Goal: Task Accomplishment & Management: Manage account settings

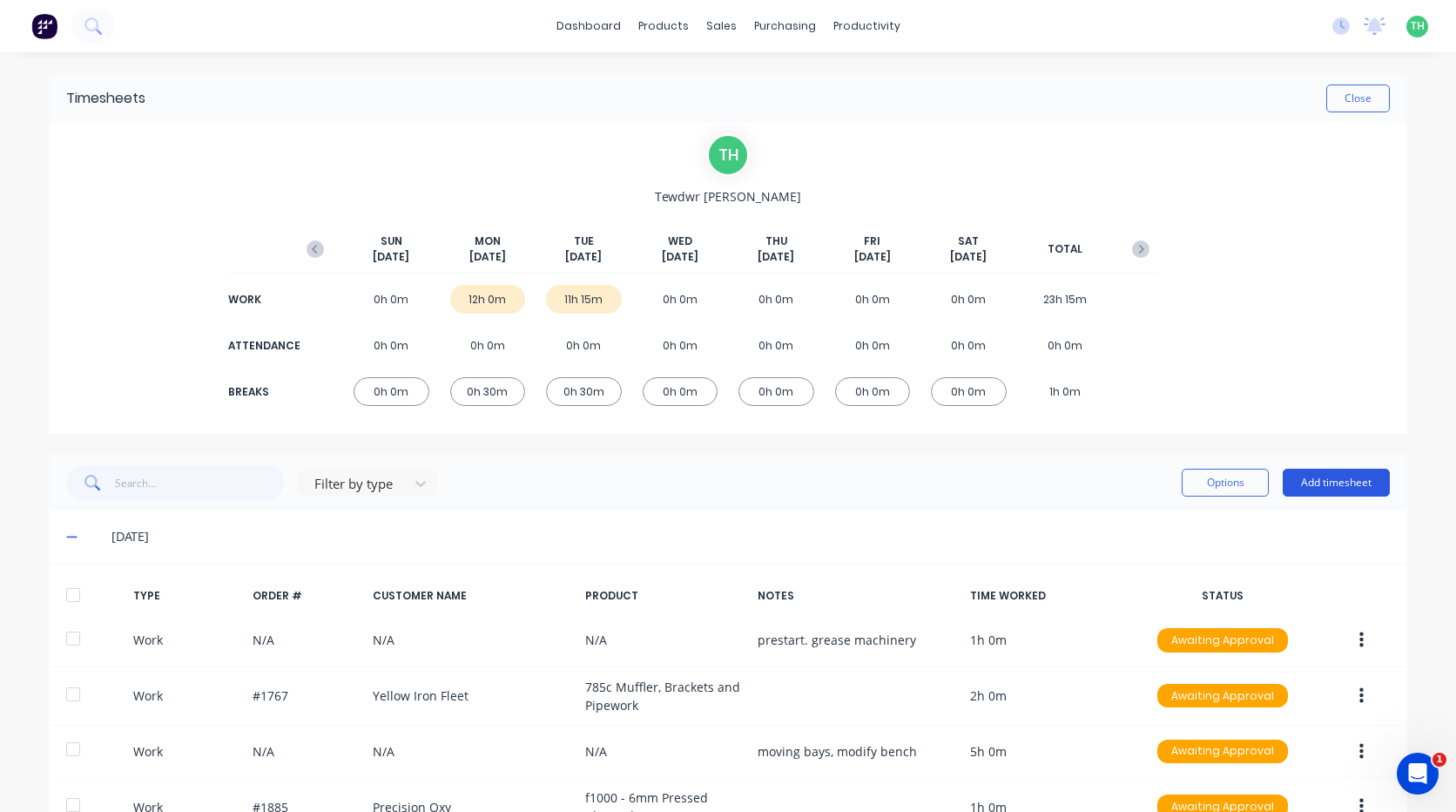
click at [1327, 481] on button "Add timesheet" at bounding box center [1336, 482] width 107 height 27
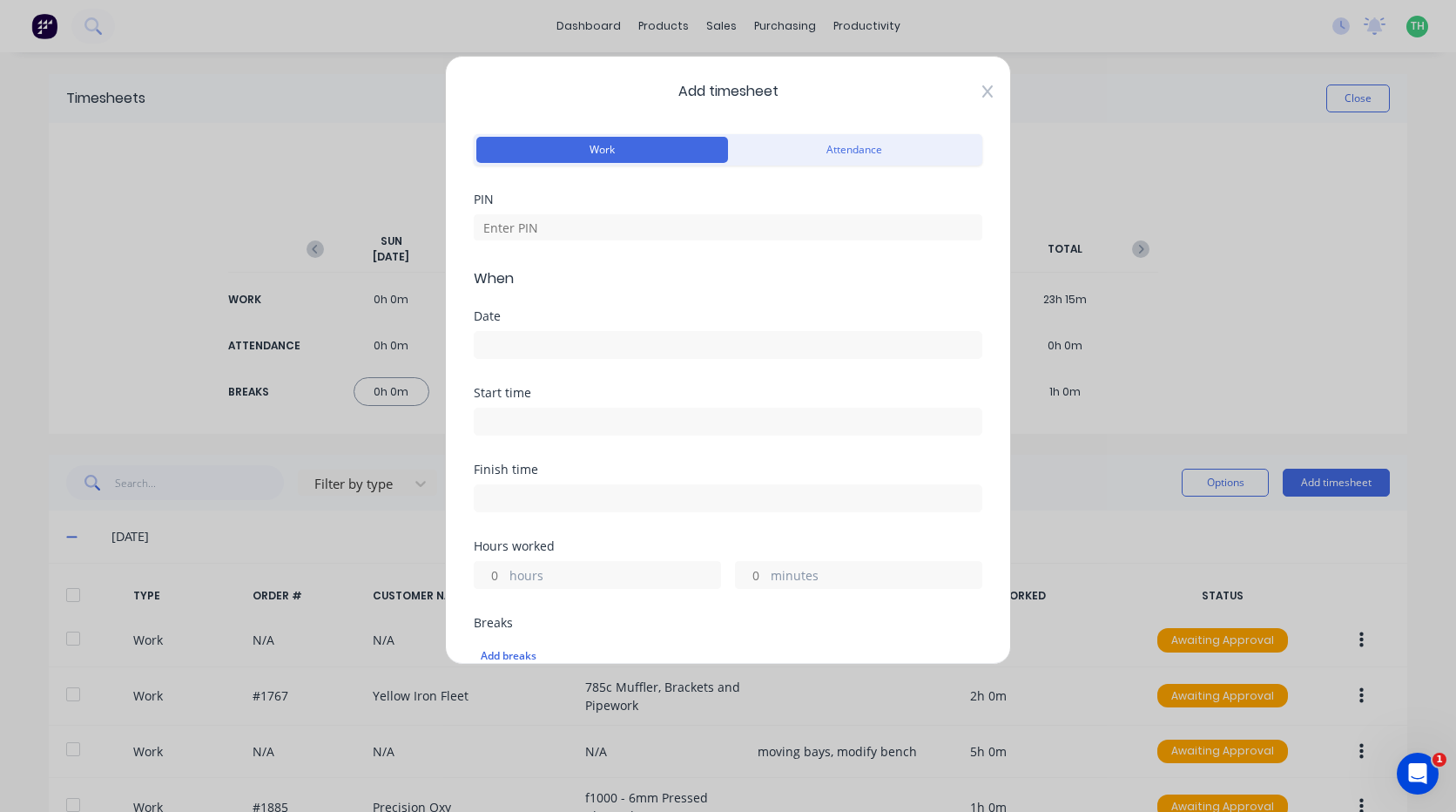
click at [982, 89] on icon at bounding box center [987, 91] width 10 height 12
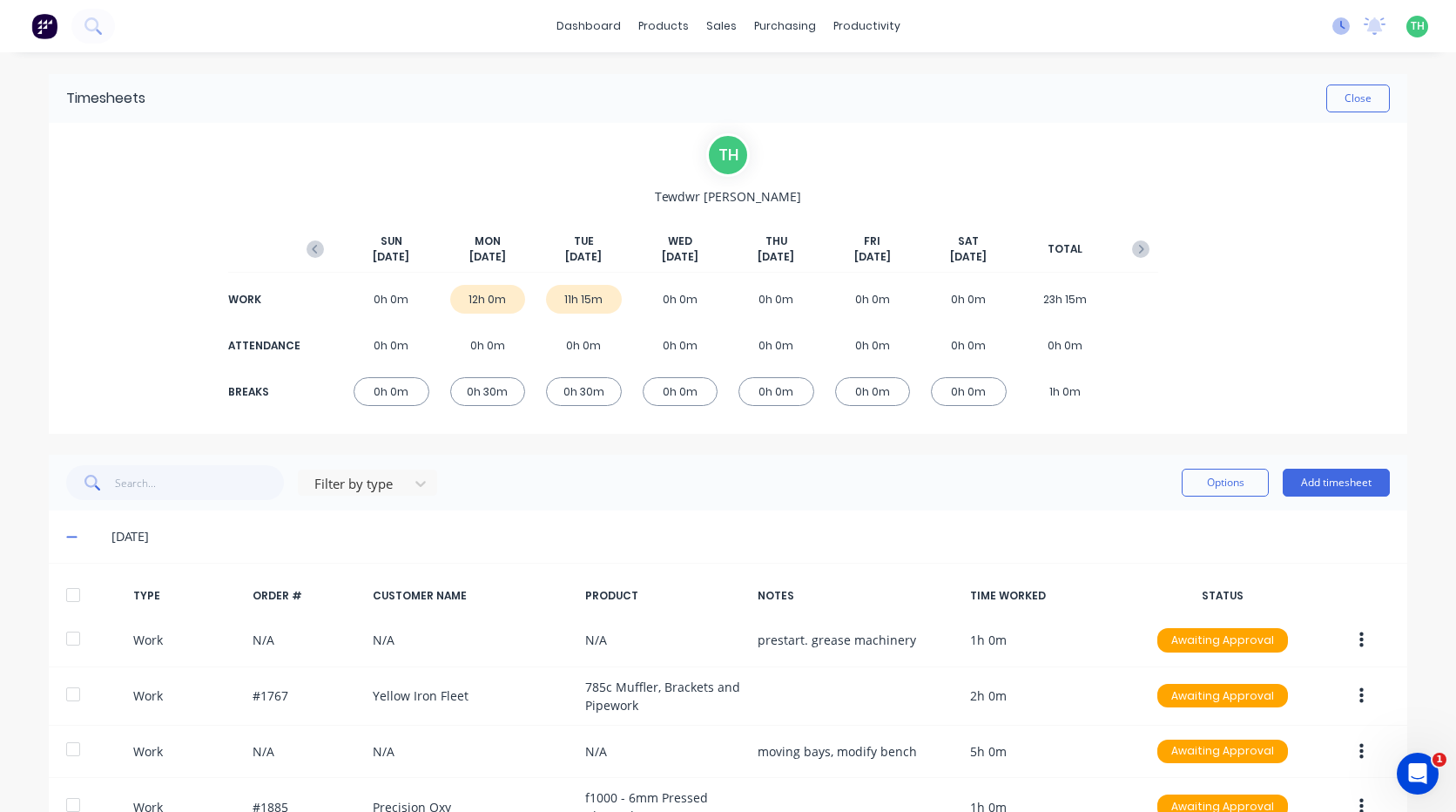
click at [1332, 23] on icon at bounding box center [1341, 26] width 17 height 17
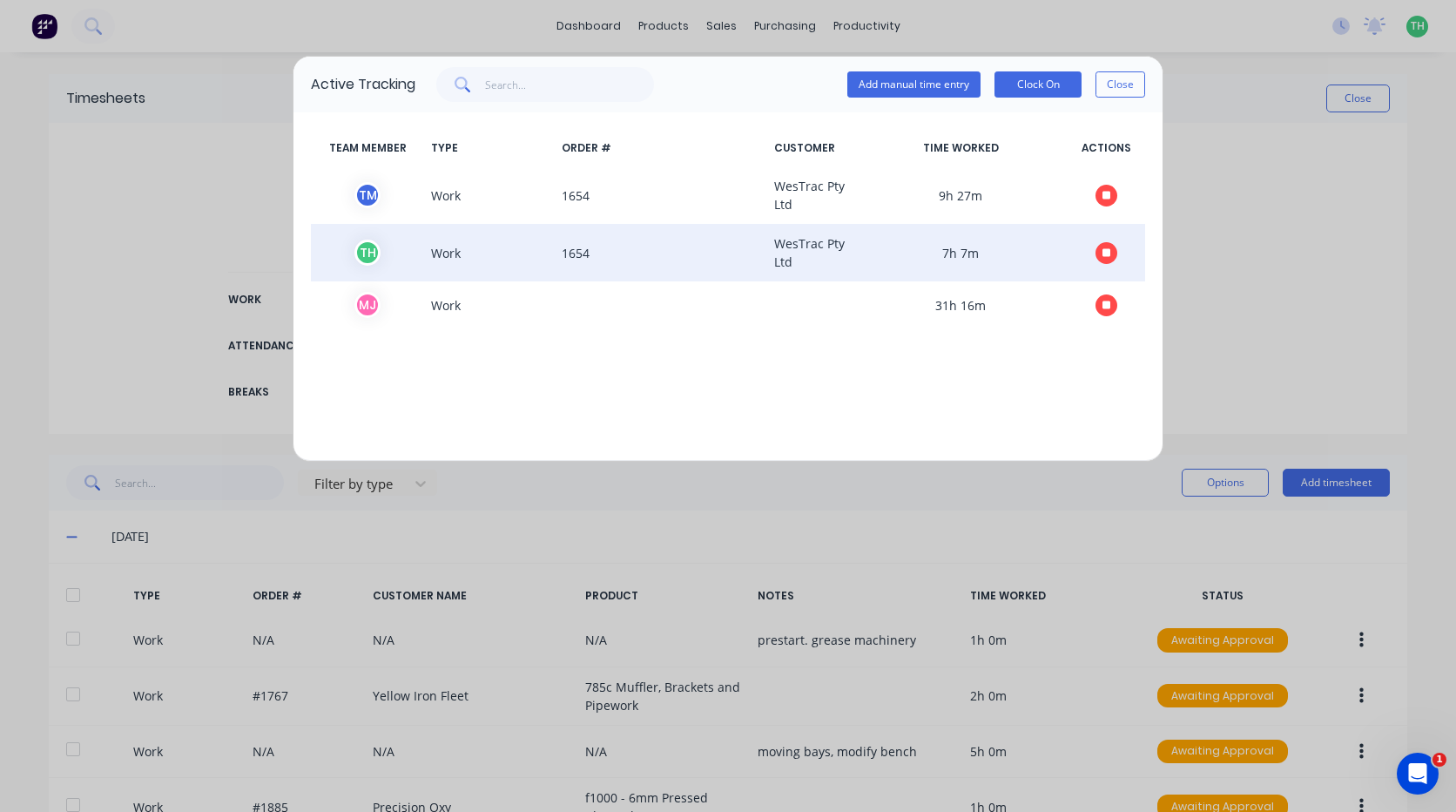
click at [1104, 252] on icon "button" at bounding box center [1106, 252] width 9 height 9
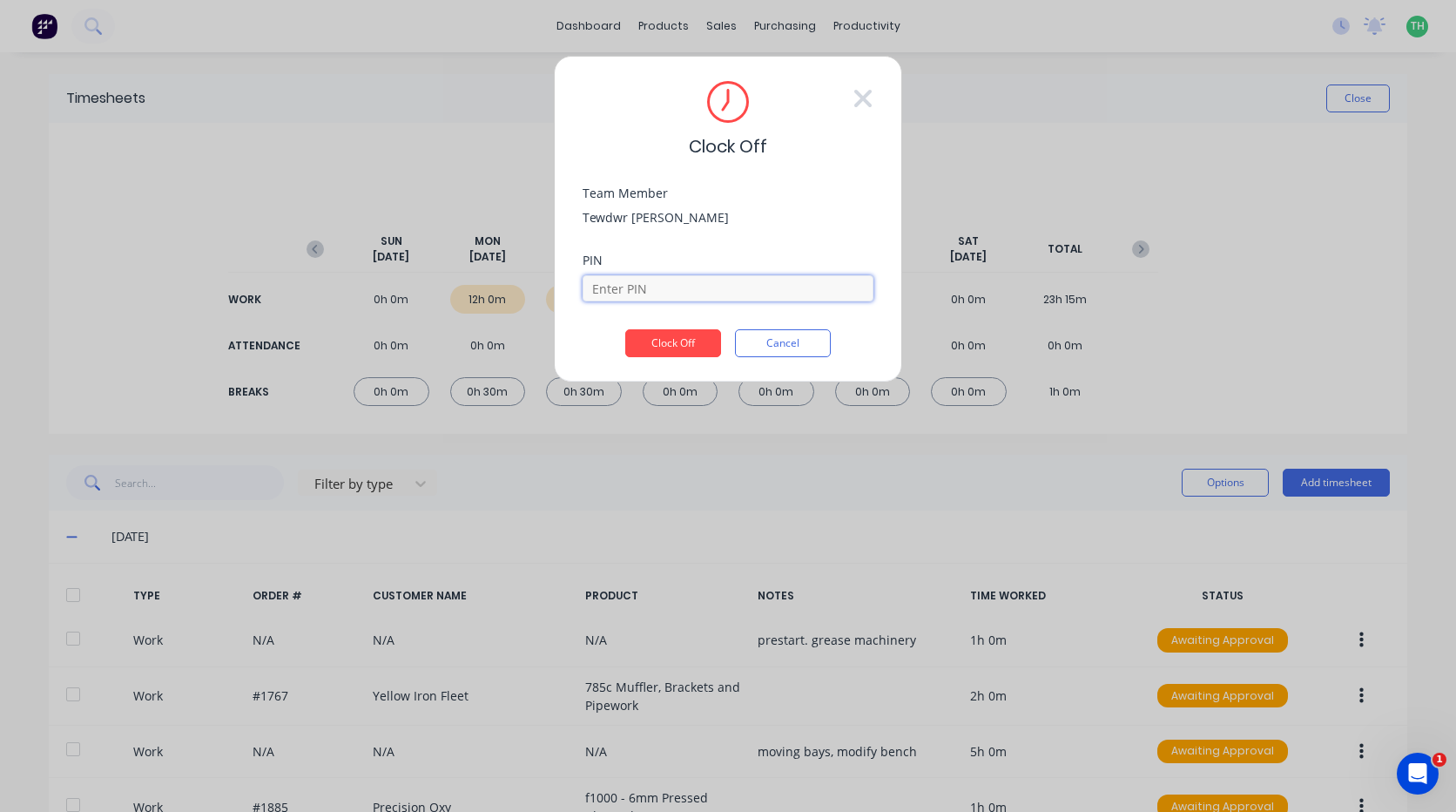
click at [723, 294] on input at bounding box center [728, 288] width 291 height 26
type input "2711"
click at [675, 341] on button "Clock Off" at bounding box center [672, 342] width 95 height 27
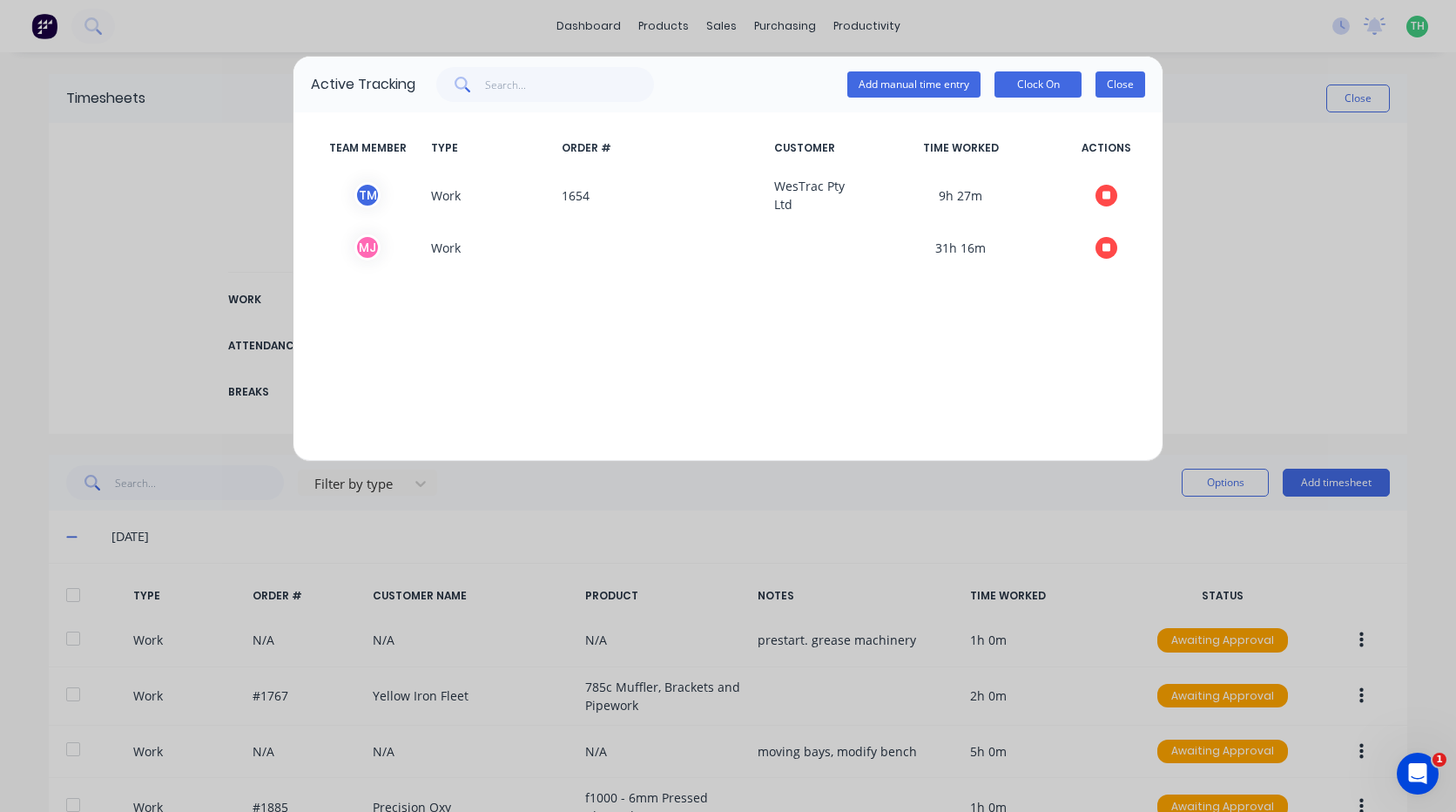
click at [1122, 83] on button "Close" at bounding box center [1120, 85] width 50 height 26
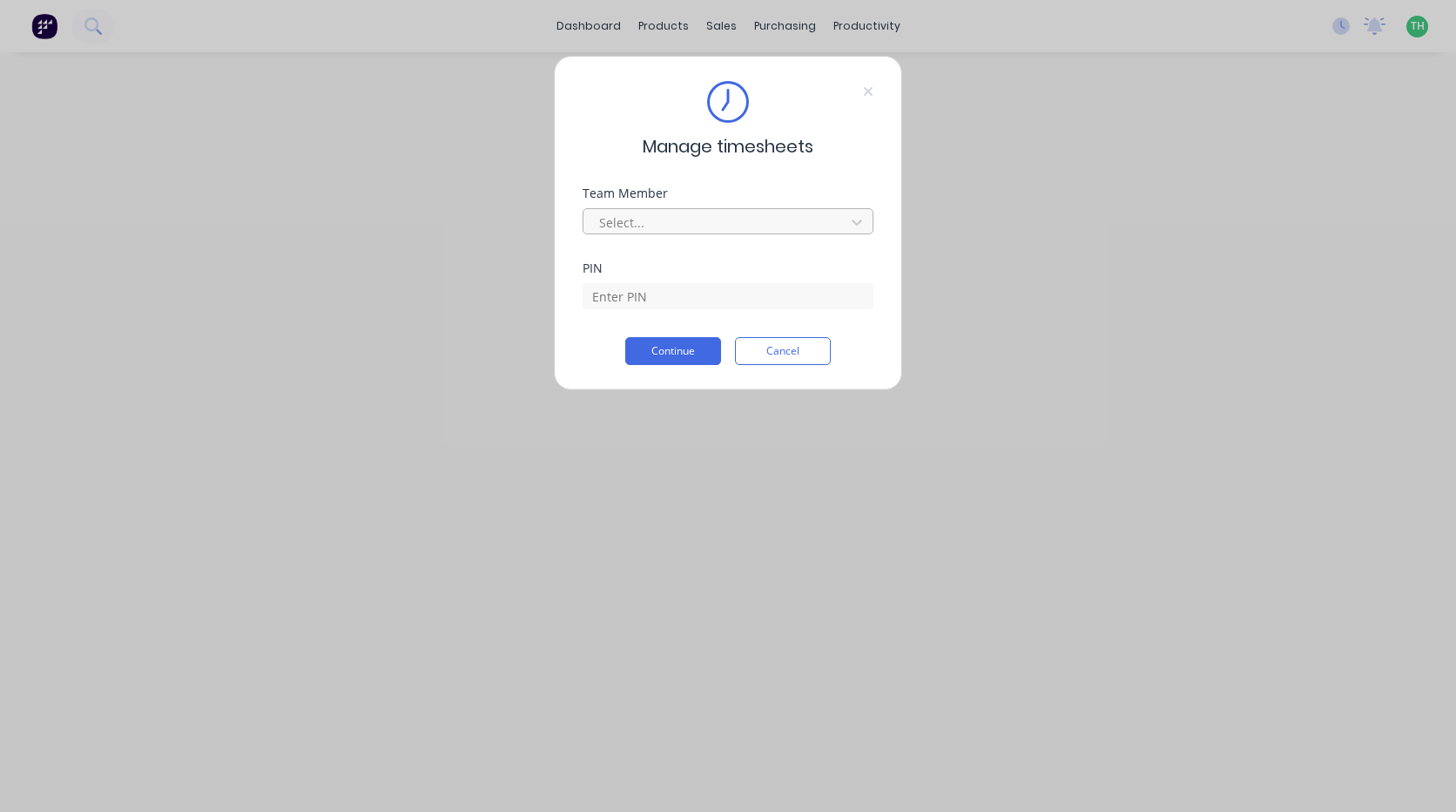
click at [817, 214] on div at bounding box center [717, 222] width 238 height 22
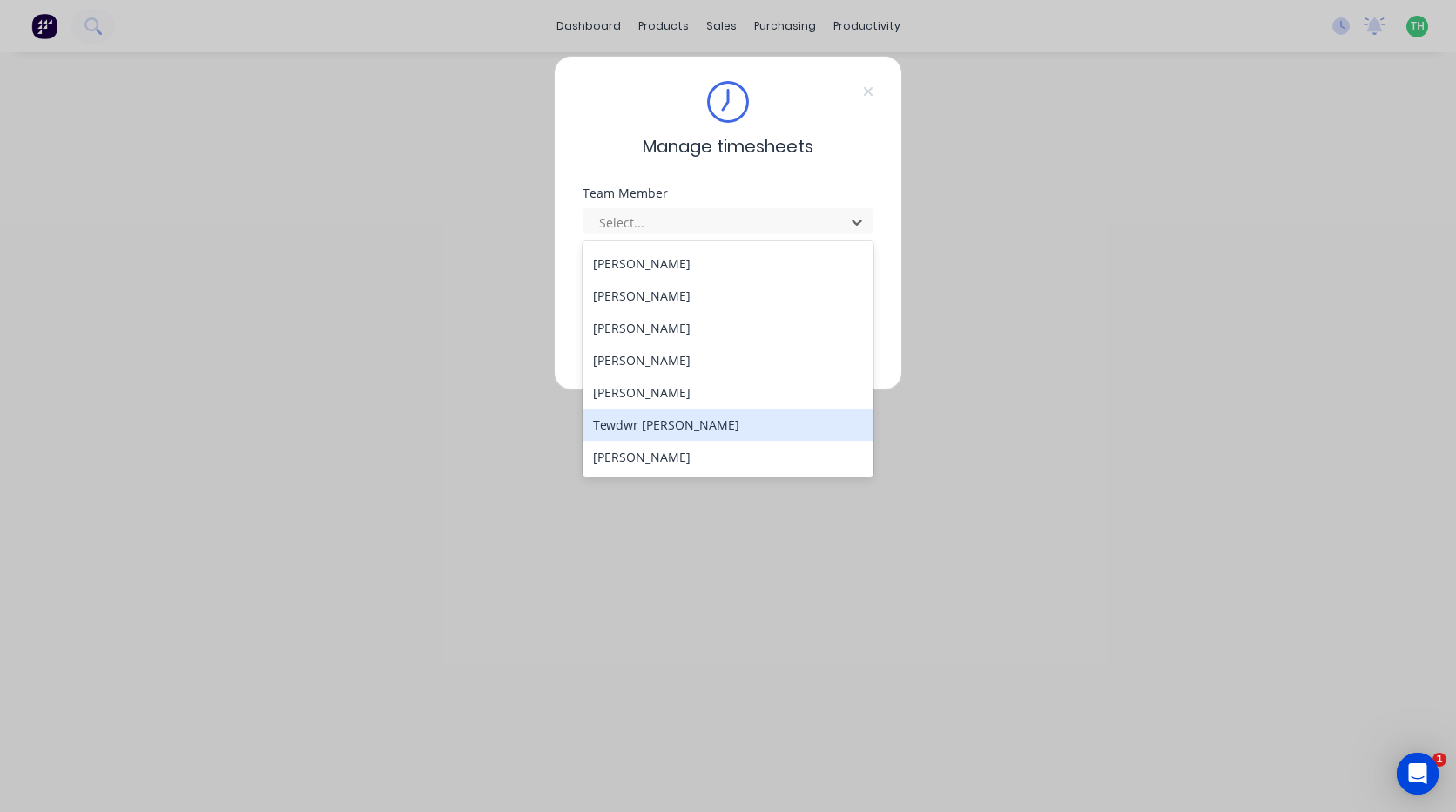
click at [708, 418] on div "Tewdwr [PERSON_NAME]" at bounding box center [728, 424] width 291 height 32
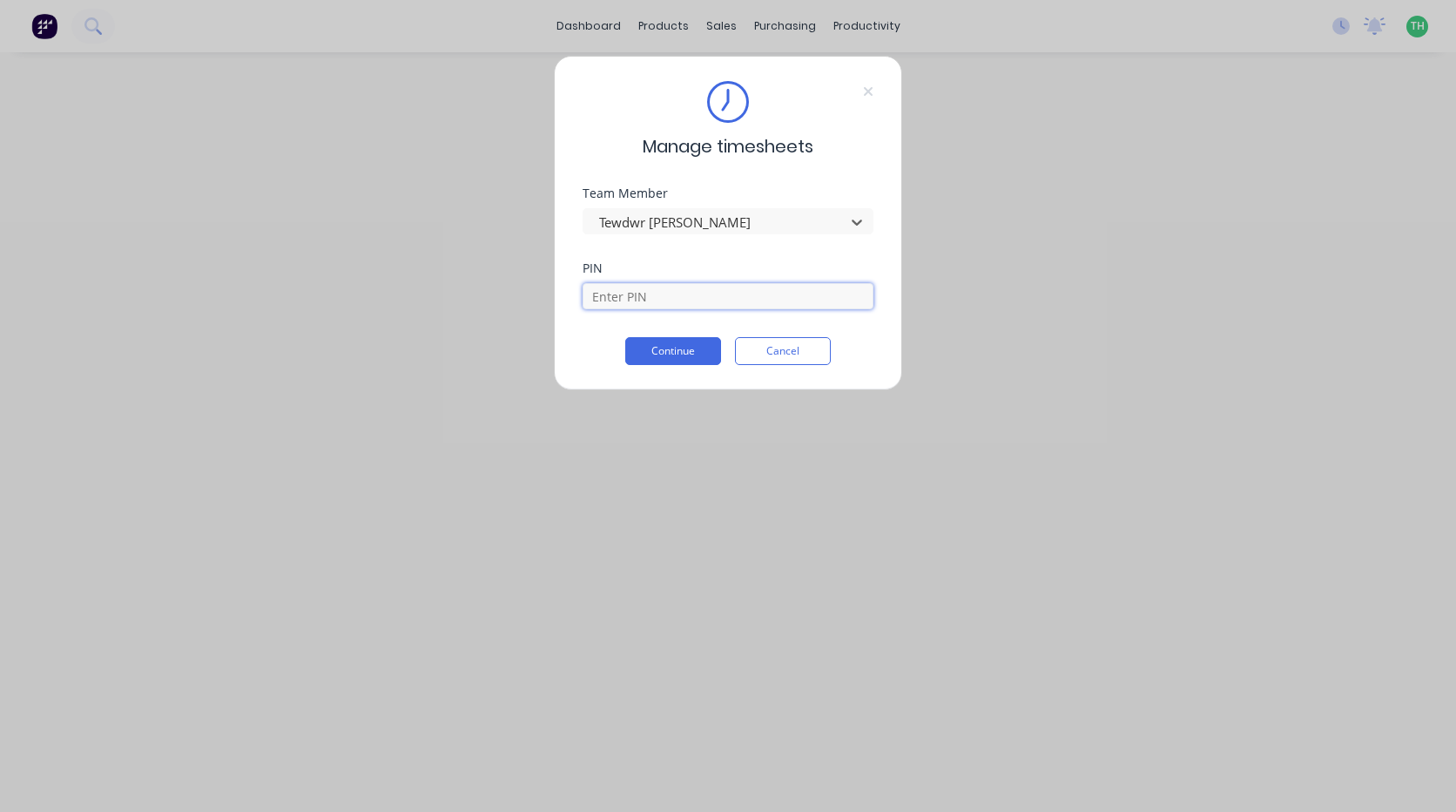
click at [684, 289] on input at bounding box center [728, 296] width 291 height 26
type input "2711"
click at [686, 357] on button "Continue" at bounding box center [672, 350] width 95 height 27
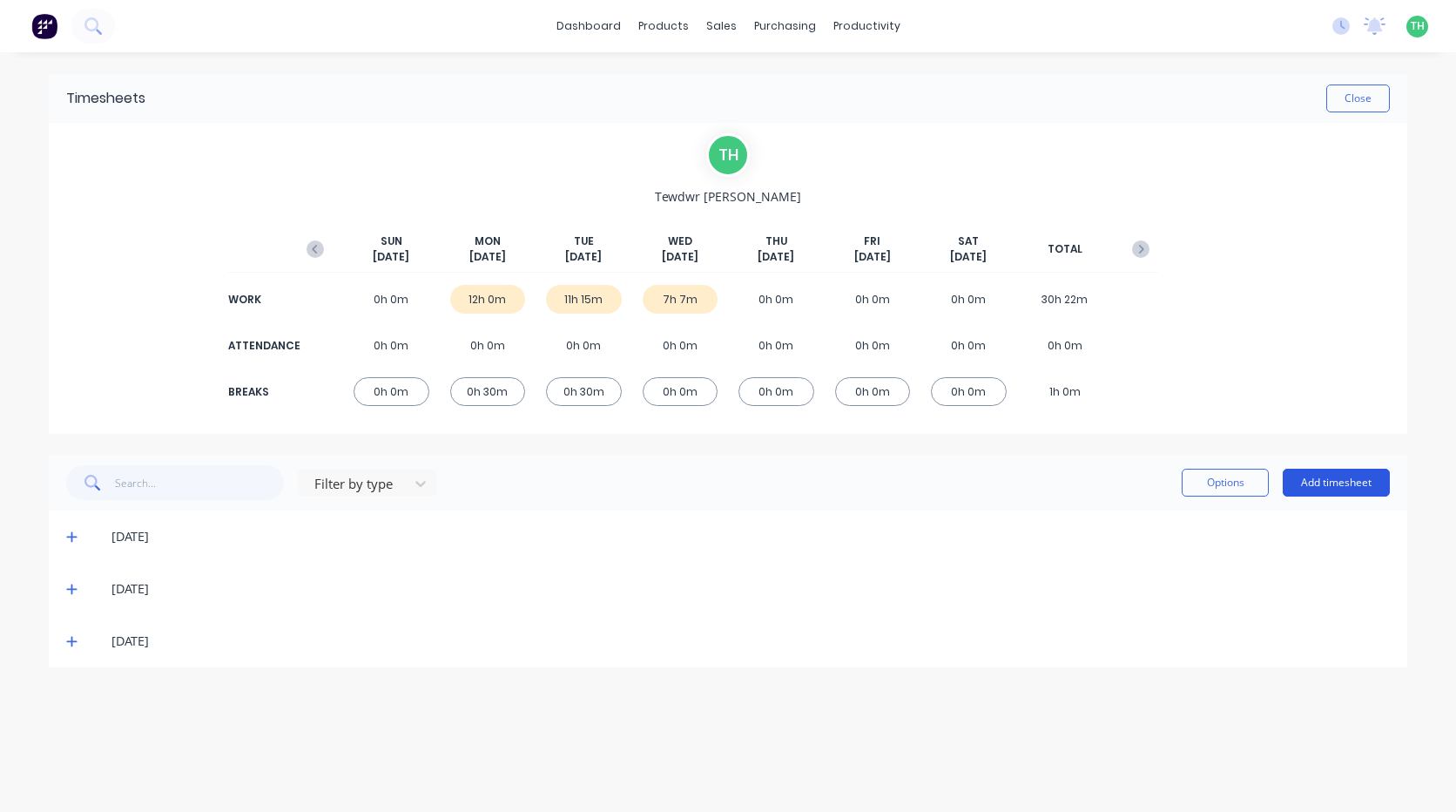
click at [1330, 477] on button "Add timesheet" at bounding box center [1336, 482] width 107 height 27
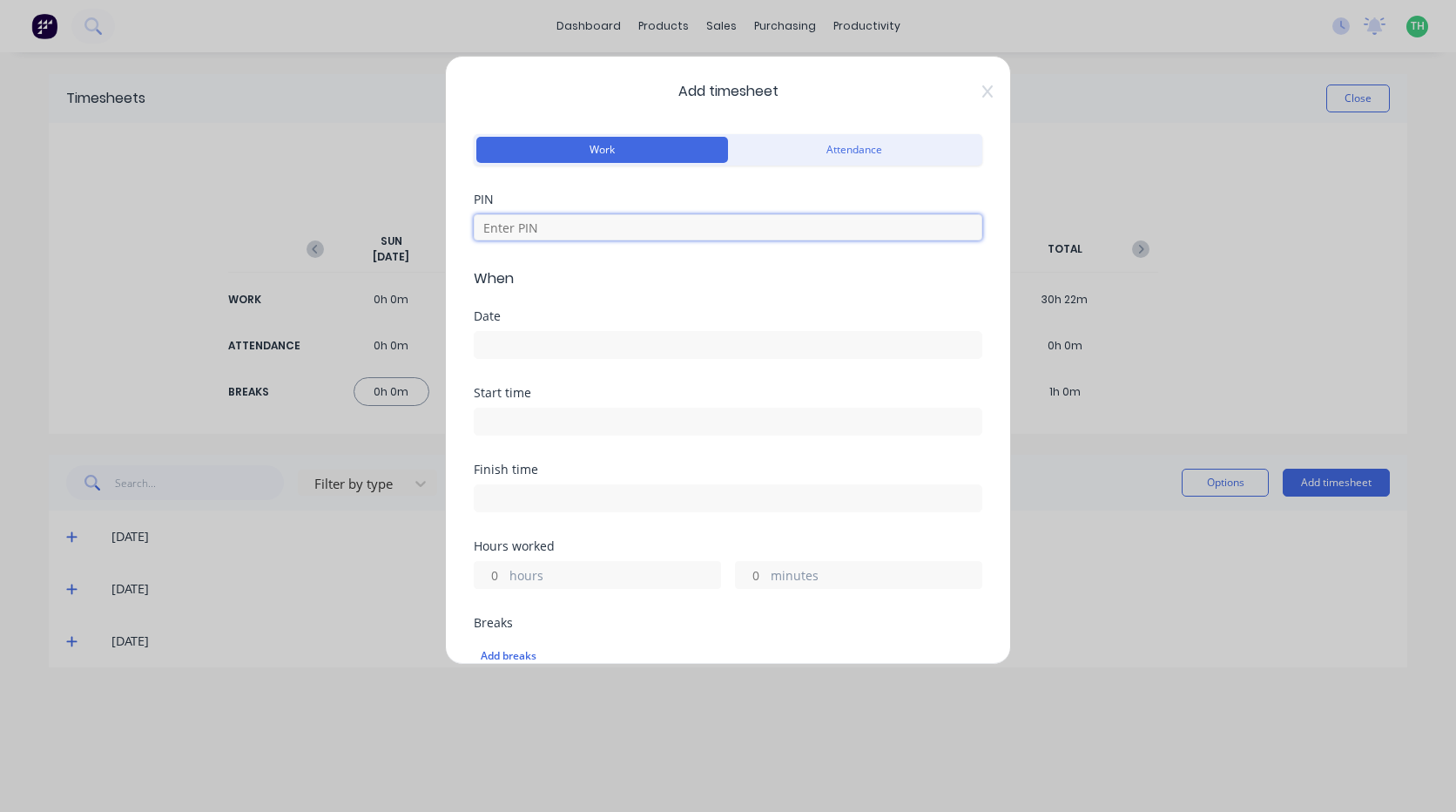
click at [647, 227] on input at bounding box center [728, 228] width 509 height 26
type input "2711"
click at [576, 345] on input at bounding box center [728, 345] width 507 height 26
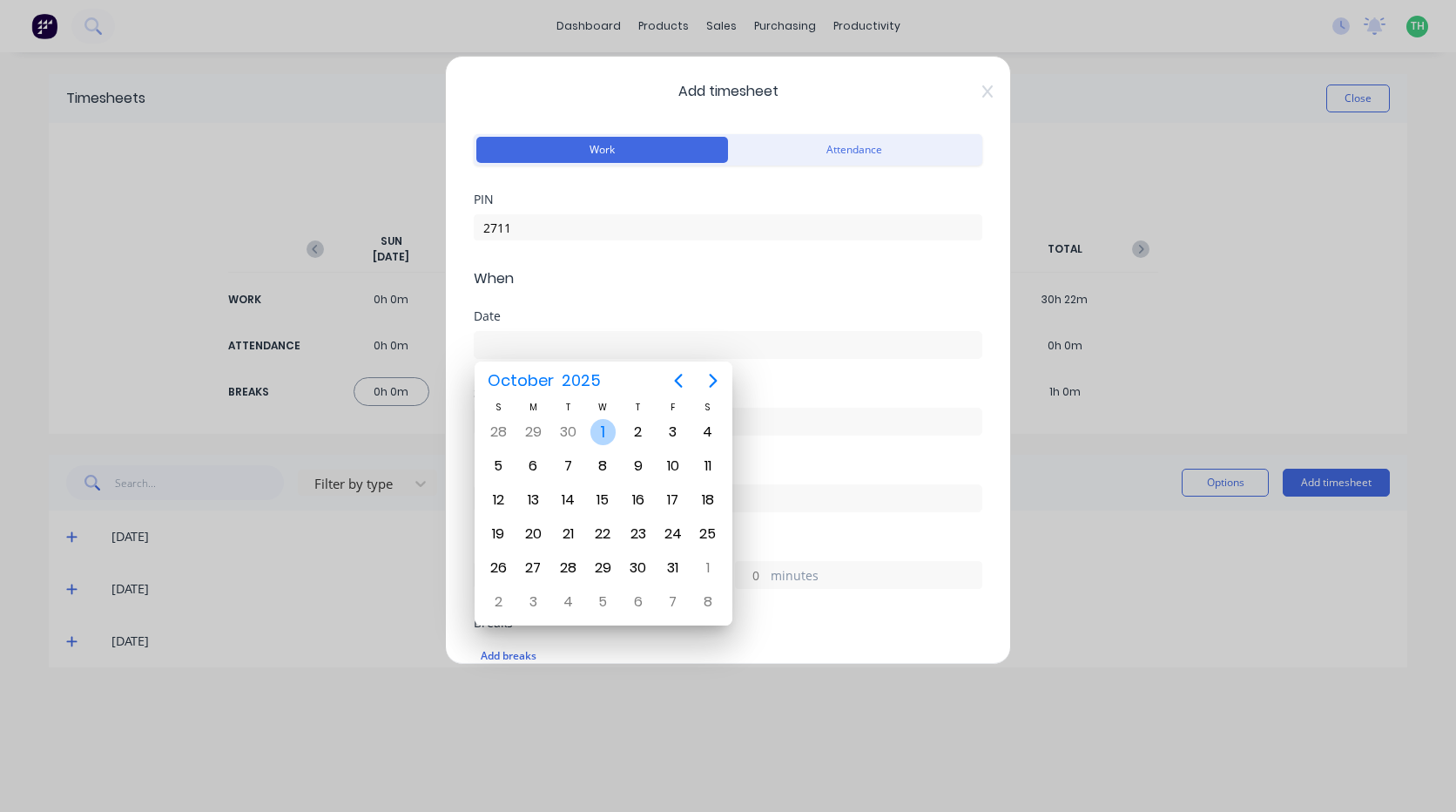
click at [614, 426] on div "1" at bounding box center [604, 432] width 26 height 26
type input "[DATE]"
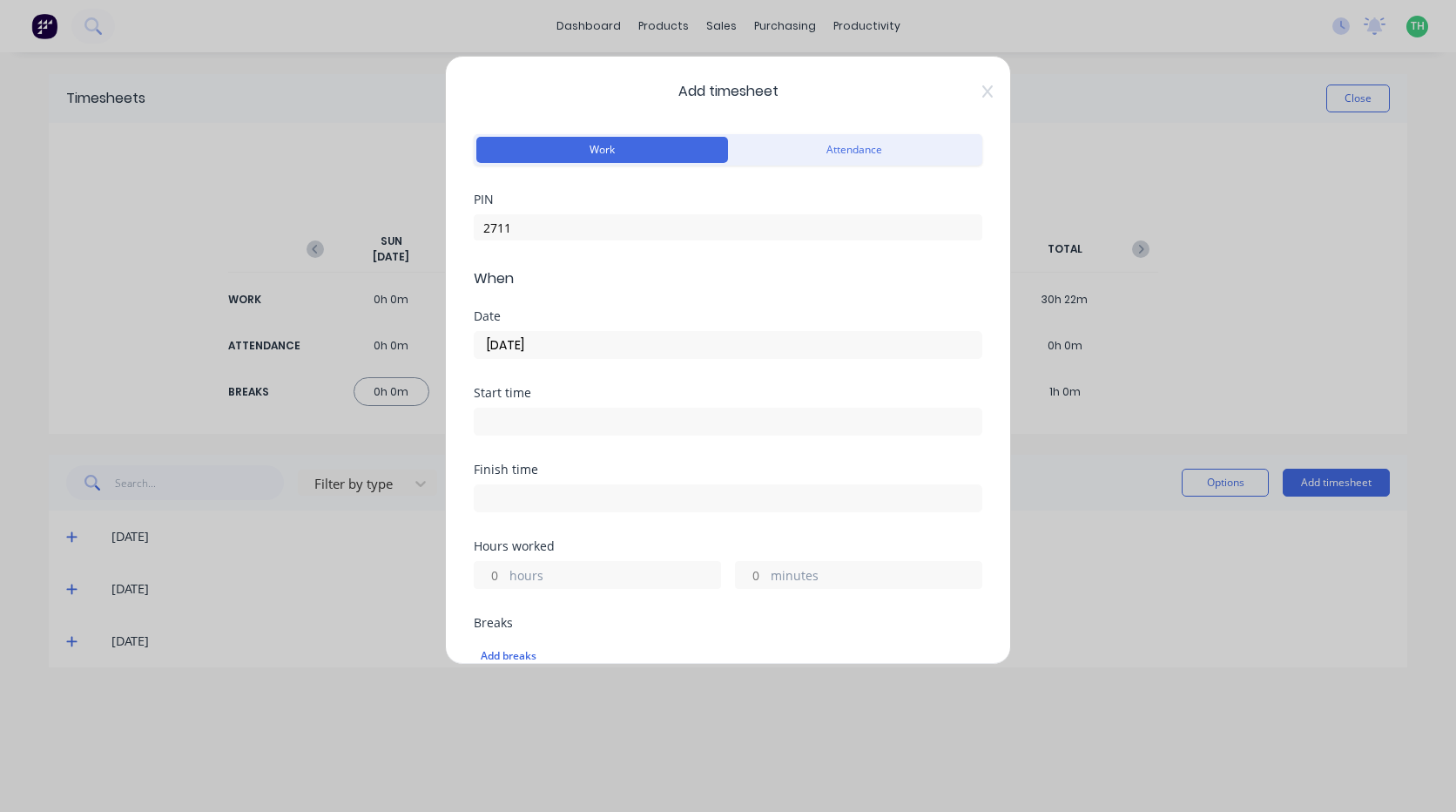
click at [571, 421] on input at bounding box center [728, 422] width 507 height 26
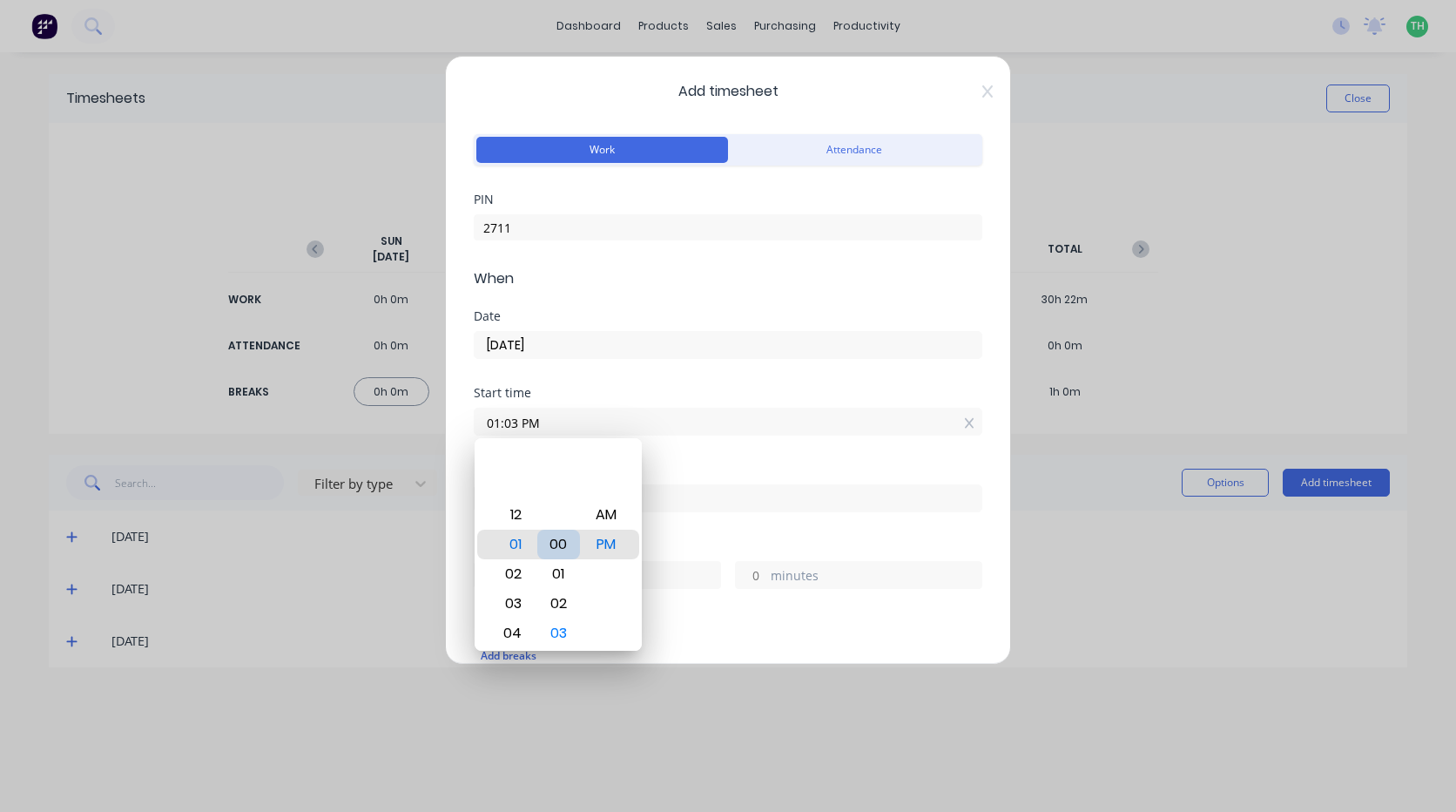
type input "01:00 PM"
click at [731, 523] on div "Finish time" at bounding box center [728, 501] width 509 height 77
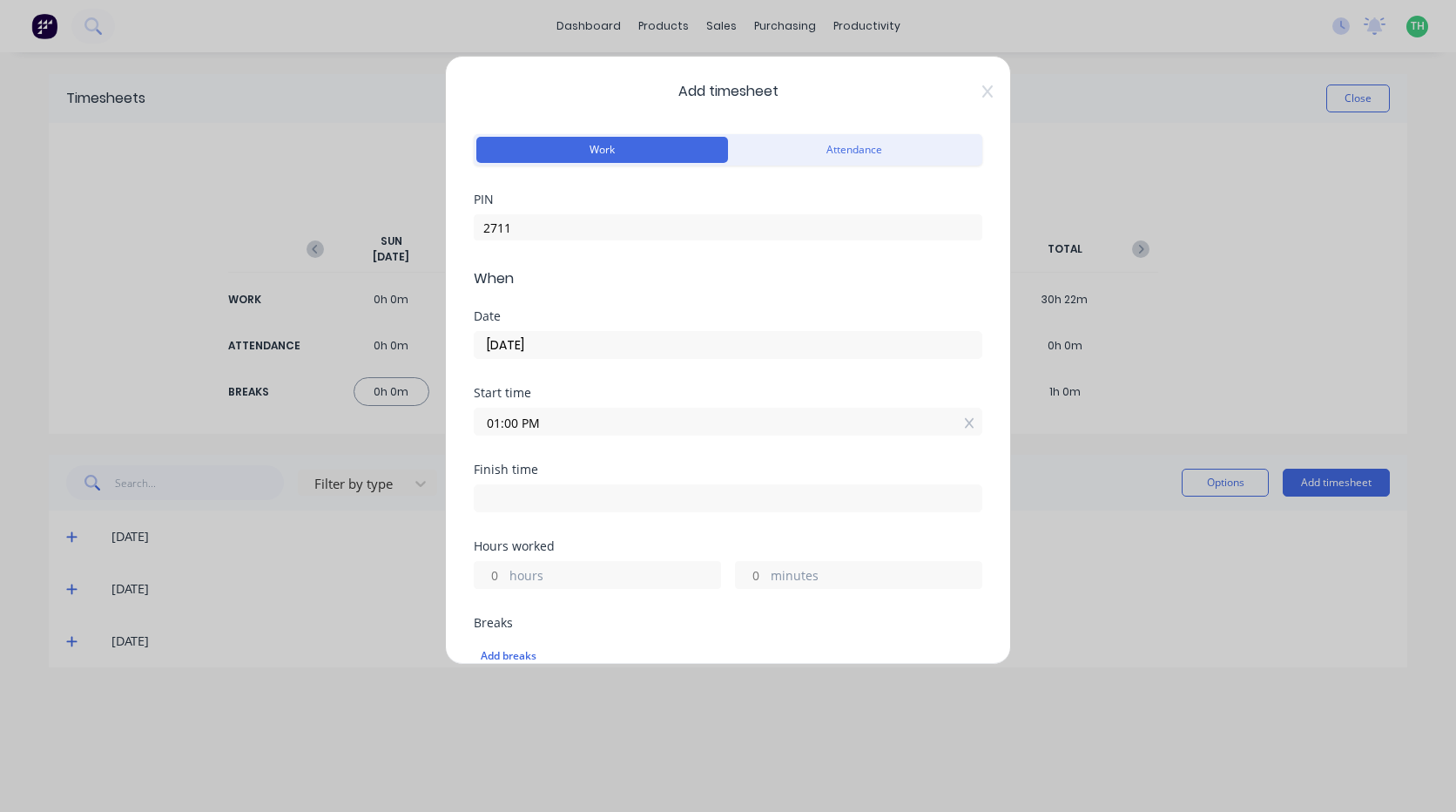
click at [575, 496] on input at bounding box center [728, 498] width 507 height 26
type input "01:35 PM"
type input "0"
type input "35"
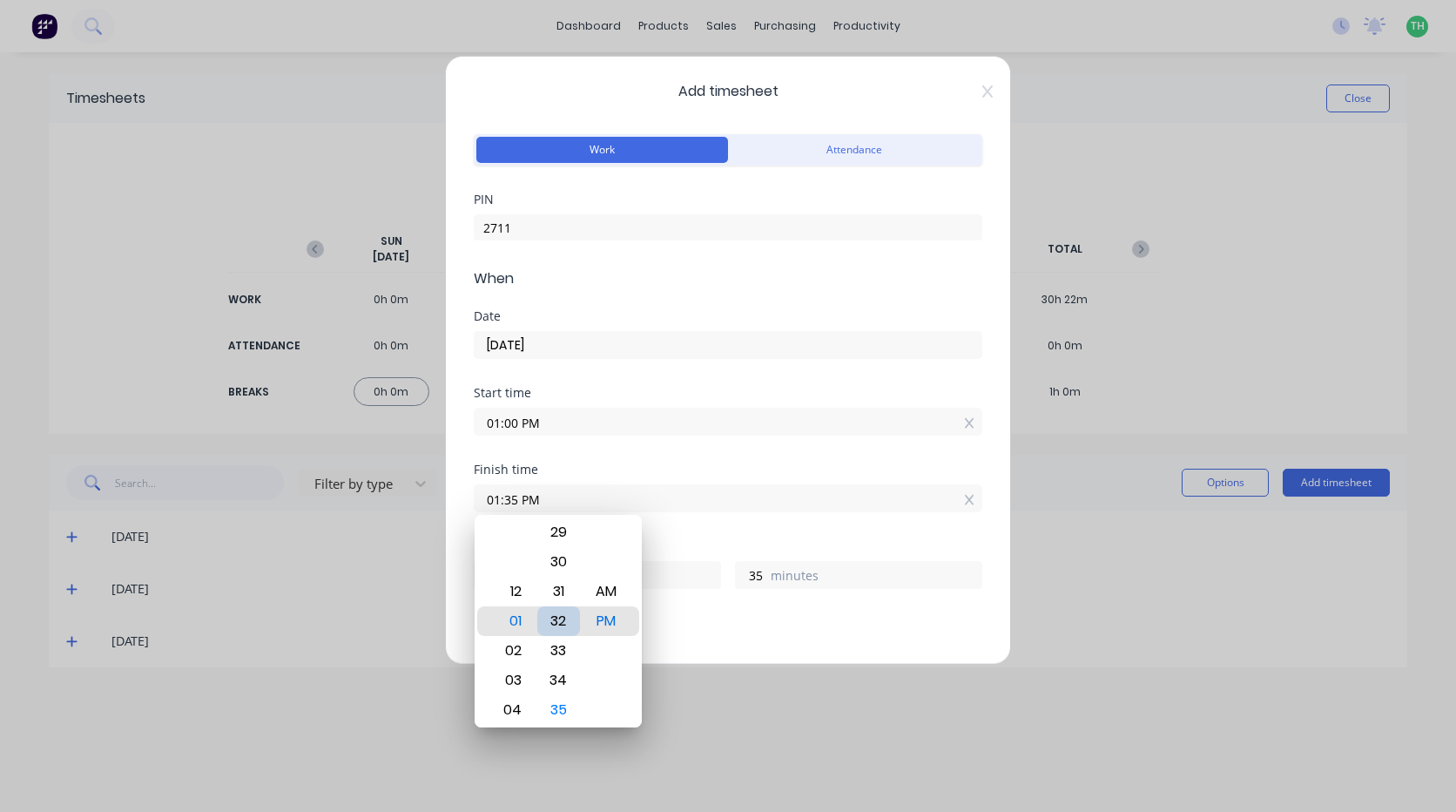
type input "01:32 PM"
type input "32"
type input "01:31 PM"
type input "31"
type input "01:30 PM"
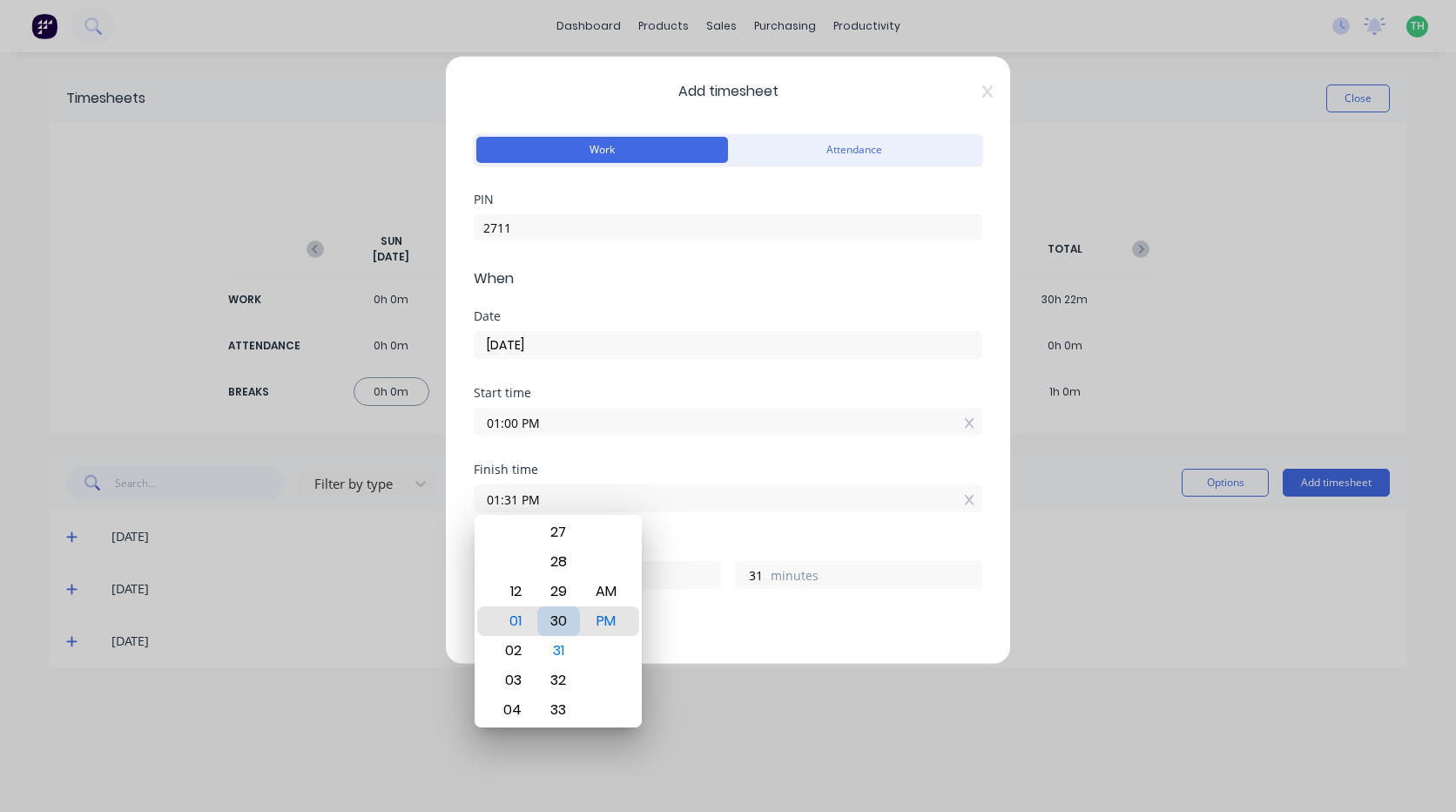
type input "30"
click at [703, 636] on div "Add breaks" at bounding box center [728, 653] width 509 height 41
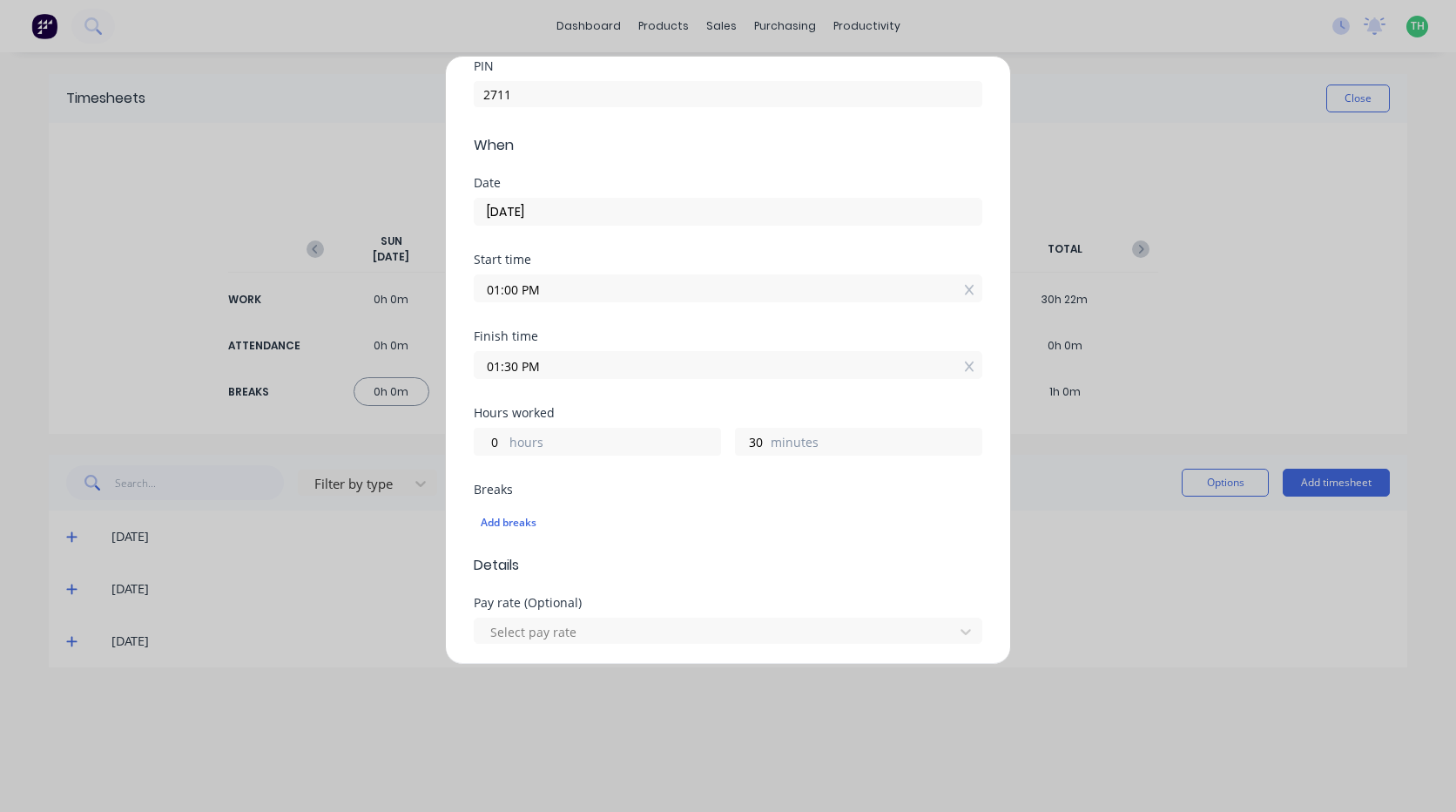
scroll to position [174, 0]
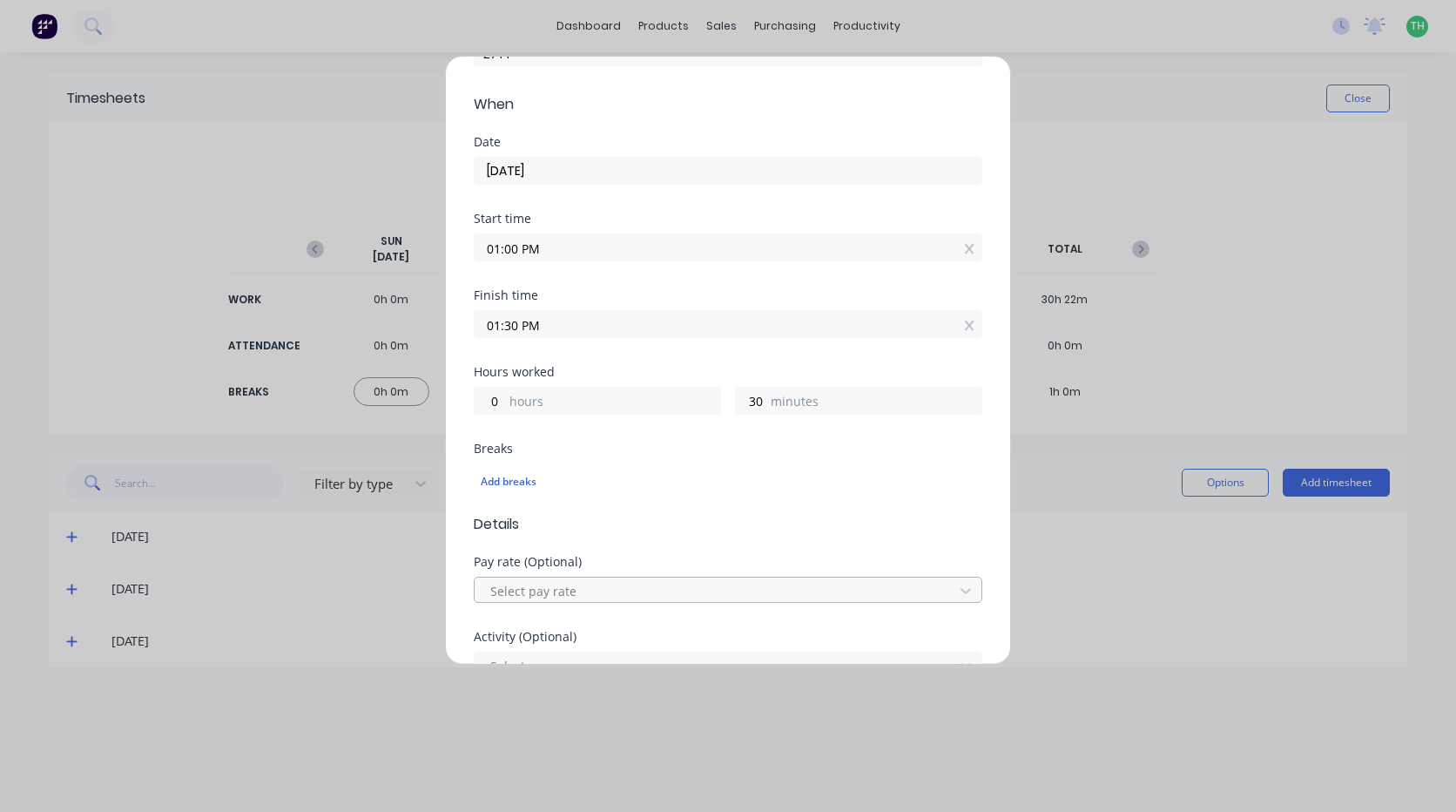
click at [576, 582] on div at bounding box center [717, 591] width 457 height 22
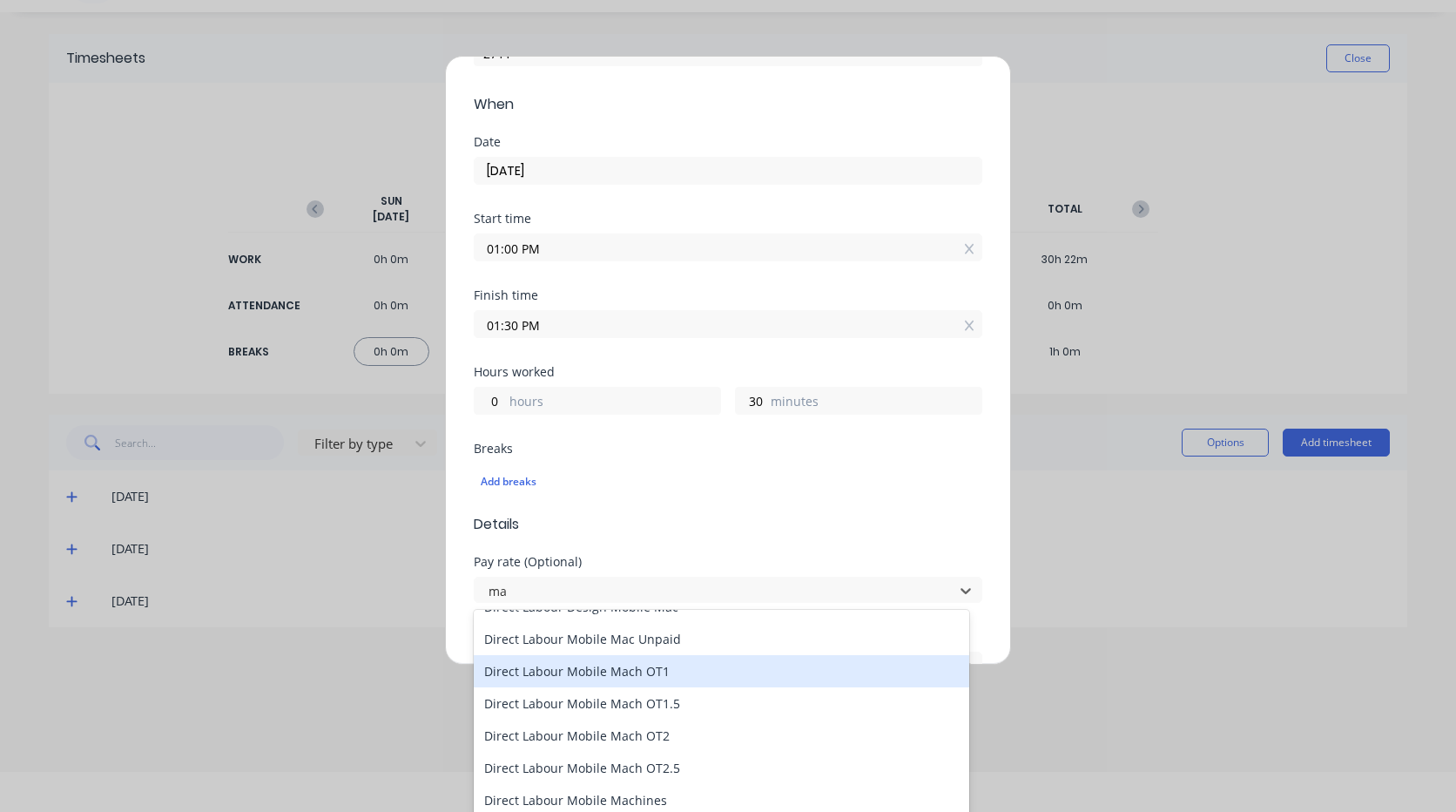
scroll to position [29, 0]
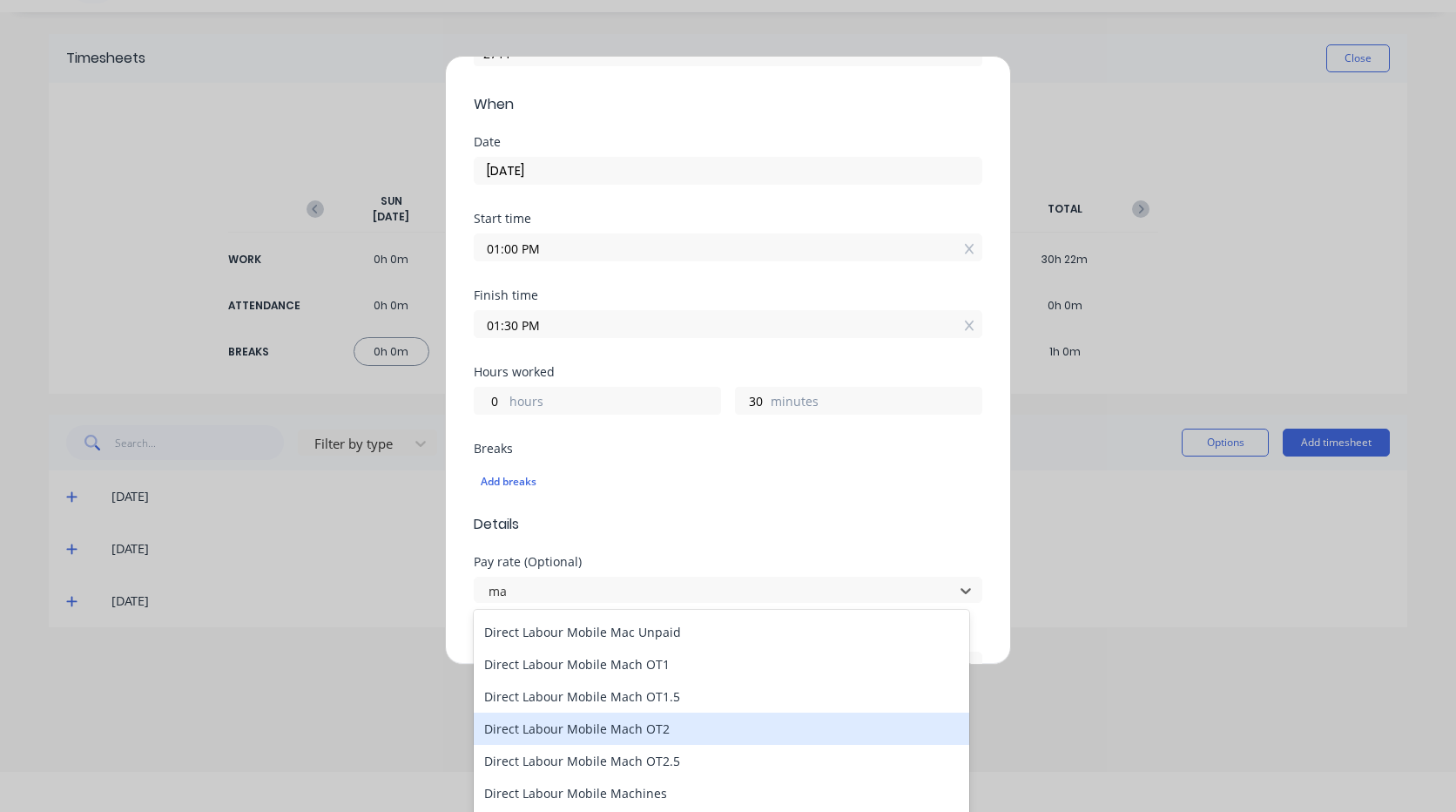
type input "m"
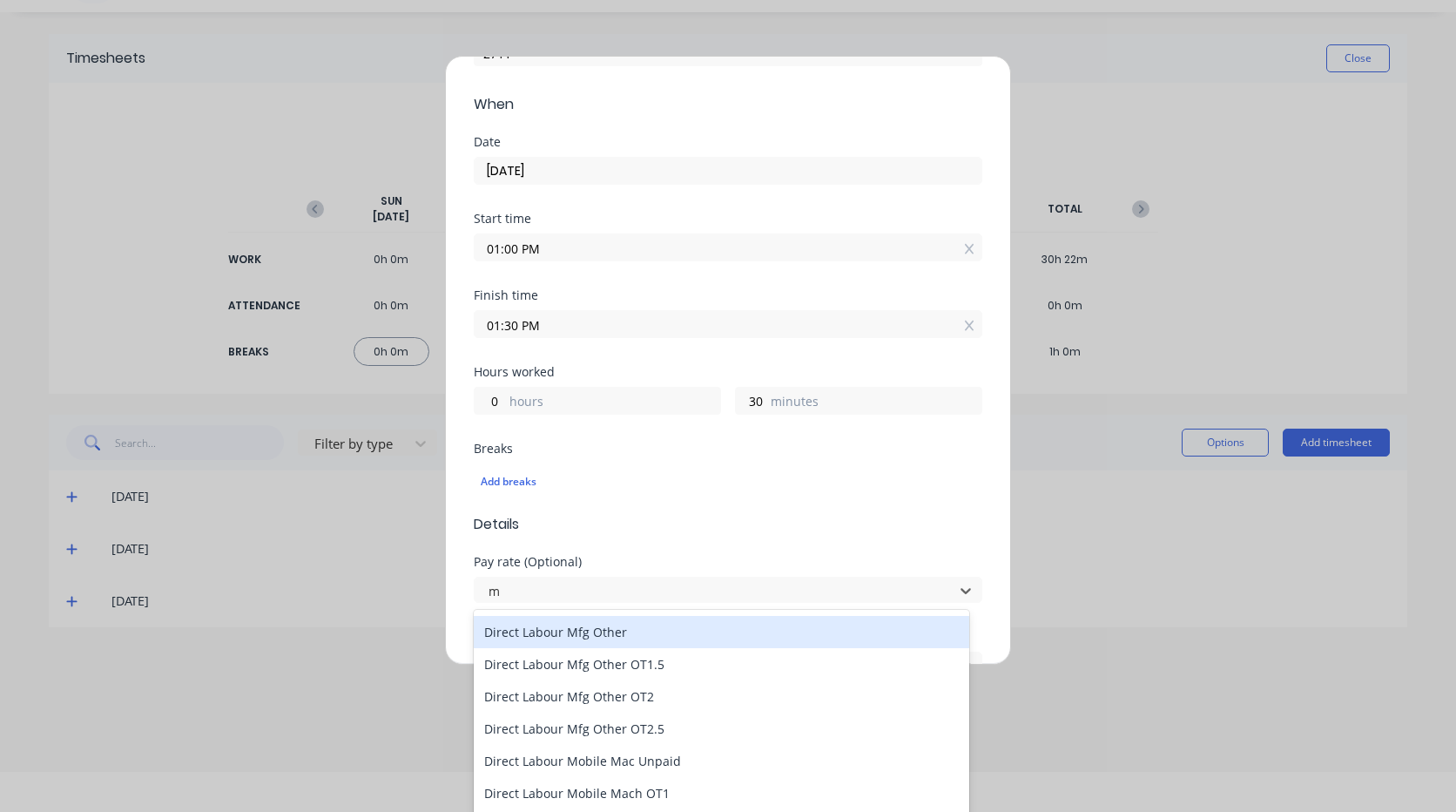
click at [602, 639] on div "Direct Labour Mfg Other" at bounding box center [721, 631] width 495 height 32
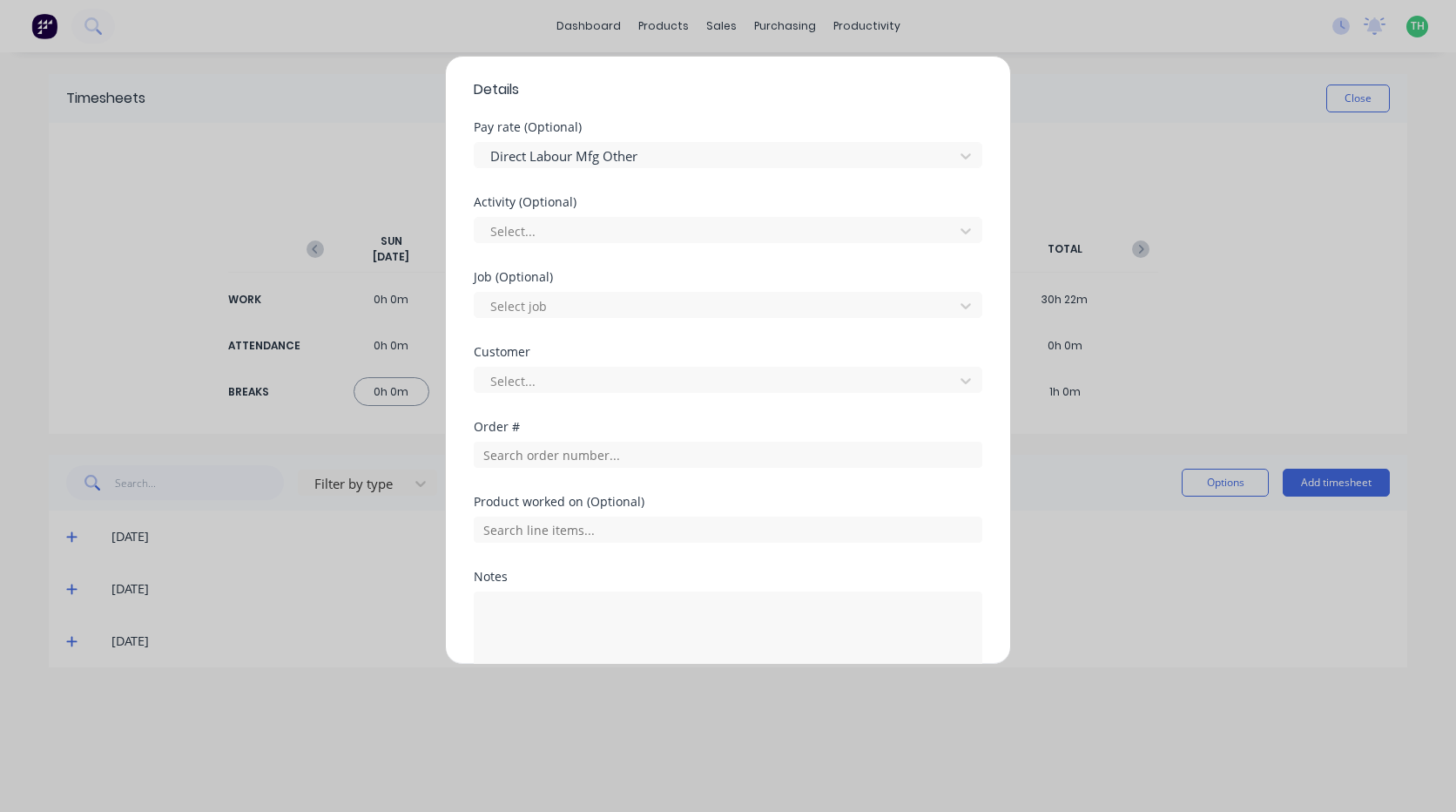
scroll to position [610, 0]
click at [531, 304] on div at bounding box center [717, 304] width 457 height 22
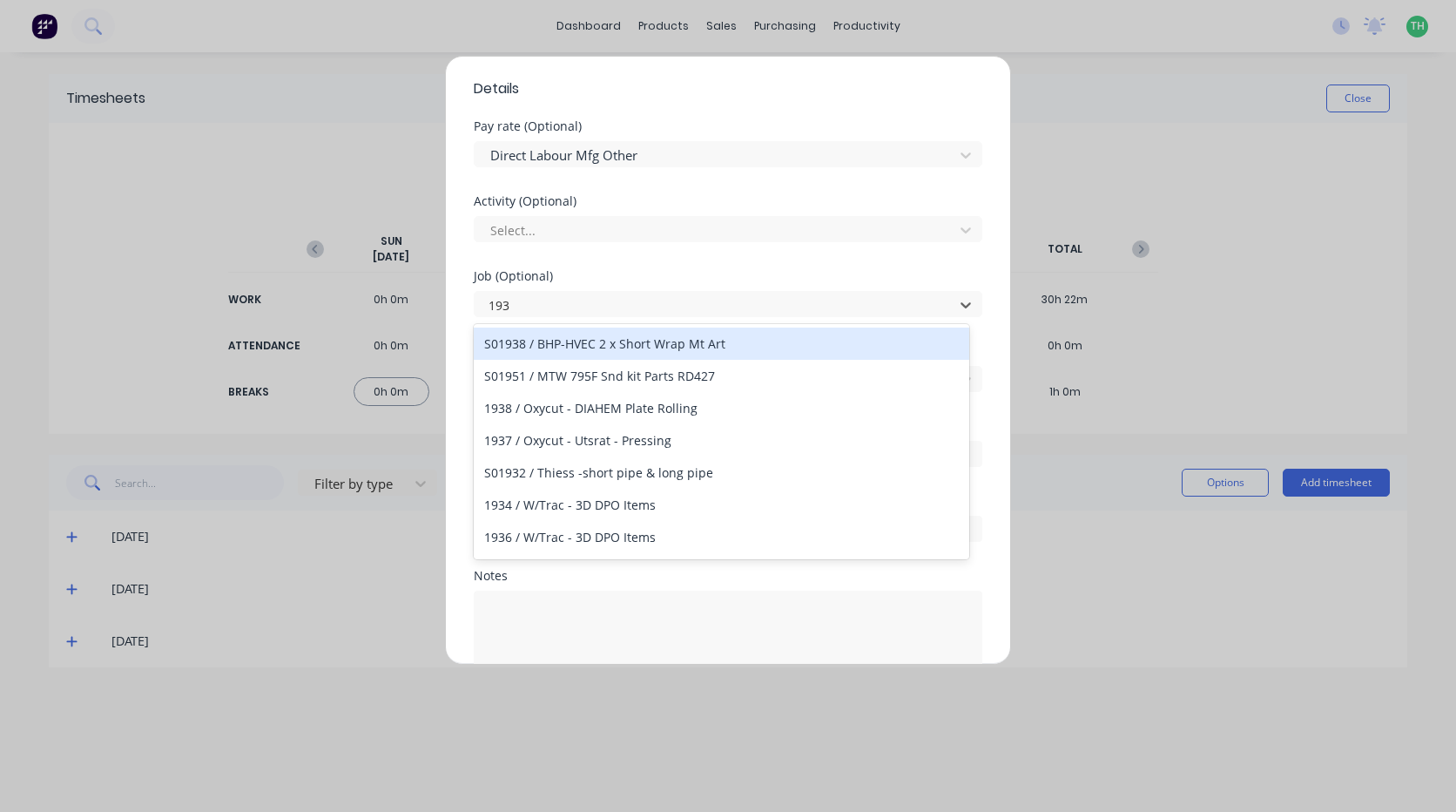
type input "1938"
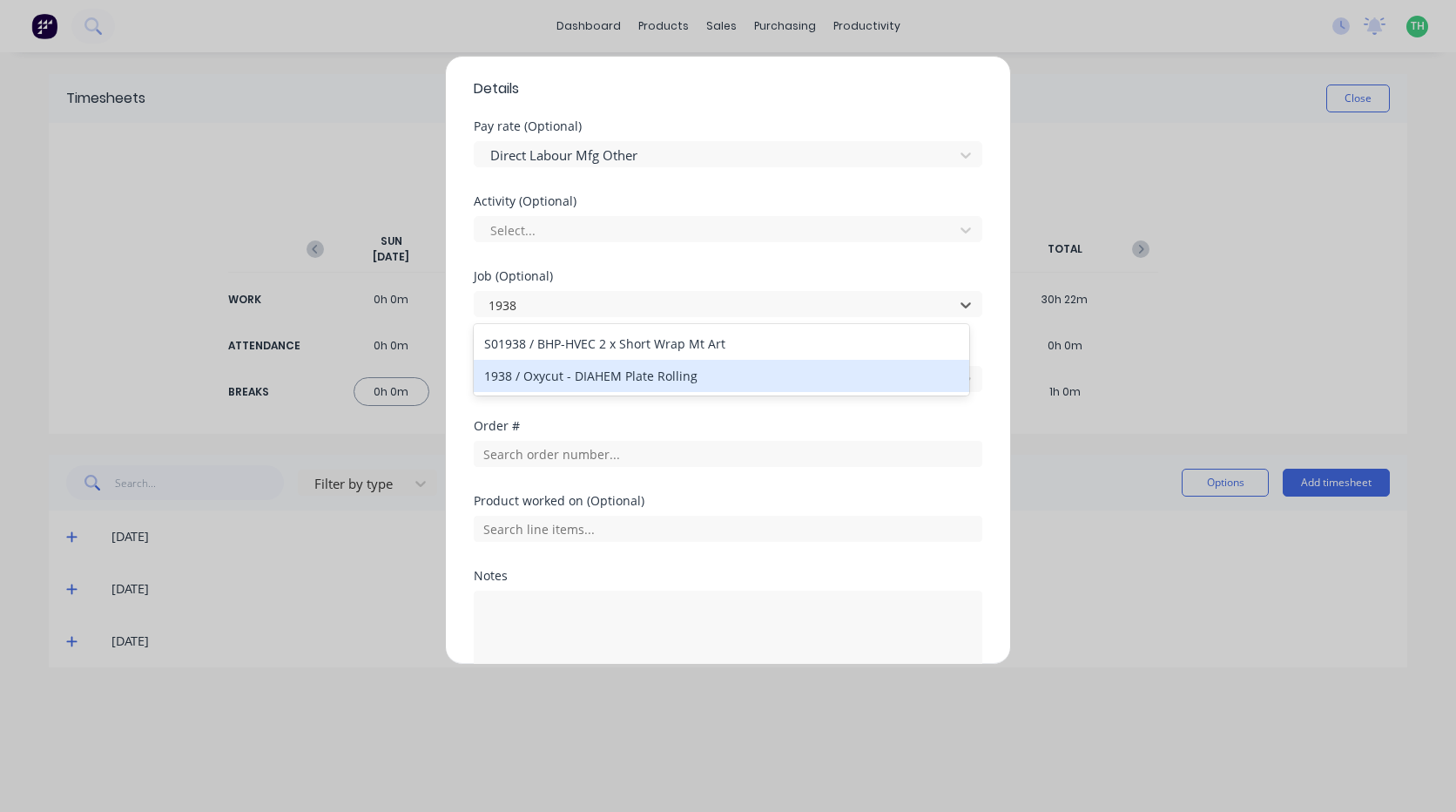
click at [610, 377] on div "1938 / Oxycut - DIAHEM Plate Rolling" at bounding box center [721, 375] width 495 height 32
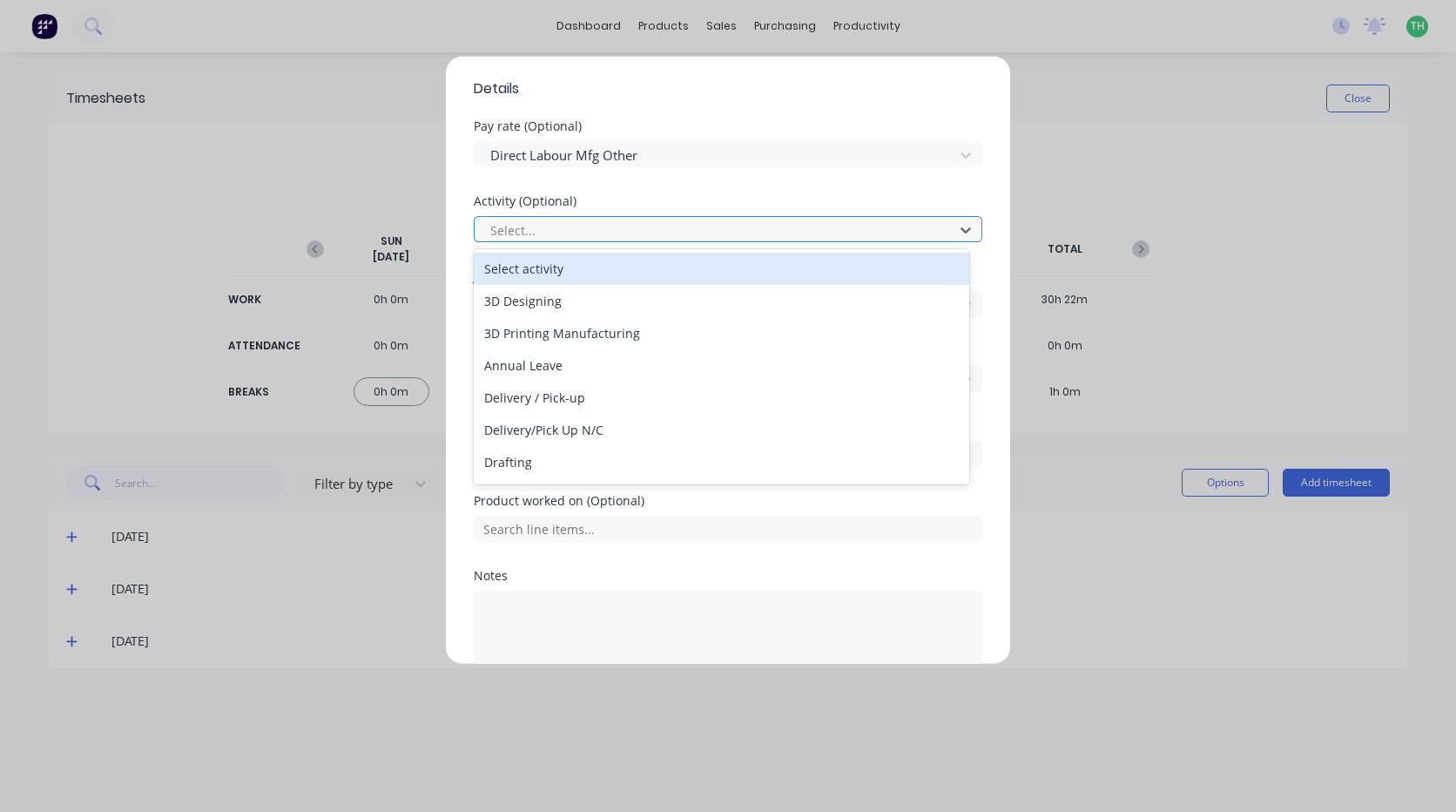
click at [581, 233] on div at bounding box center [717, 230] width 457 height 22
type input "m"
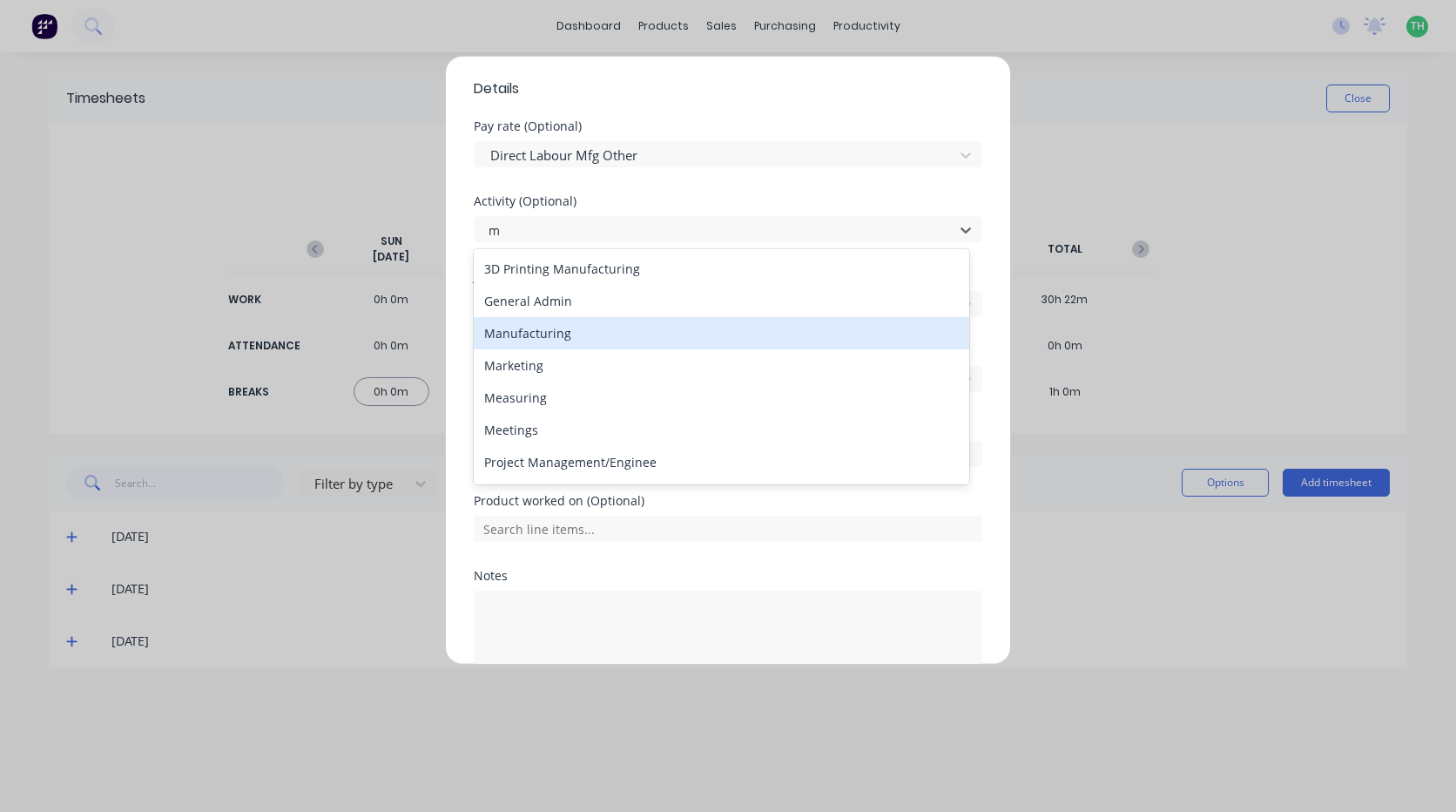
click at [563, 327] on div "Manufacturing" at bounding box center [721, 333] width 495 height 32
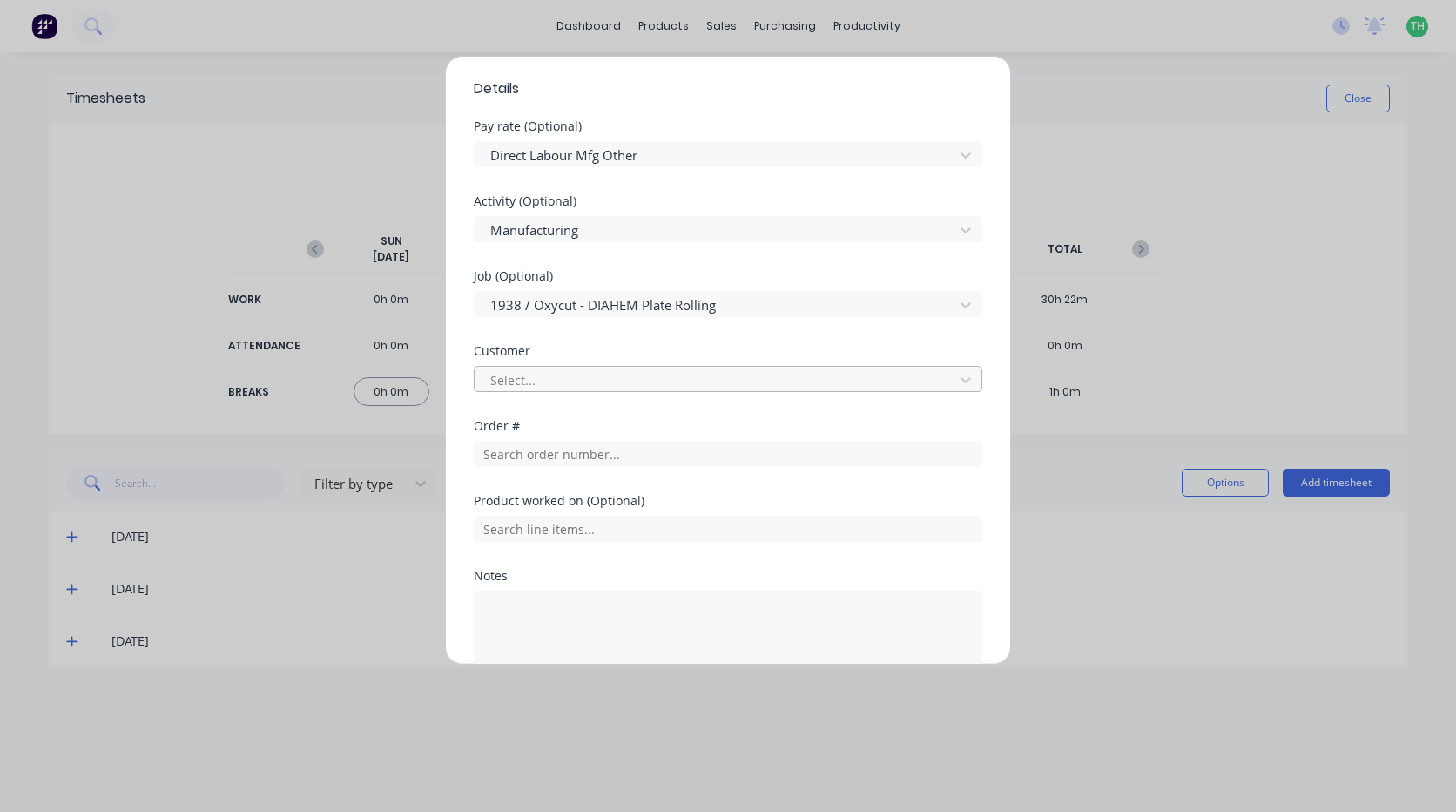
click at [570, 374] on div at bounding box center [717, 380] width 457 height 22
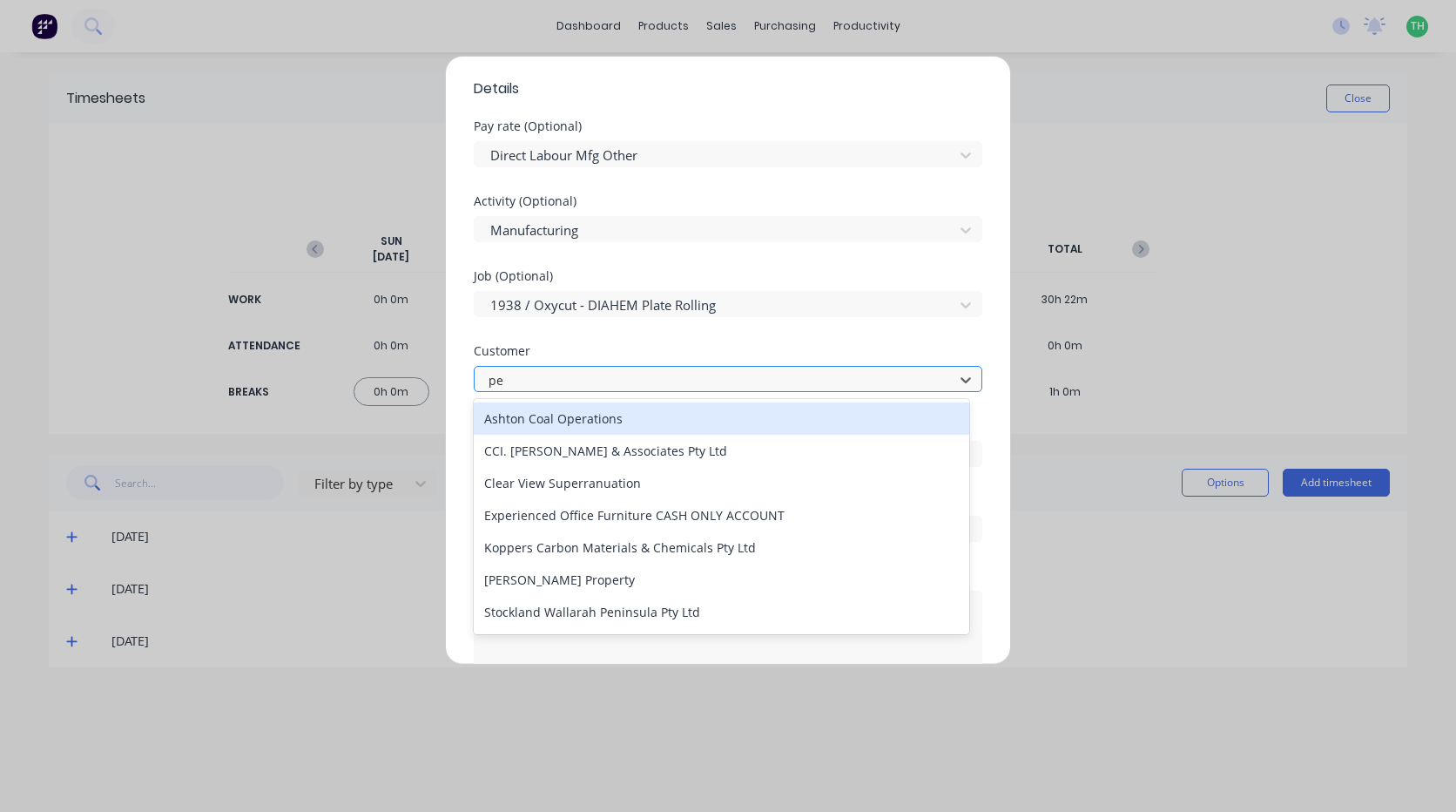
type input "p"
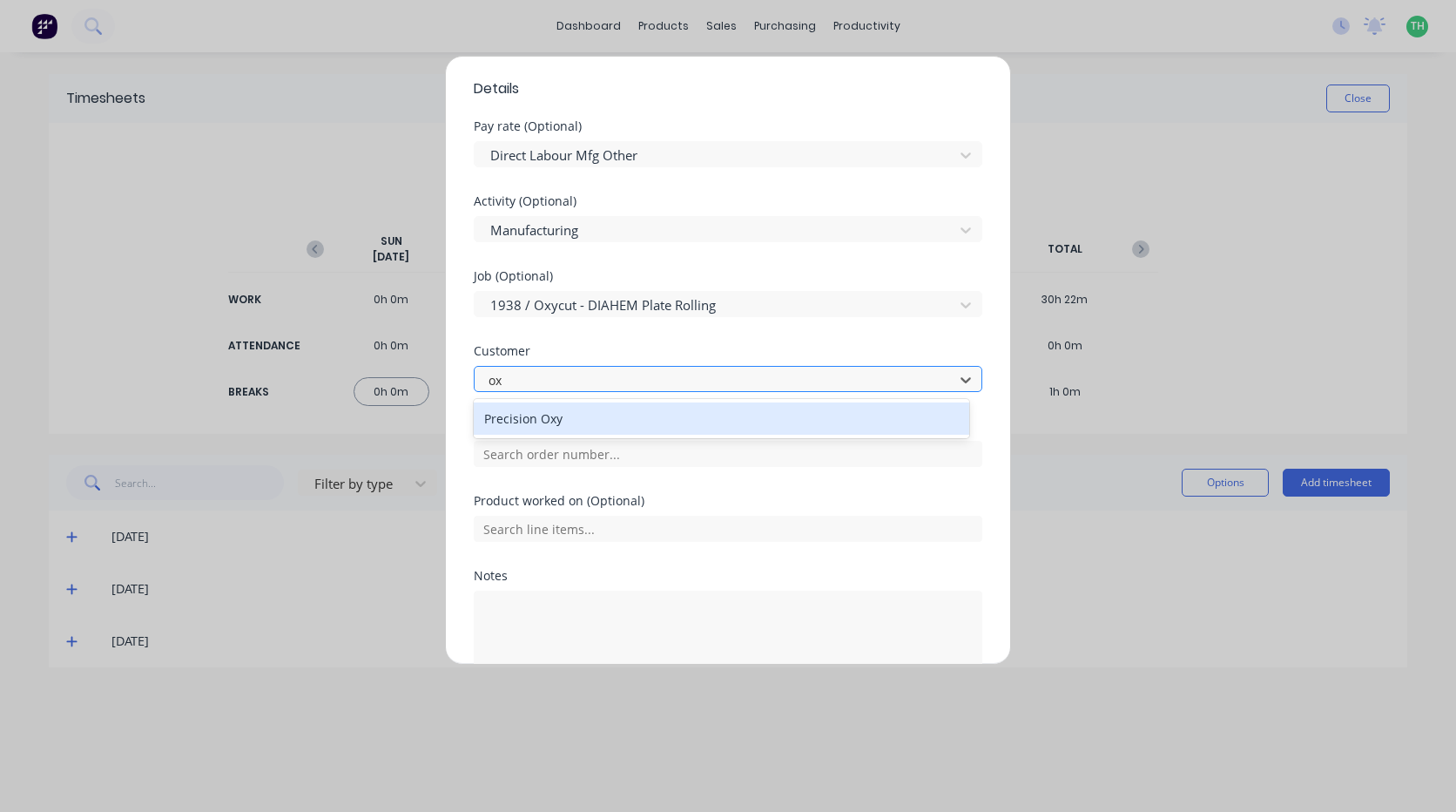
type input "oxy"
click at [564, 415] on div "Precision Oxy" at bounding box center [721, 419] width 495 height 32
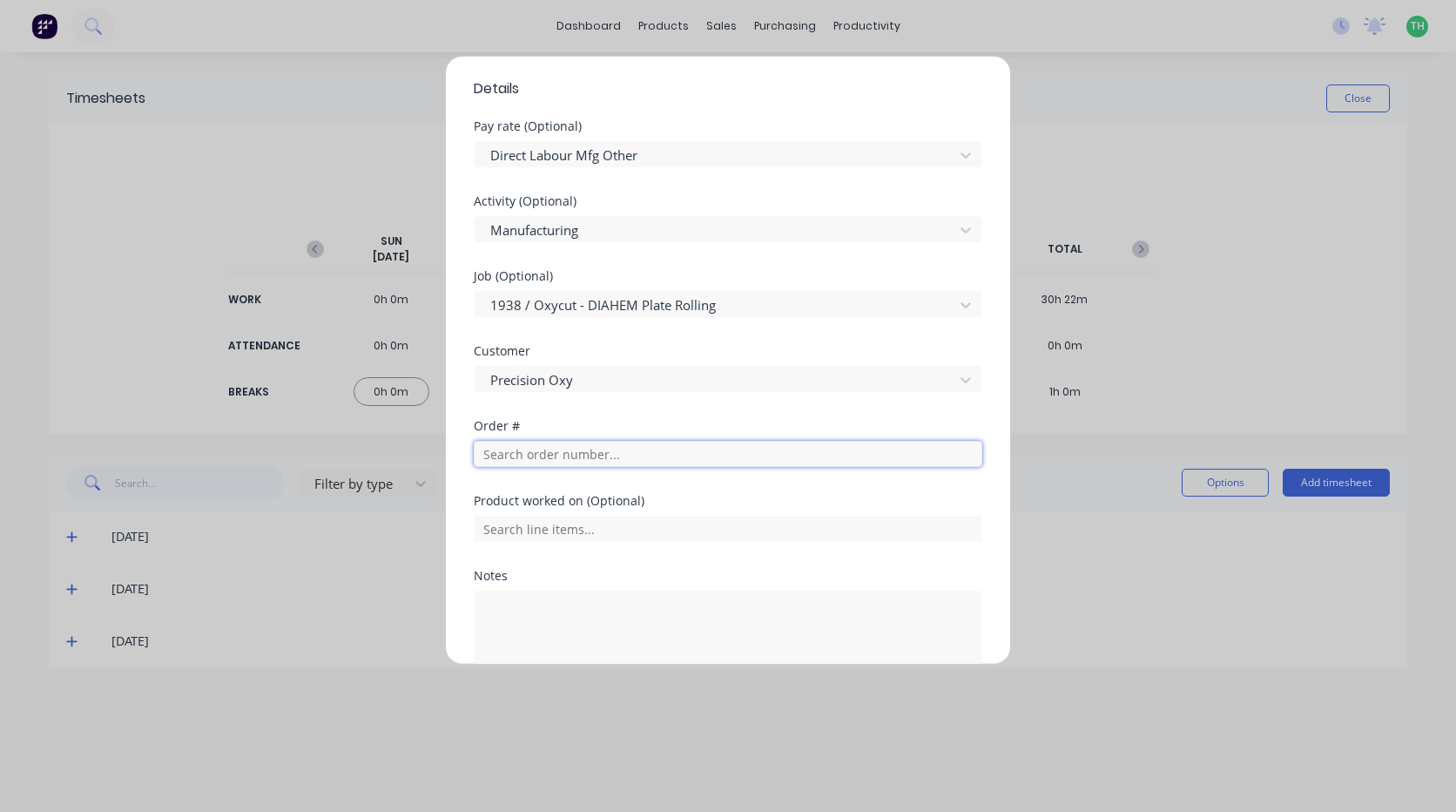
click at [572, 458] on input "text" at bounding box center [728, 454] width 509 height 26
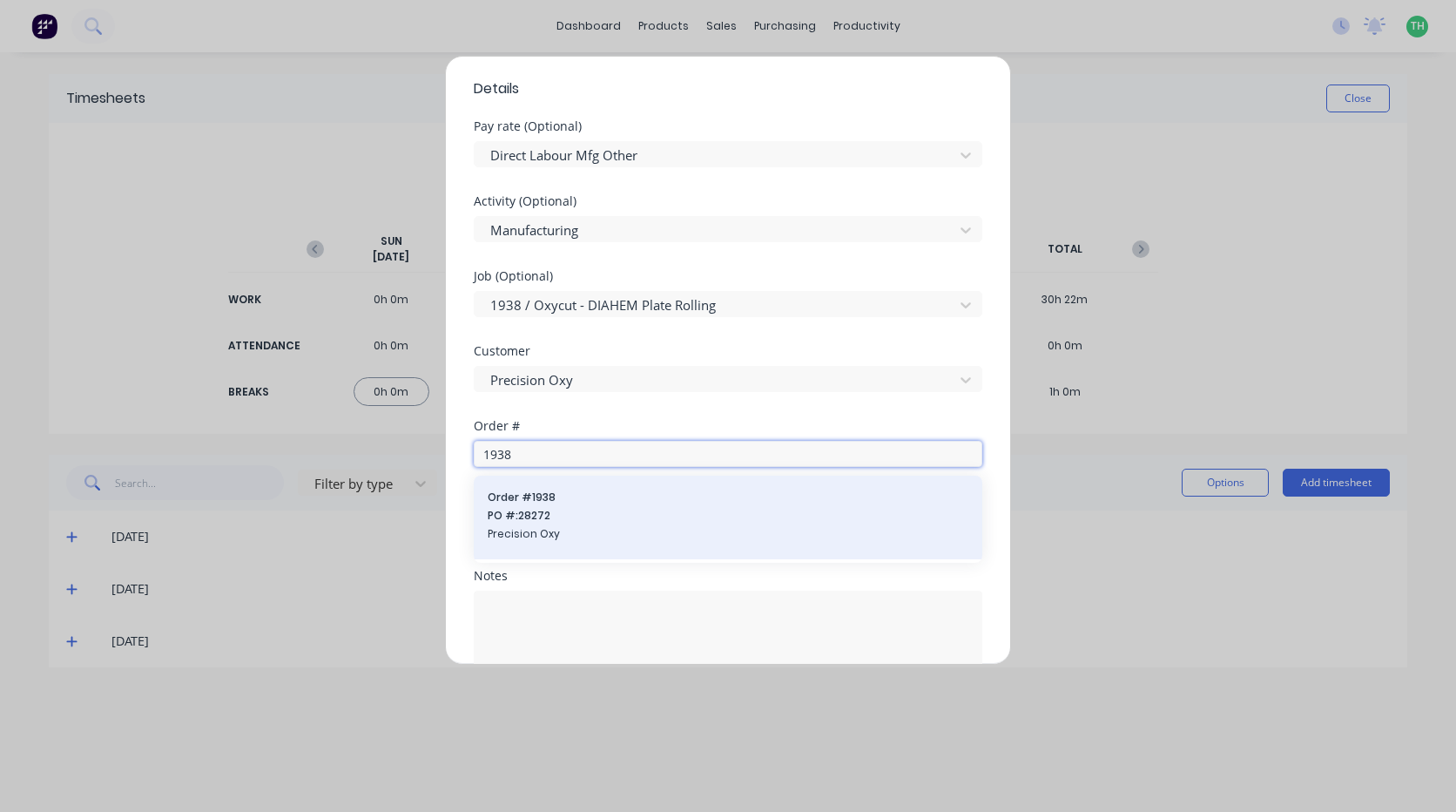
type input "1938"
click at [608, 500] on span "Order # 1938" at bounding box center [728, 497] width 480 height 16
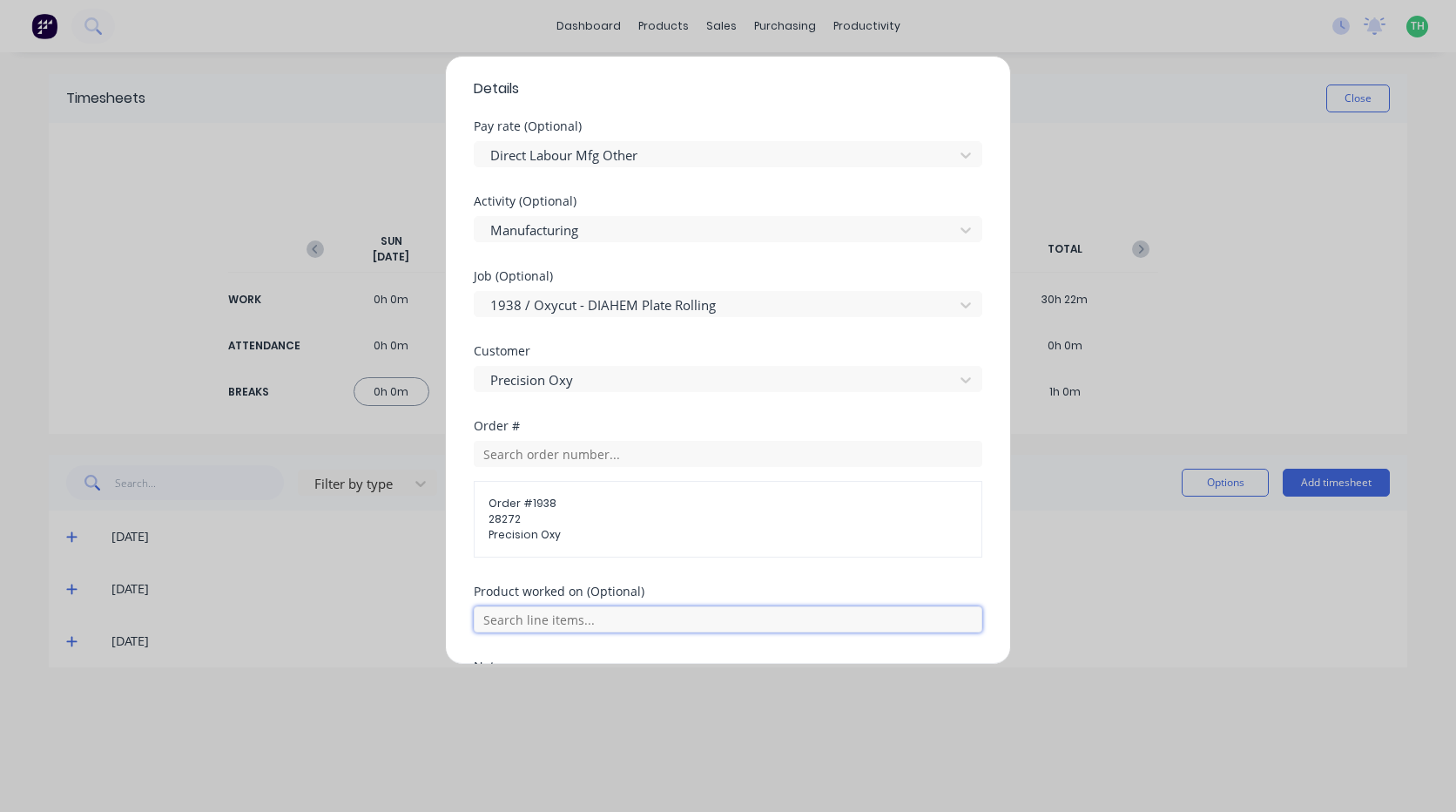
click at [592, 617] on input "text" at bounding box center [728, 619] width 509 height 26
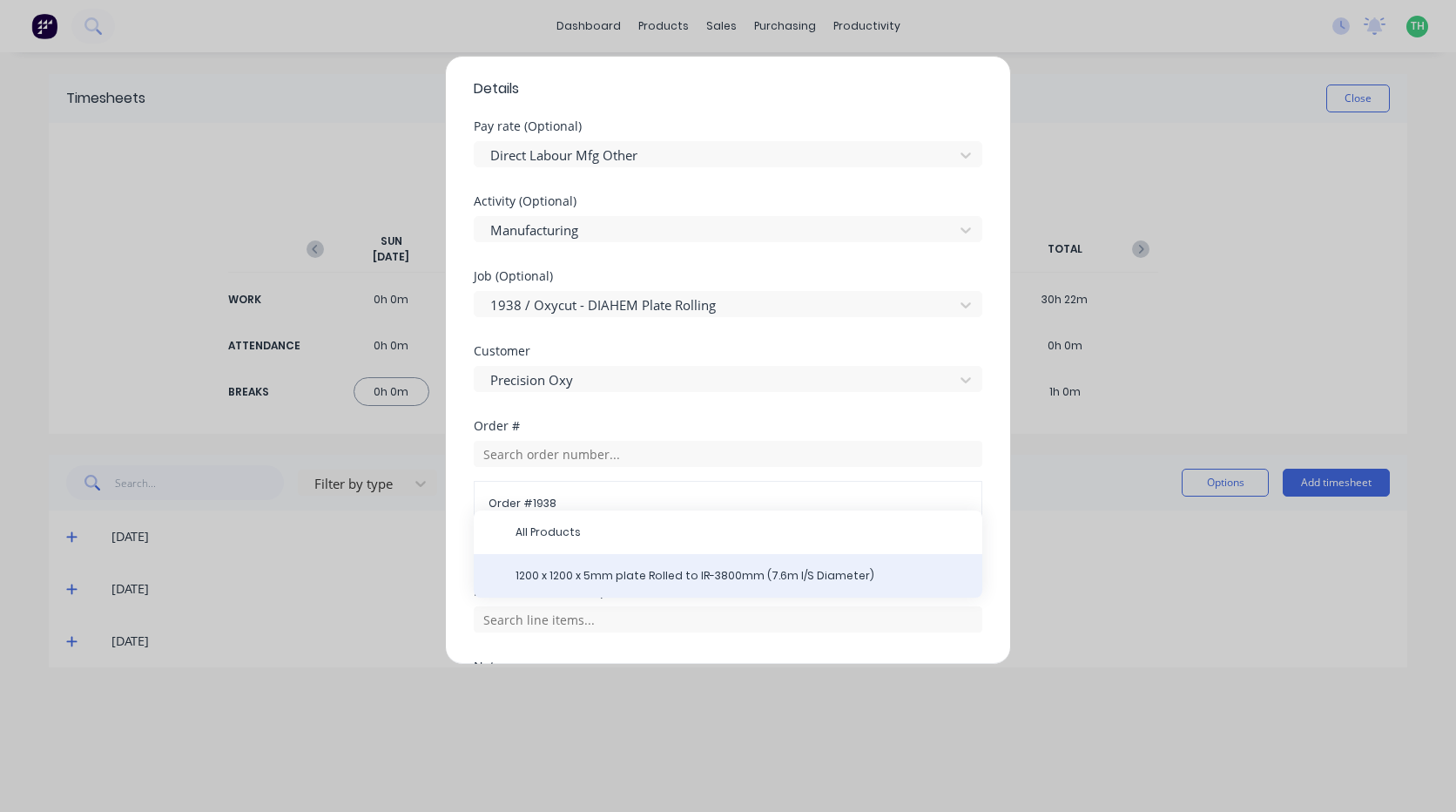
click at [597, 573] on span "1200 x 1200 x 5mm plate Rolled to IR-3800mm (7.6m I/S Diameter)" at bounding box center [741, 576] width 453 height 16
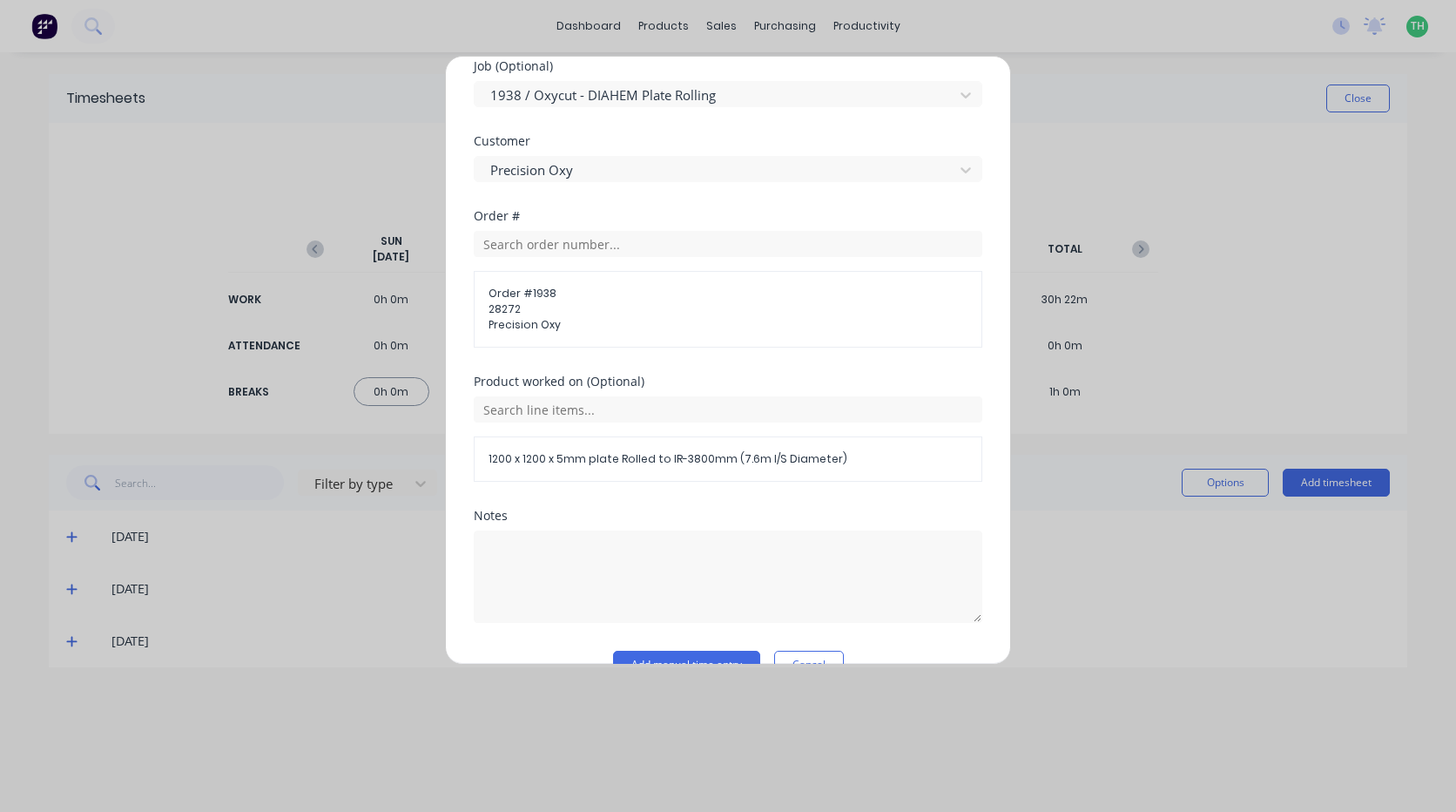
scroll to position [858, 0]
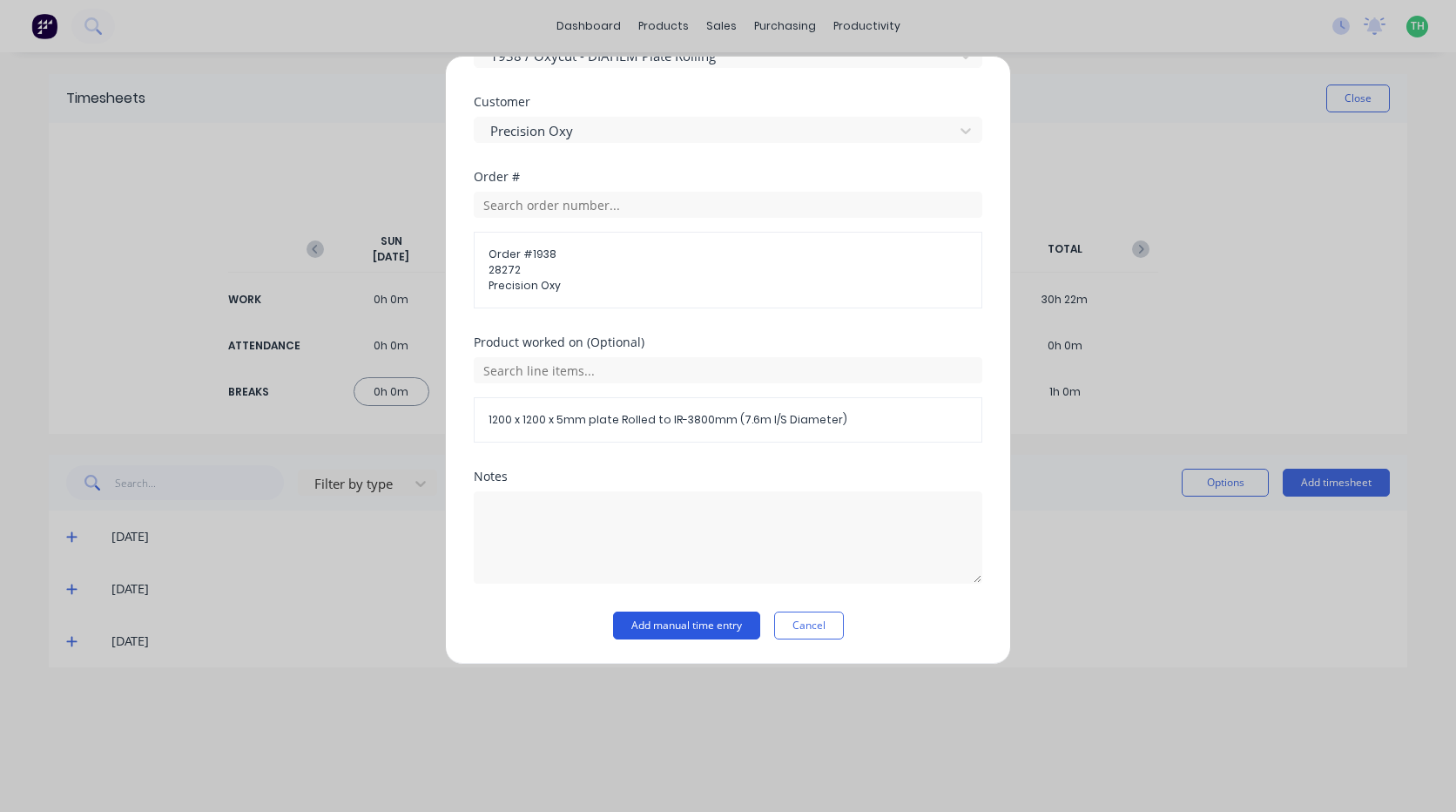
click at [693, 629] on button "Add manual time entry" at bounding box center [687, 625] width 147 height 27
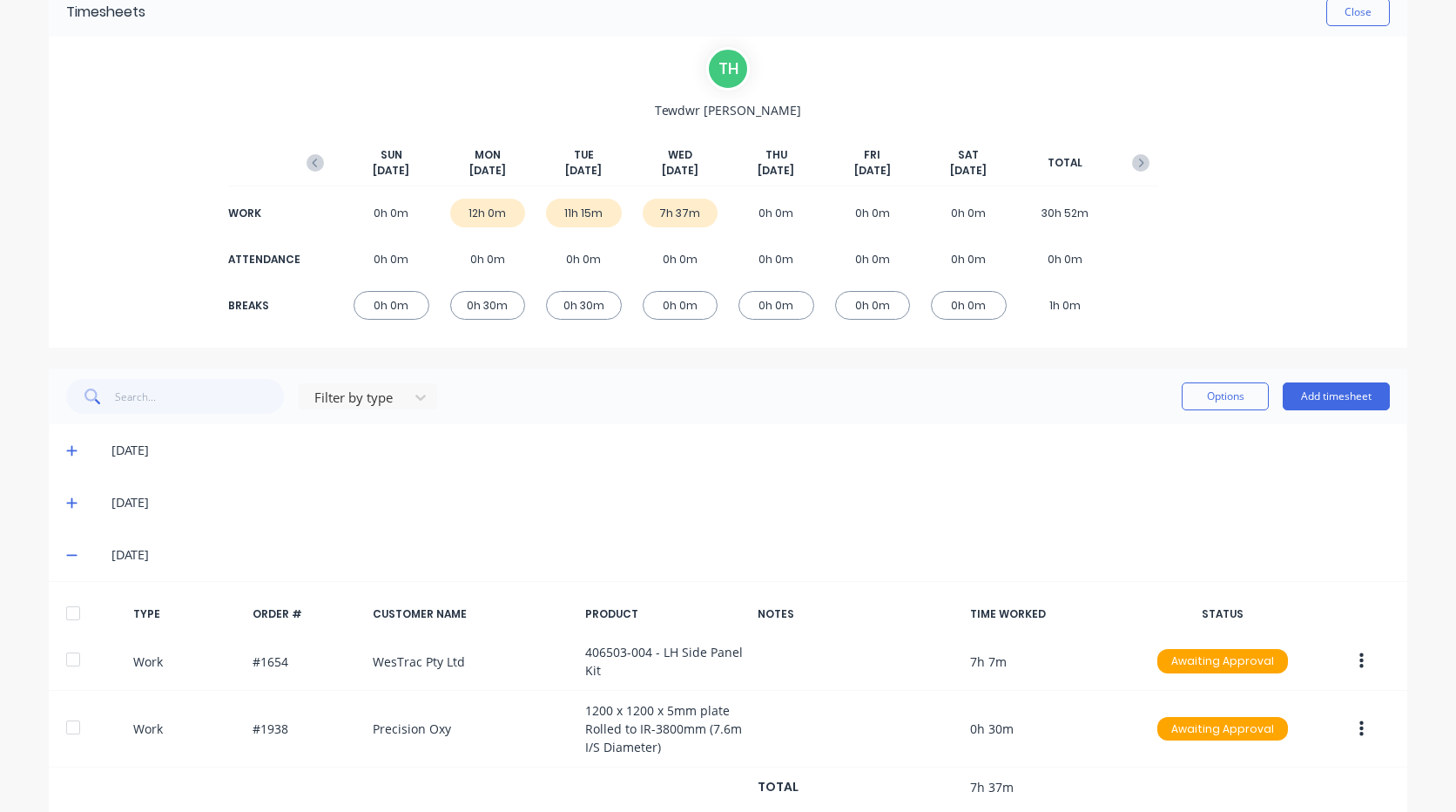
scroll to position [87, 0]
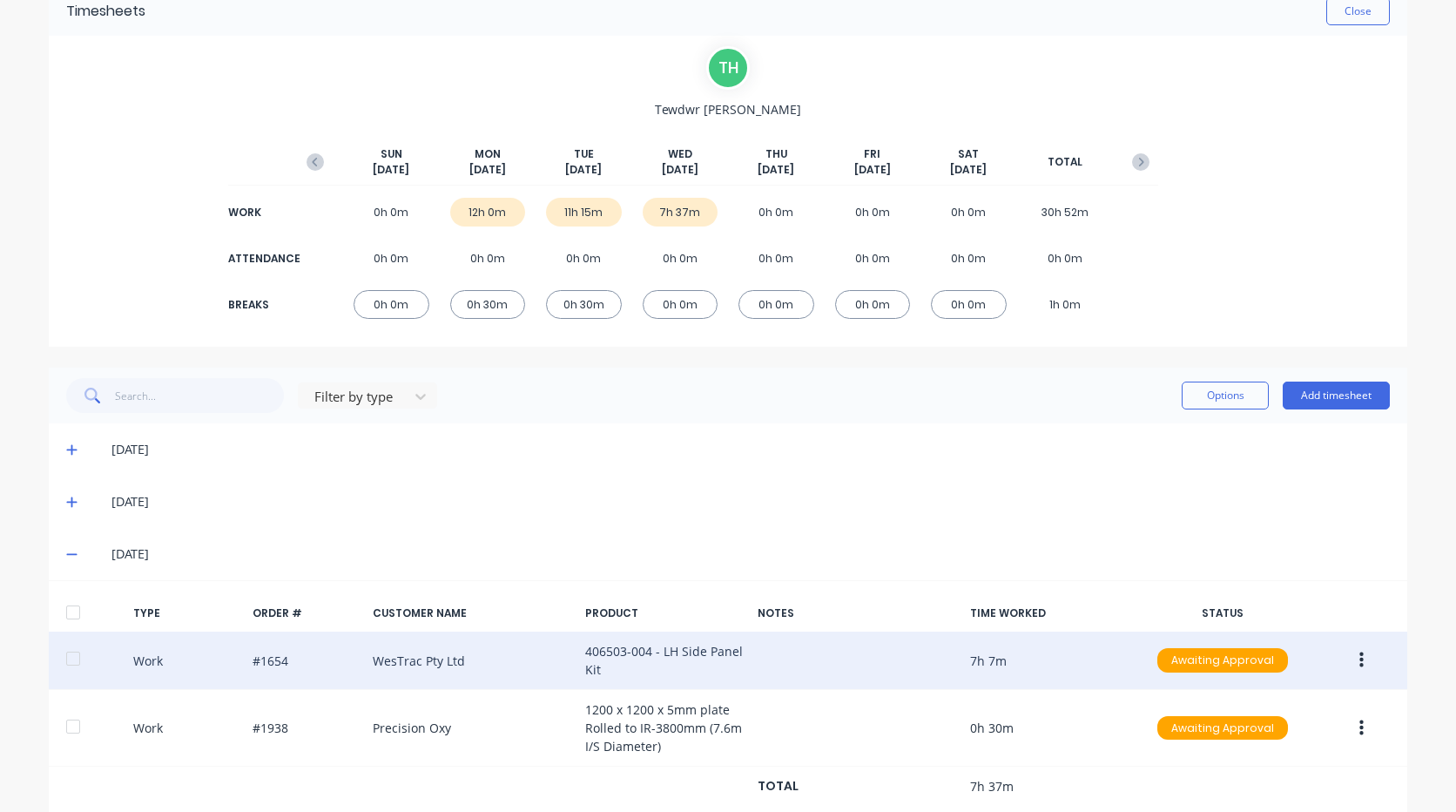
click at [1369, 665] on button "button" at bounding box center [1361, 660] width 41 height 31
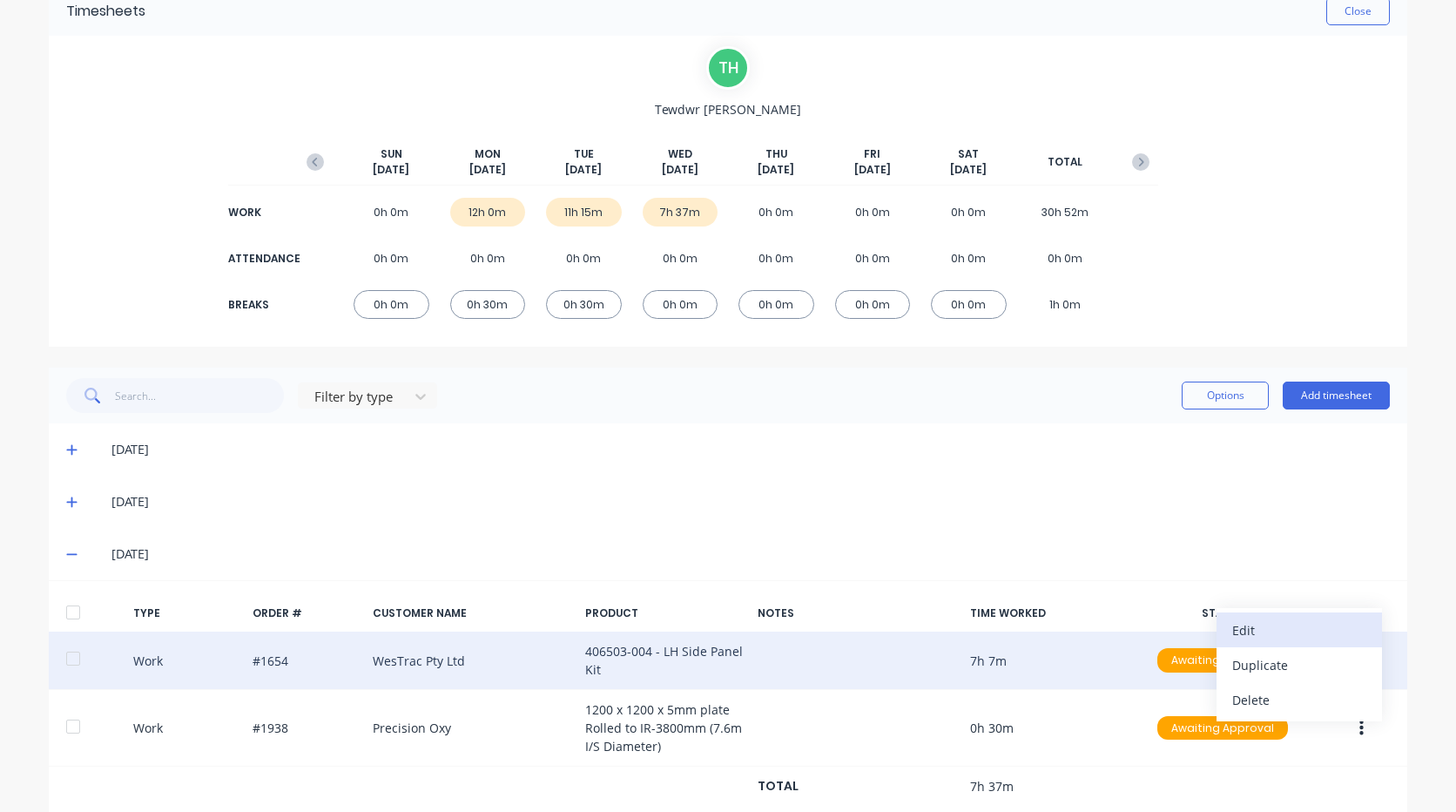
click at [1248, 630] on div "Edit" at bounding box center [1299, 630] width 134 height 26
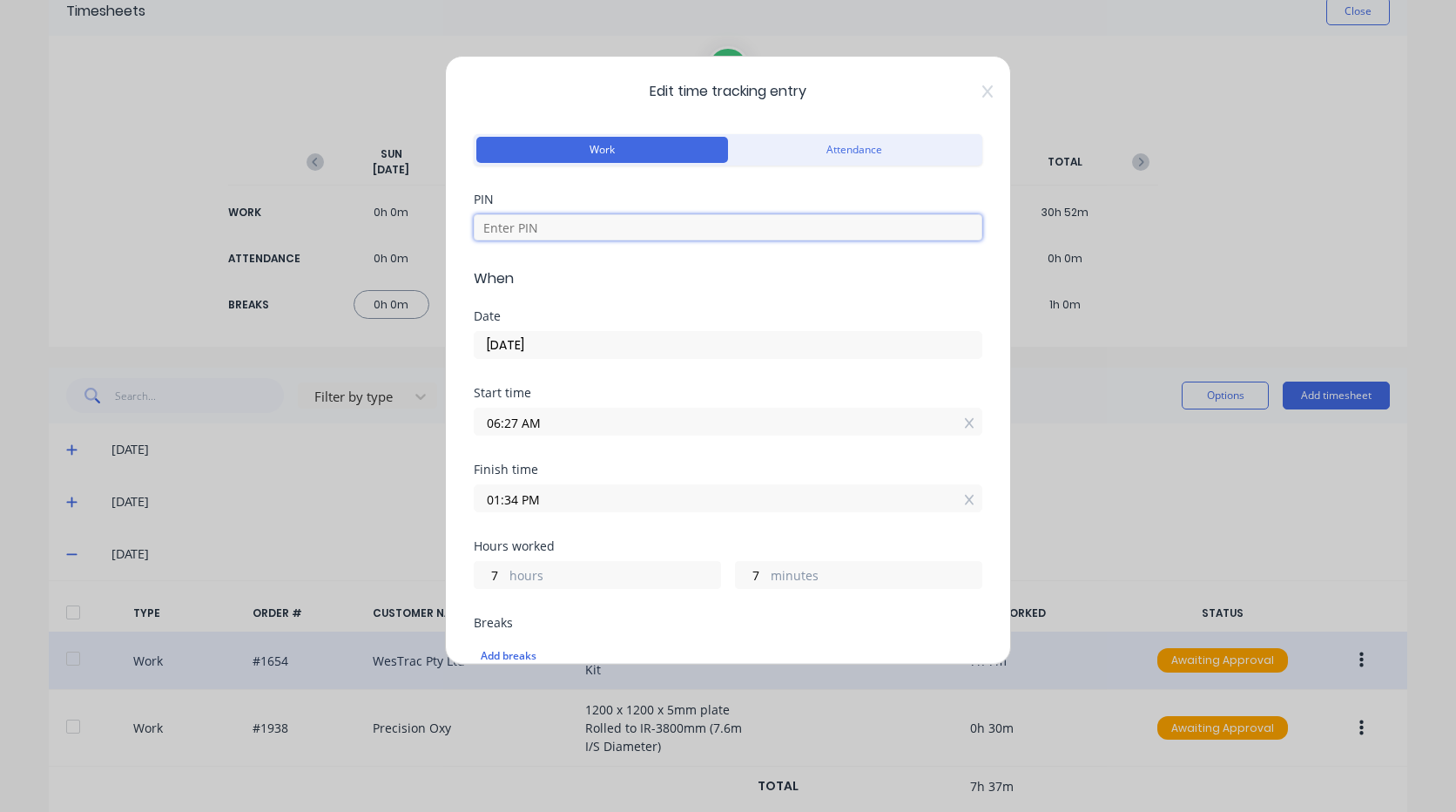
click at [563, 233] on input at bounding box center [728, 228] width 509 height 26
type input "2711"
click at [559, 423] on input "06:27 AM" at bounding box center [728, 422] width 507 height 26
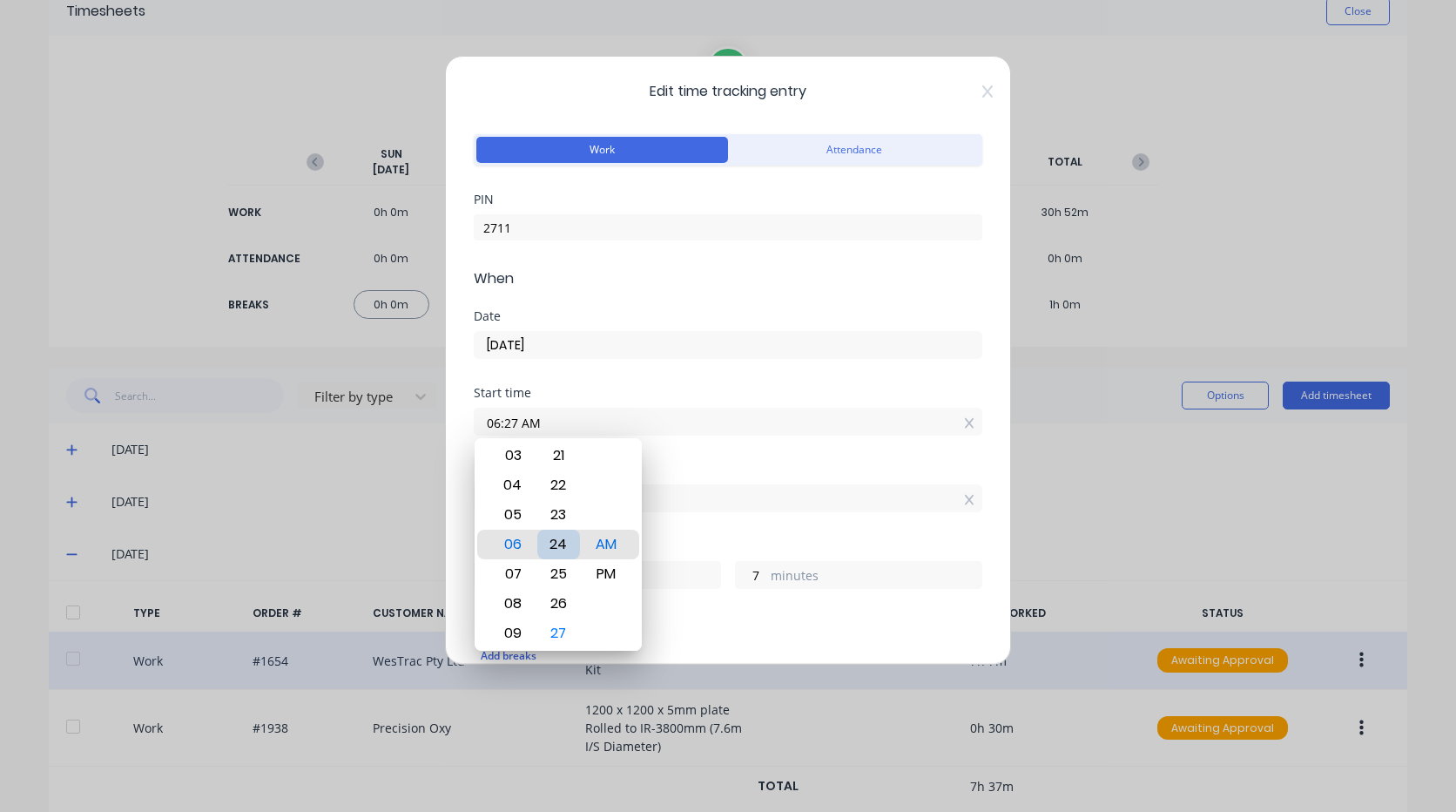
type input "06:24 AM"
type input "10"
type input "06:20 AM"
type input "14"
type input "06:16 AM"
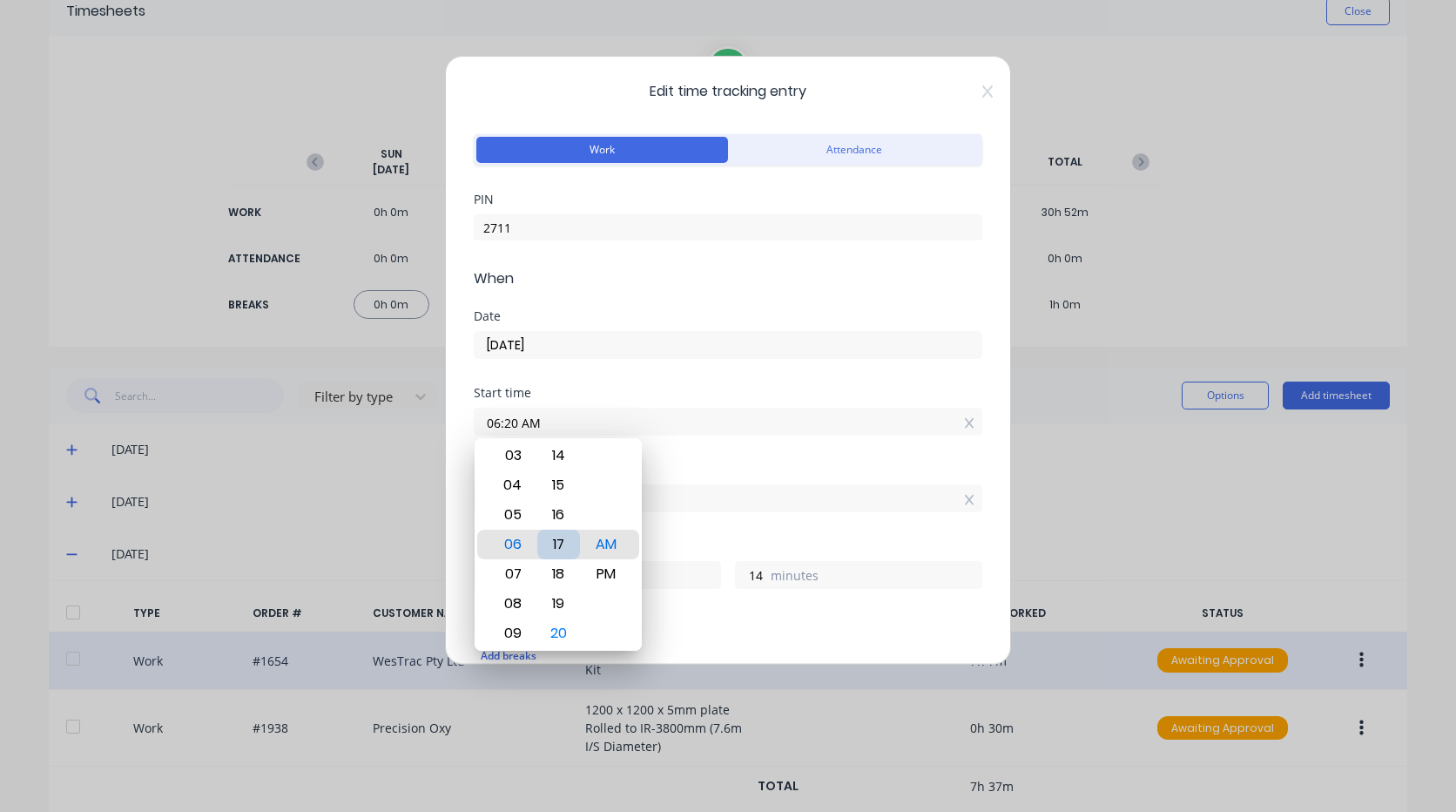
type input "18"
type input "06:13 AM"
type input "21"
click at [563, 603] on div "15" at bounding box center [558, 603] width 43 height 29
type input "06:15 AM"
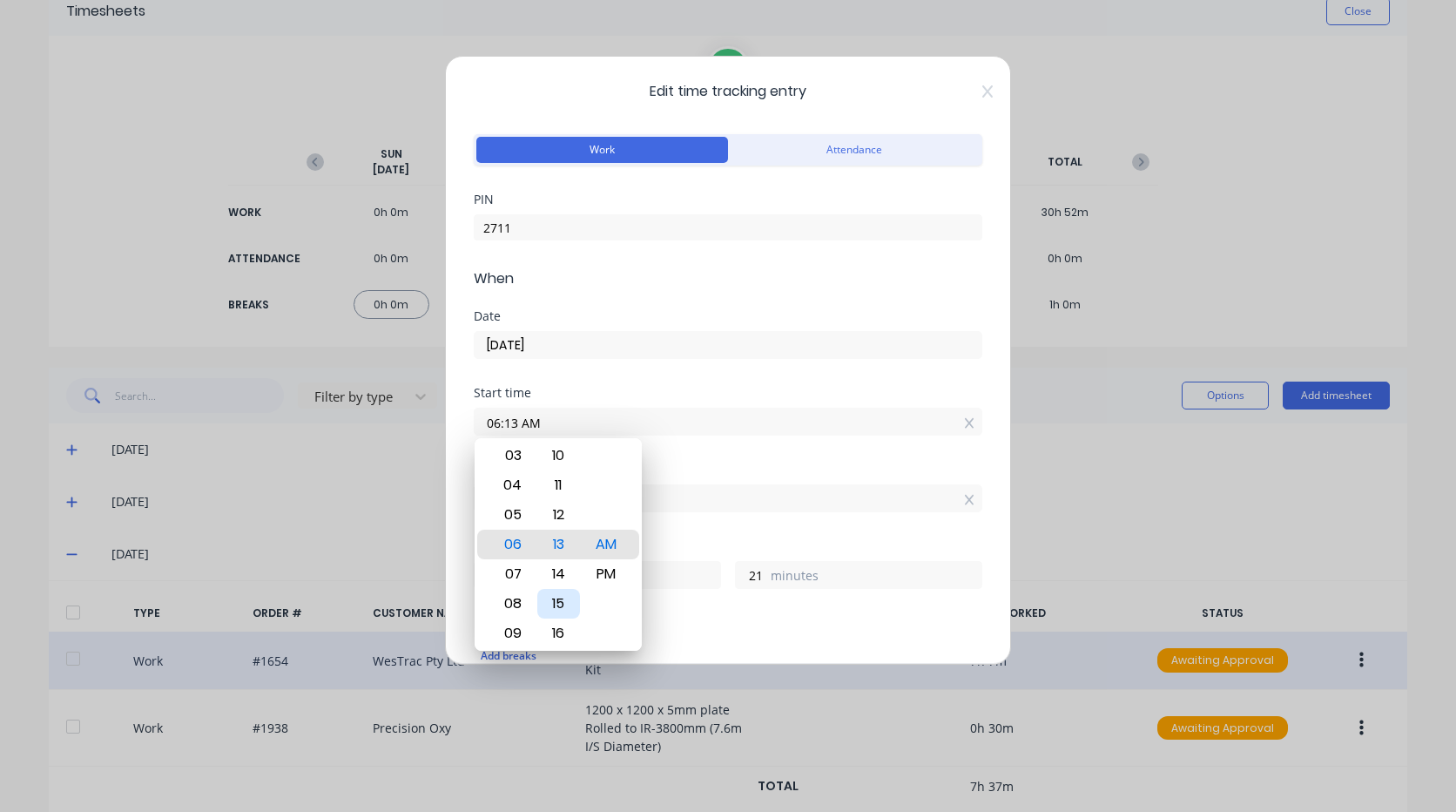
type input "19"
click at [693, 512] on div "Finish time 01:34 PM" at bounding box center [728, 501] width 509 height 77
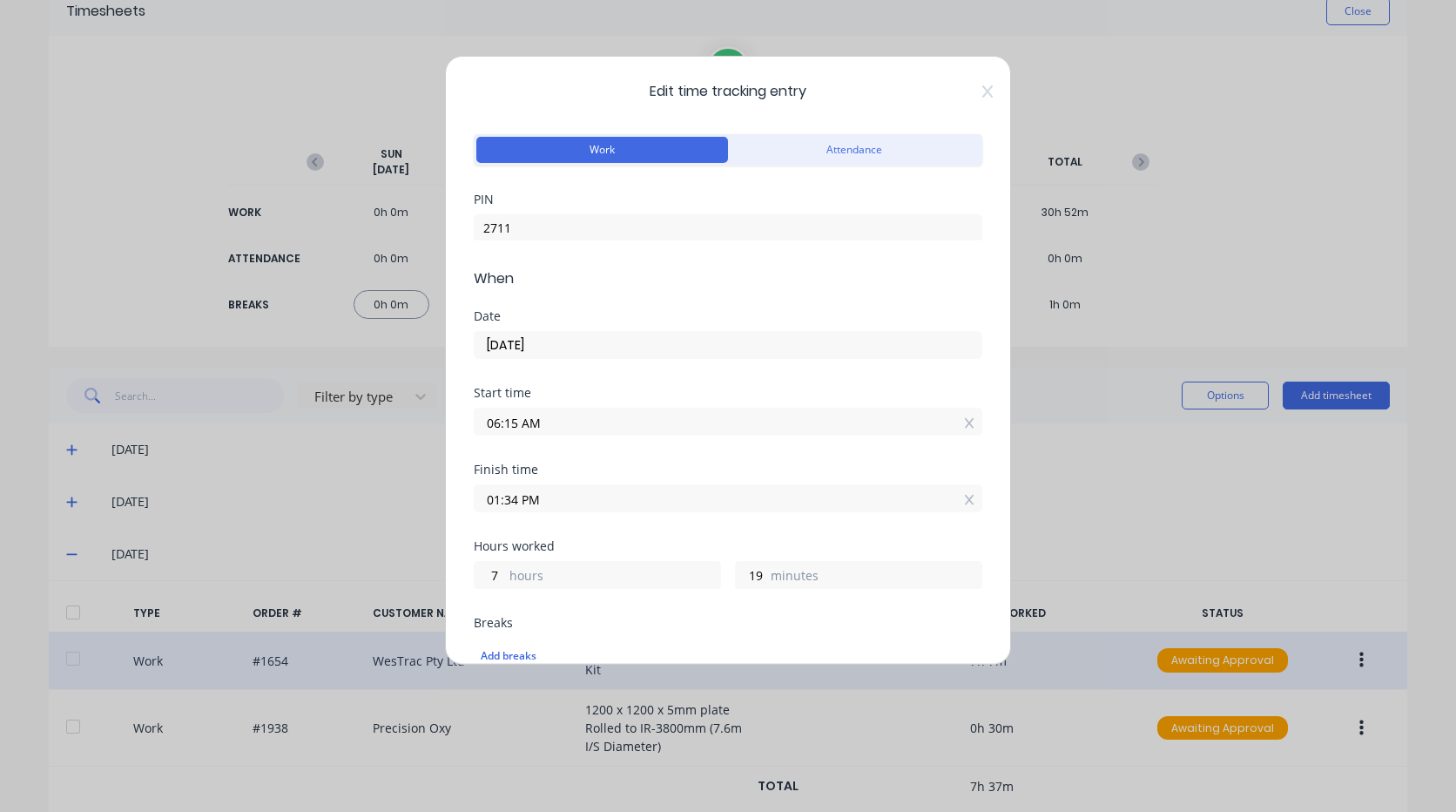
click at [570, 499] on input "01:34 PM" at bounding box center [728, 498] width 507 height 26
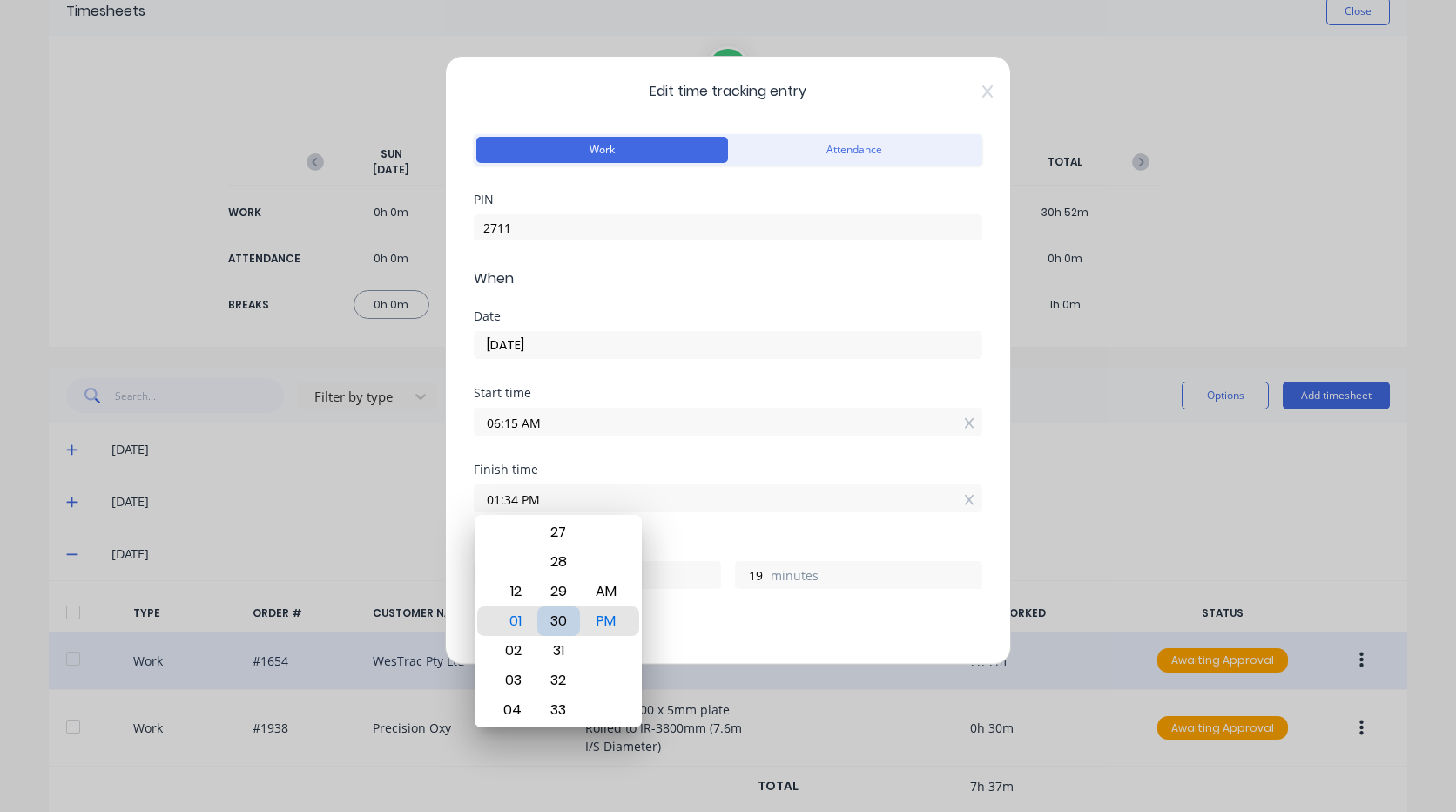
type input "01:30 PM"
type input "15"
type input "01:26 PM"
type input "11"
type input "01:22 PM"
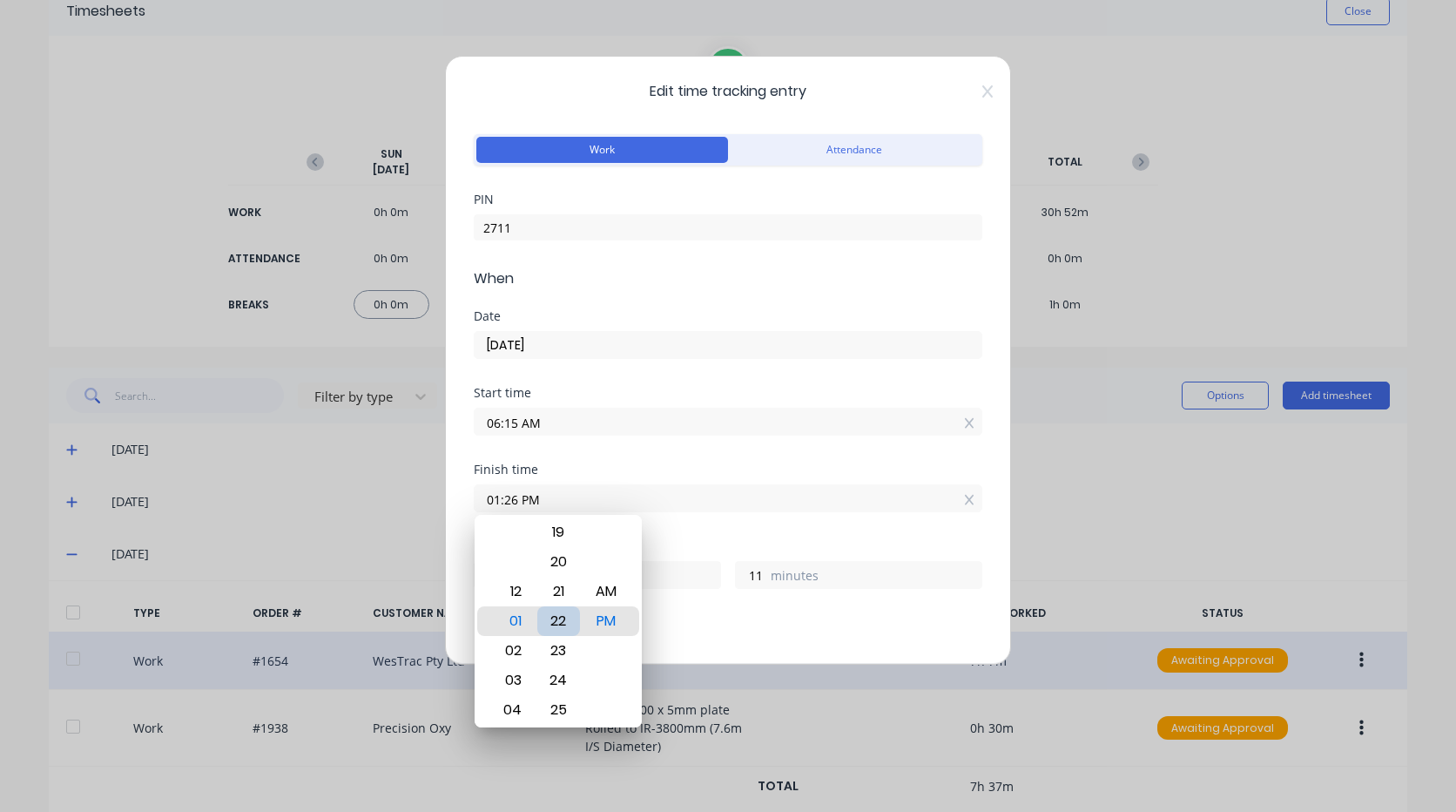
type input "7"
type input "01:18 PM"
type input "3"
type input "01:14 PM"
type input "6"
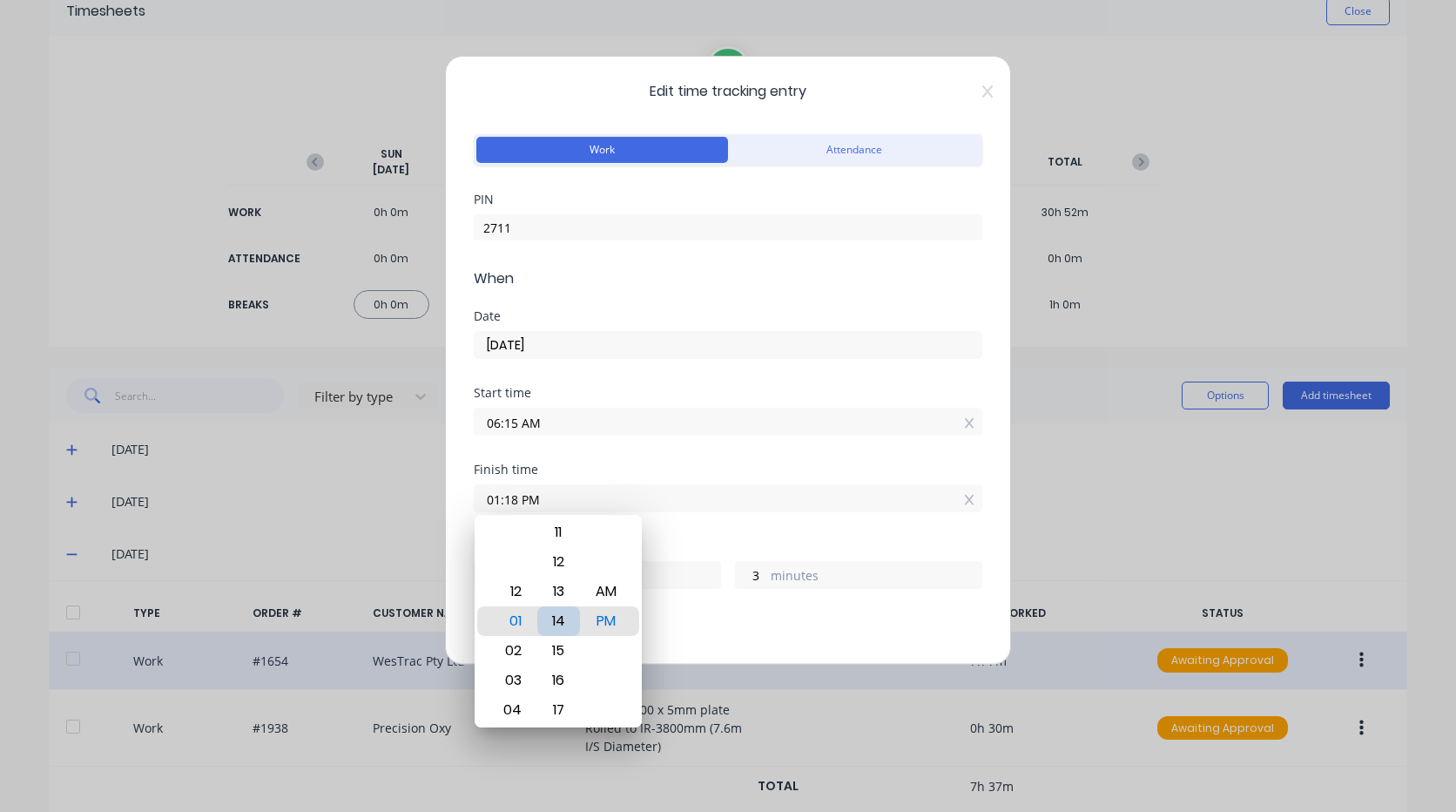
type input "59"
type input "01:11 PM"
type input "56"
type input "01:07 PM"
type input "52"
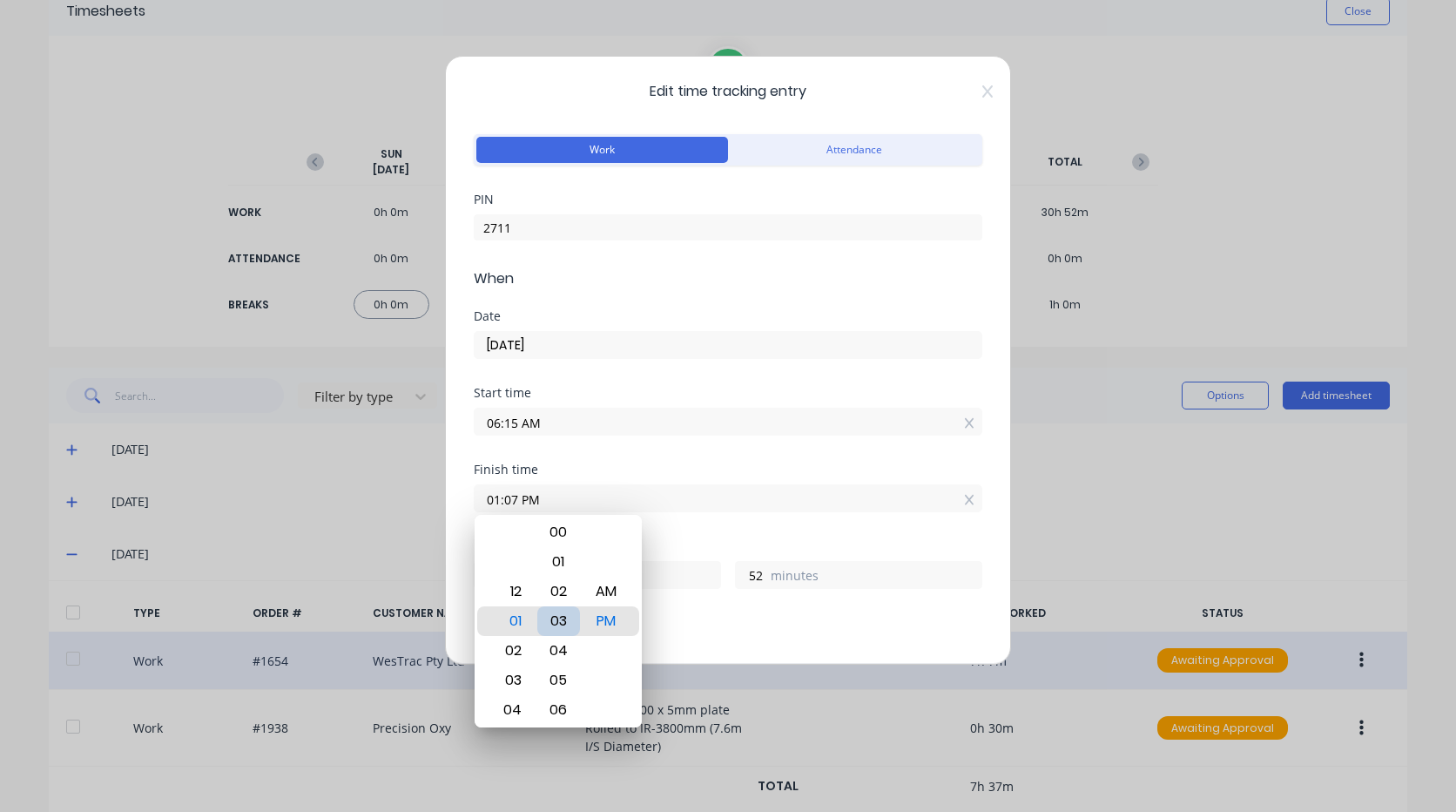
type input "01:03 PM"
type input "48"
type input "01:00 PM"
type input "45"
click at [715, 523] on div "Finish time 01:00 PM" at bounding box center [728, 501] width 509 height 77
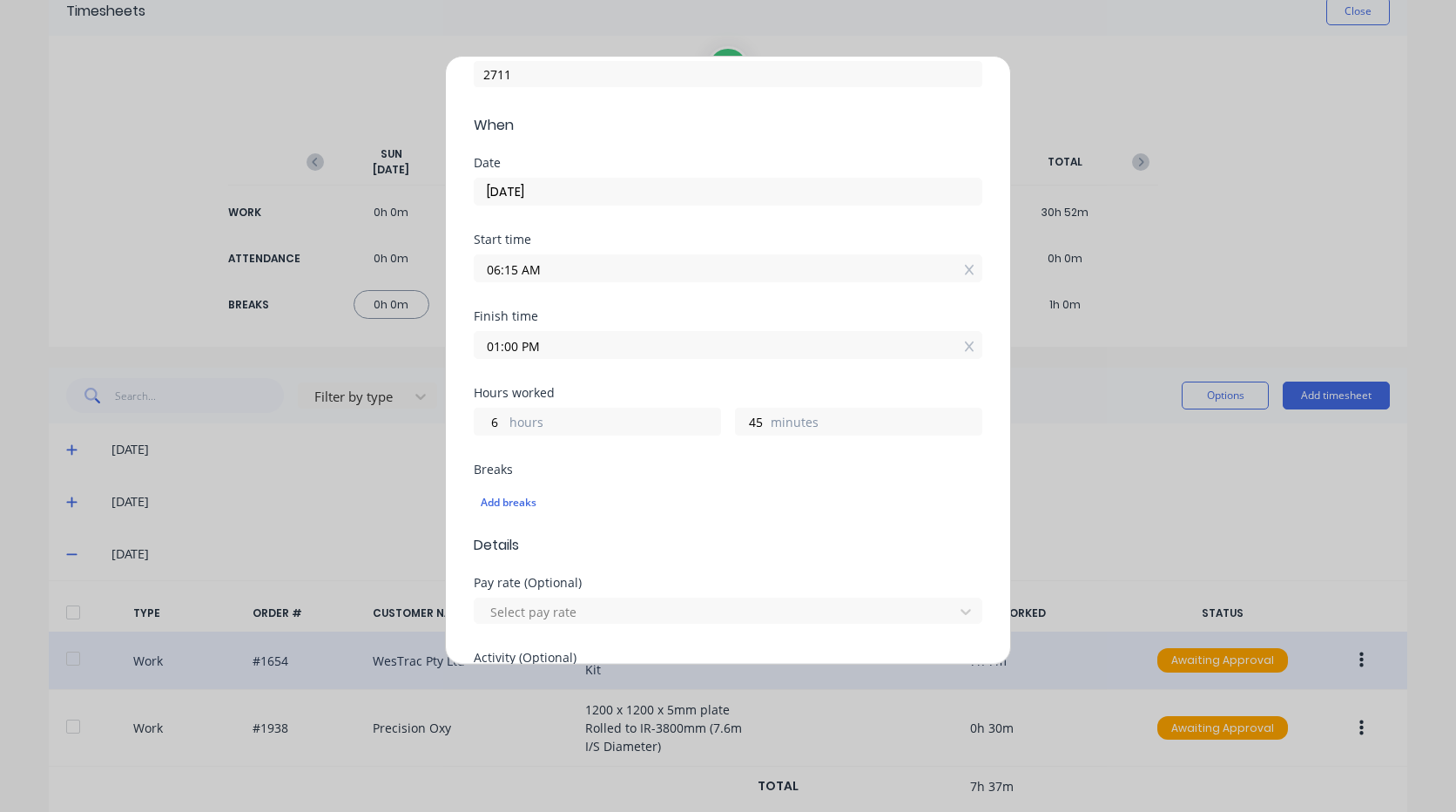
scroll to position [174, 0]
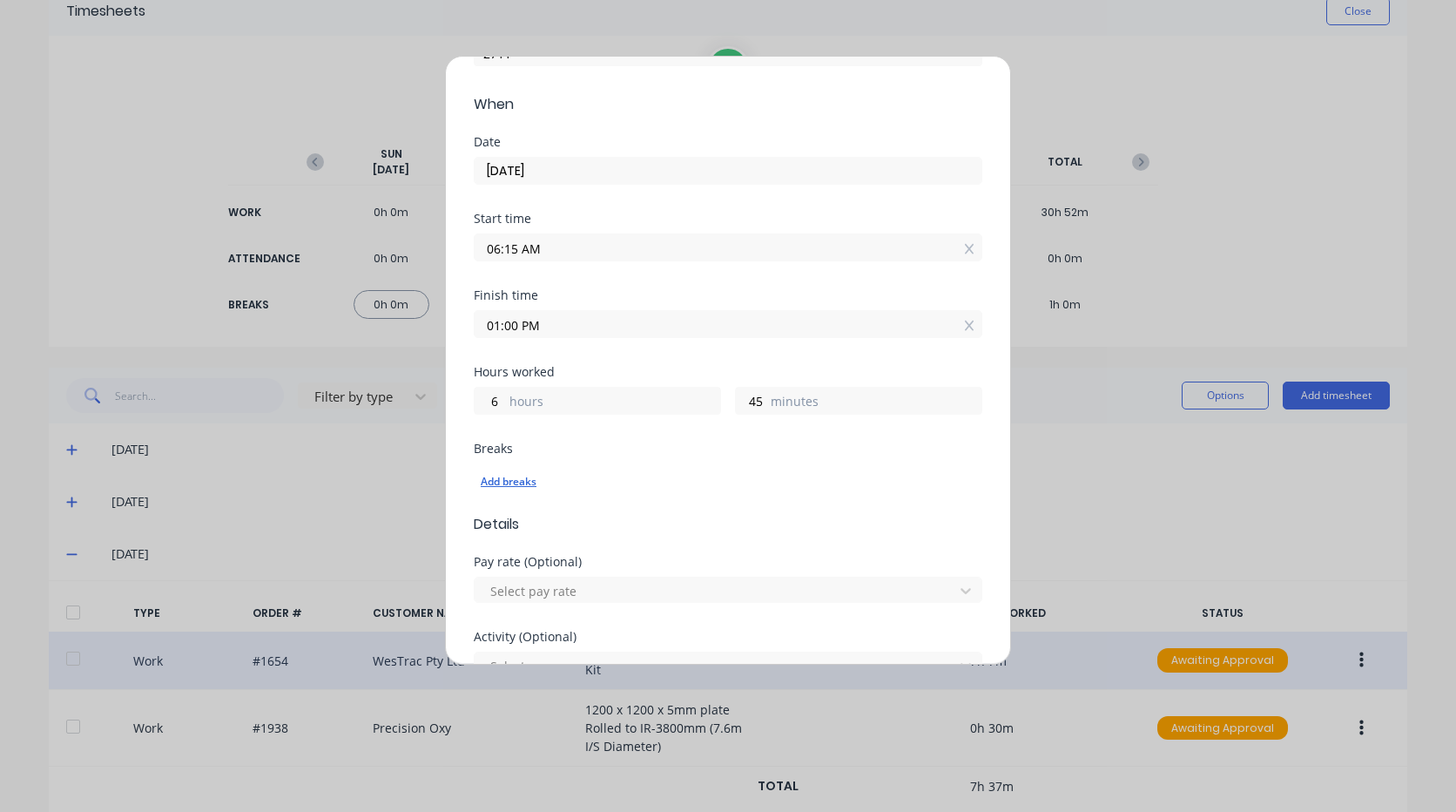
click at [512, 485] on div "Add breaks" at bounding box center [727, 481] width 494 height 23
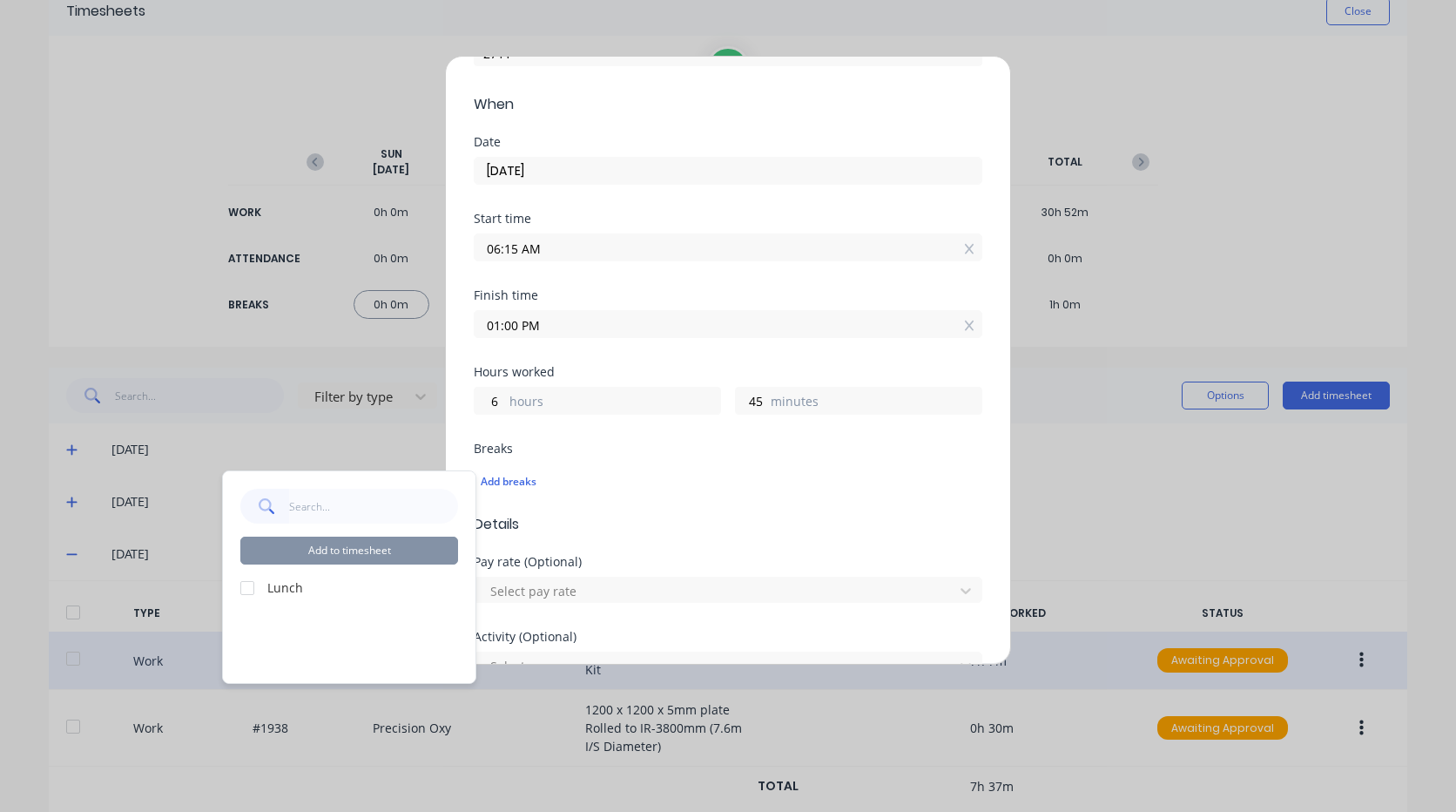
click at [264, 584] on div at bounding box center [247, 587] width 35 height 35
click at [355, 553] on button "Add to timesheet" at bounding box center [349, 549] width 217 height 27
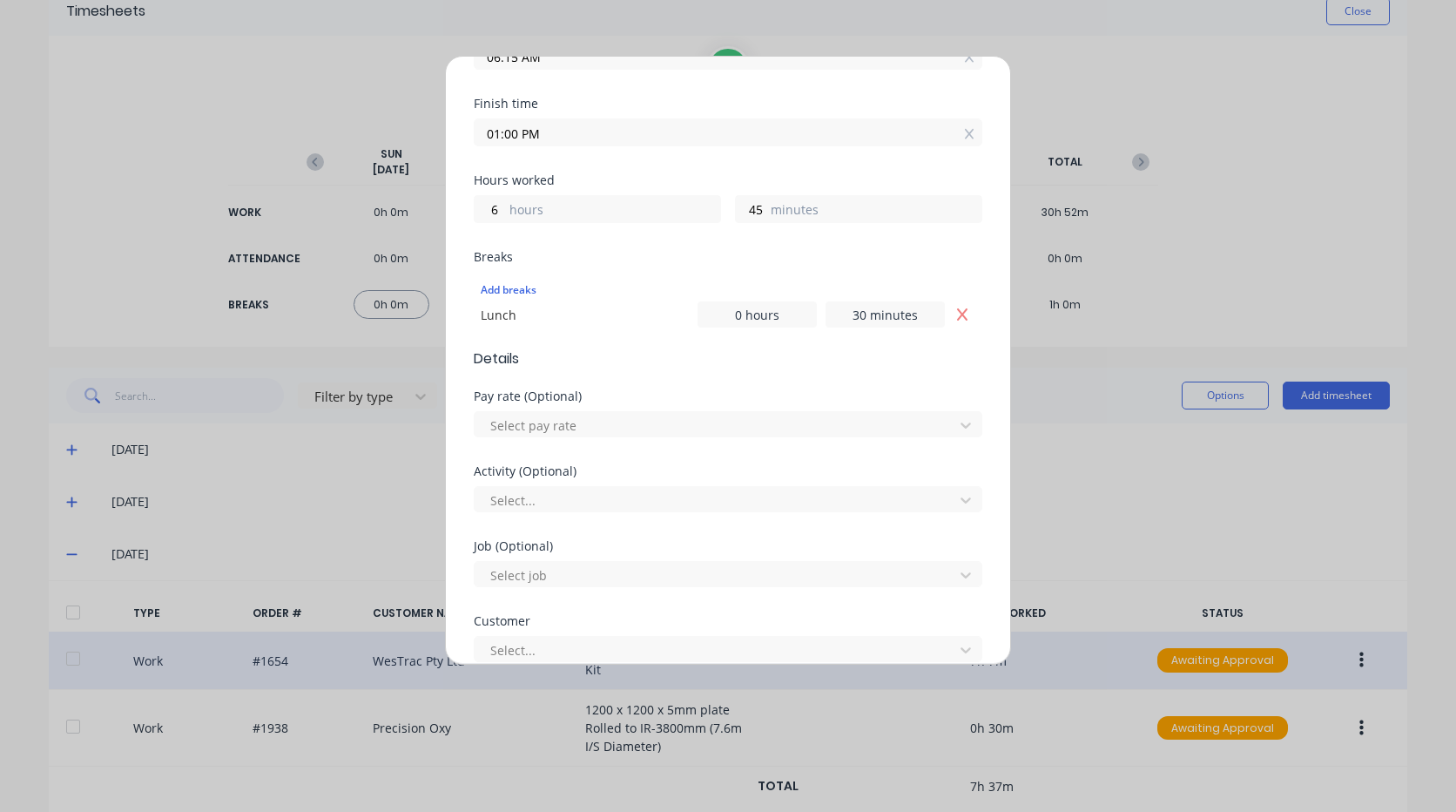
scroll to position [436, 0]
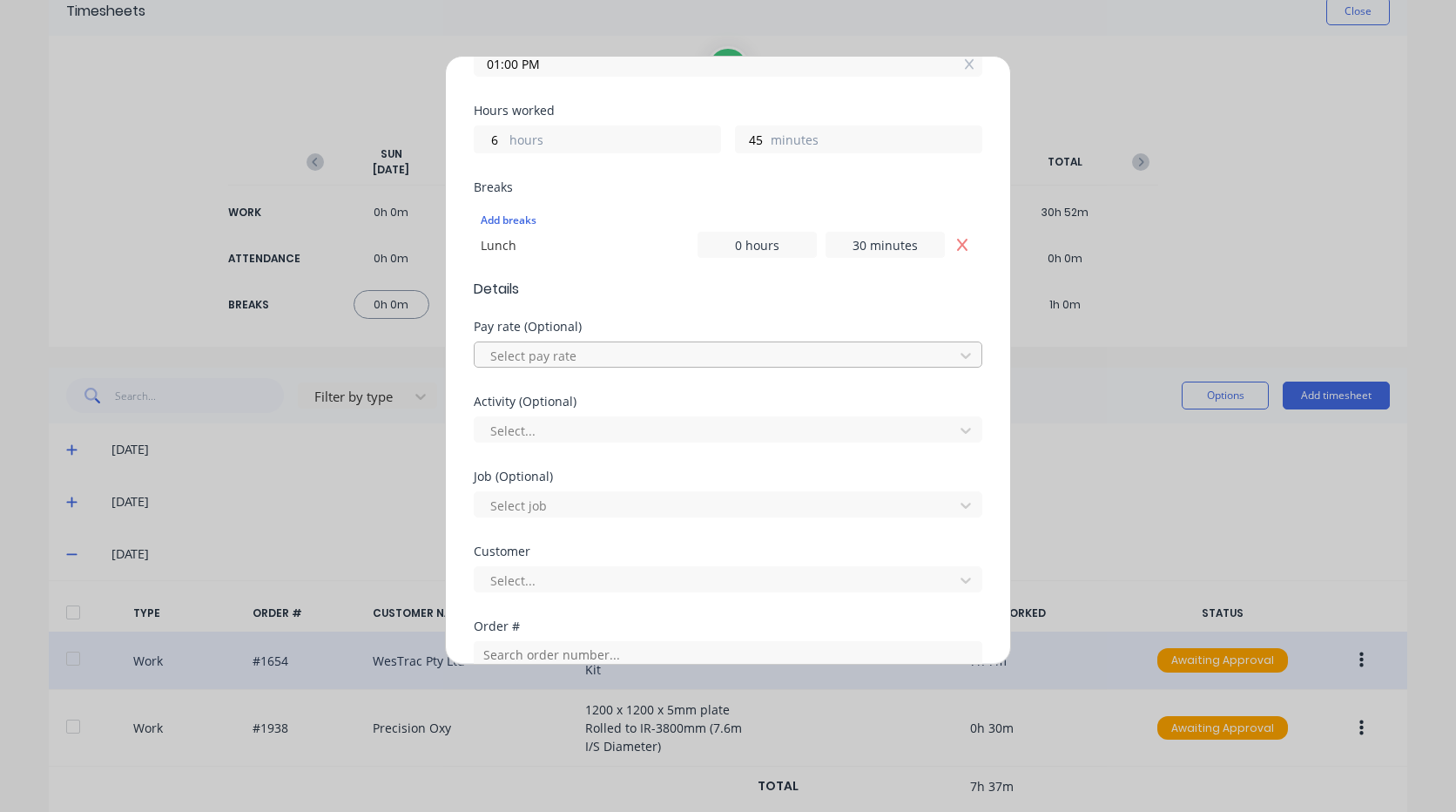
click at [552, 358] on div at bounding box center [717, 355] width 457 height 22
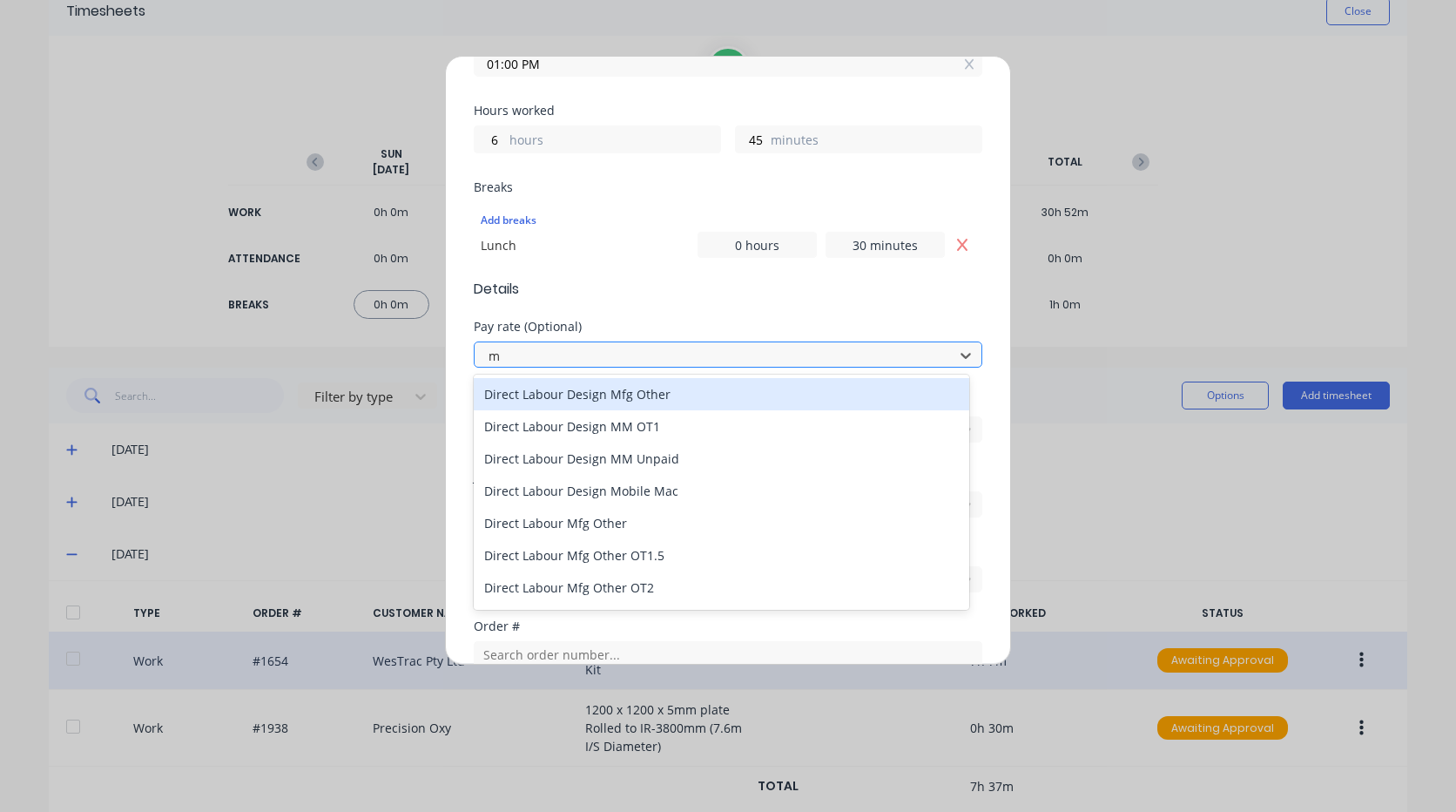
type input "mo"
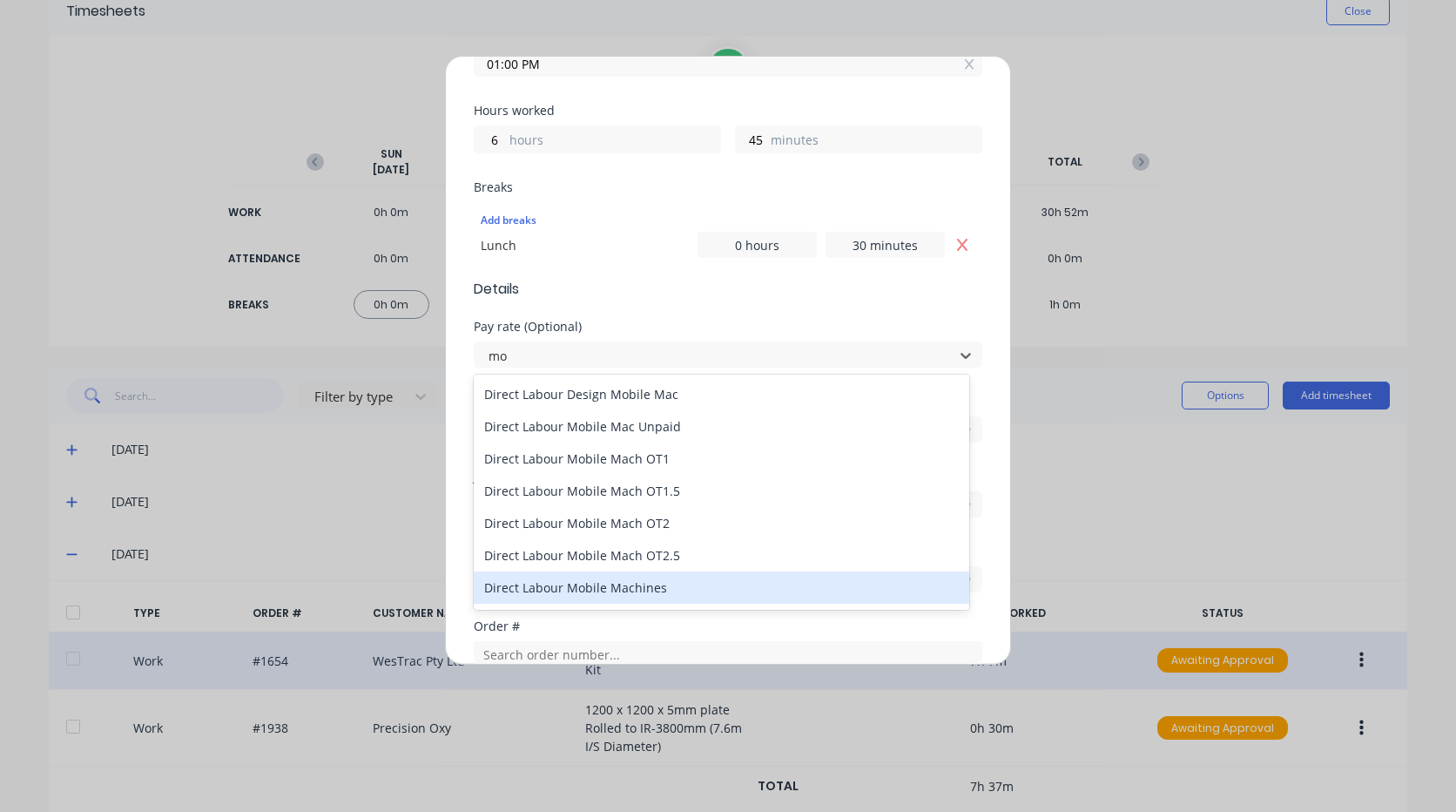
click at [658, 591] on div "Direct Labour Mobile Machines" at bounding box center [721, 587] width 495 height 32
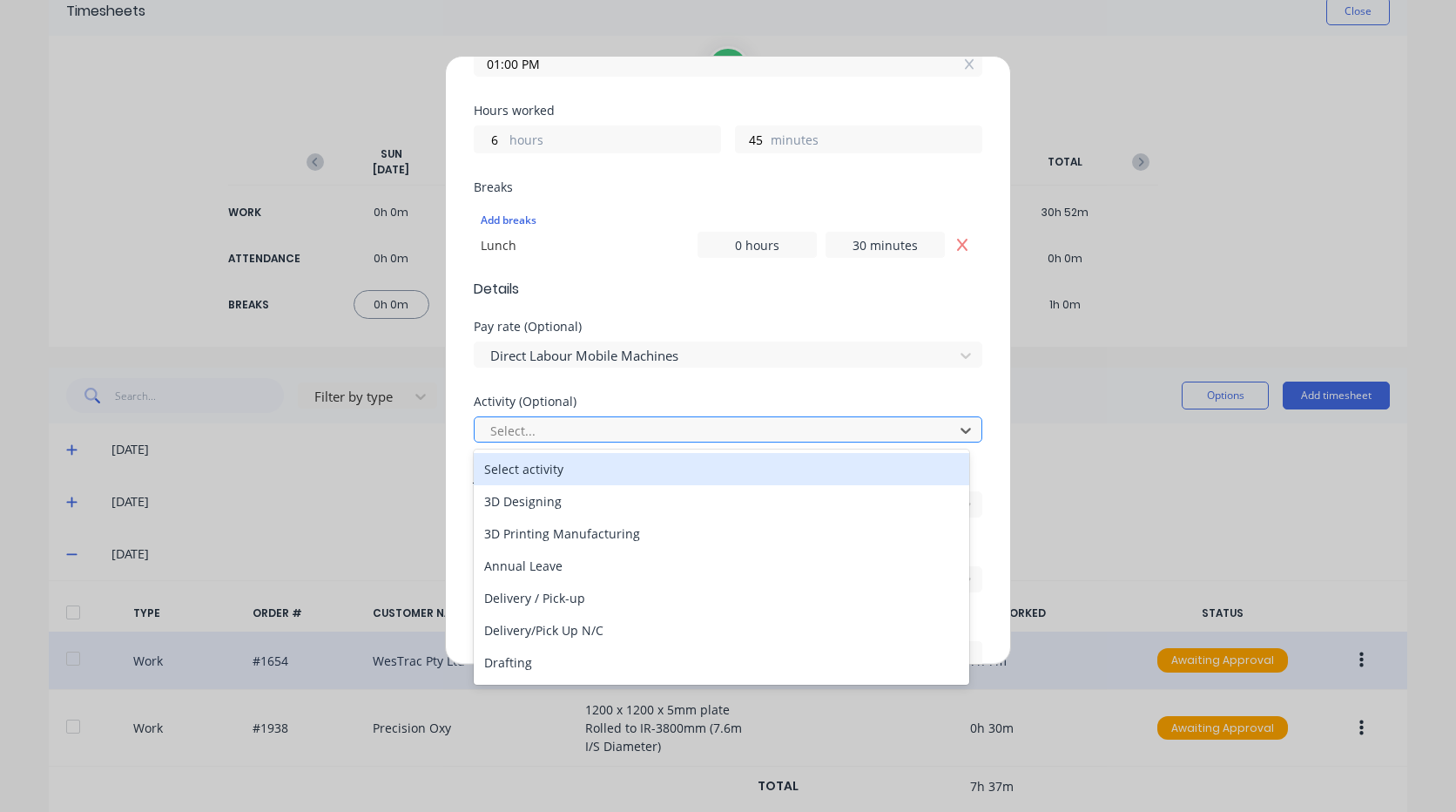
click at [583, 422] on div at bounding box center [717, 430] width 457 height 22
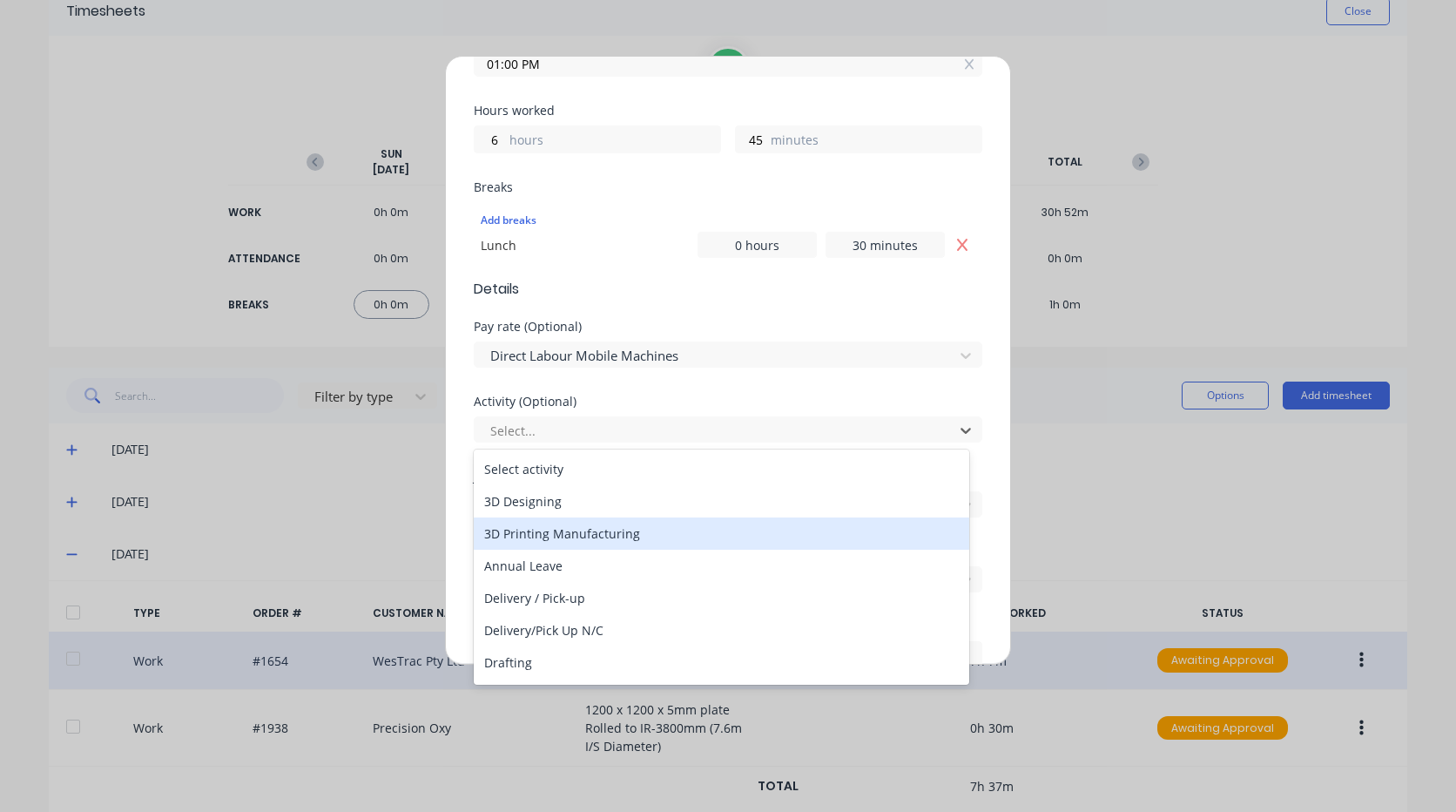
type input "m"
click at [563, 539] on div "Manufacturing" at bounding box center [721, 533] width 495 height 32
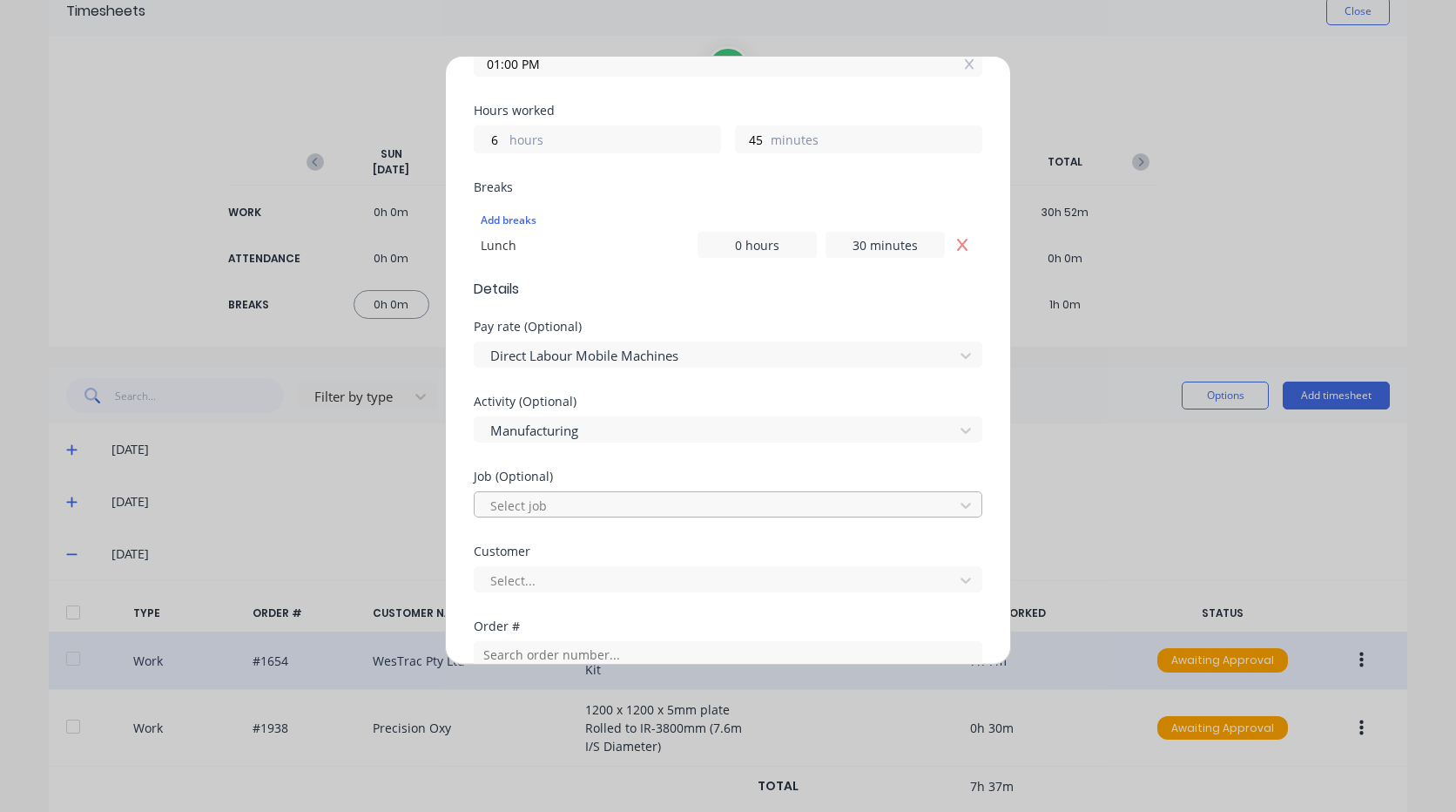
click at [558, 504] on div at bounding box center [717, 505] width 457 height 22
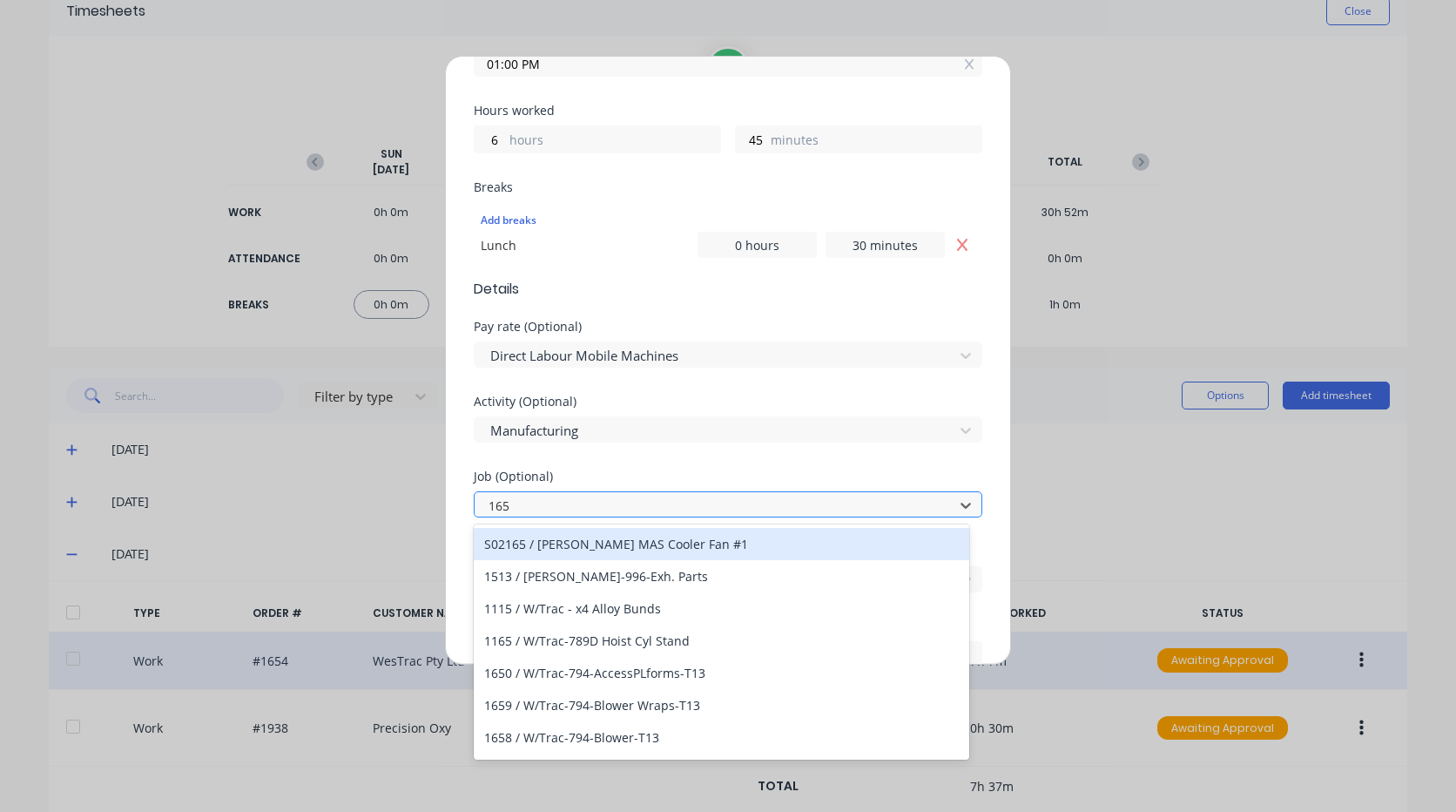
type input "1654"
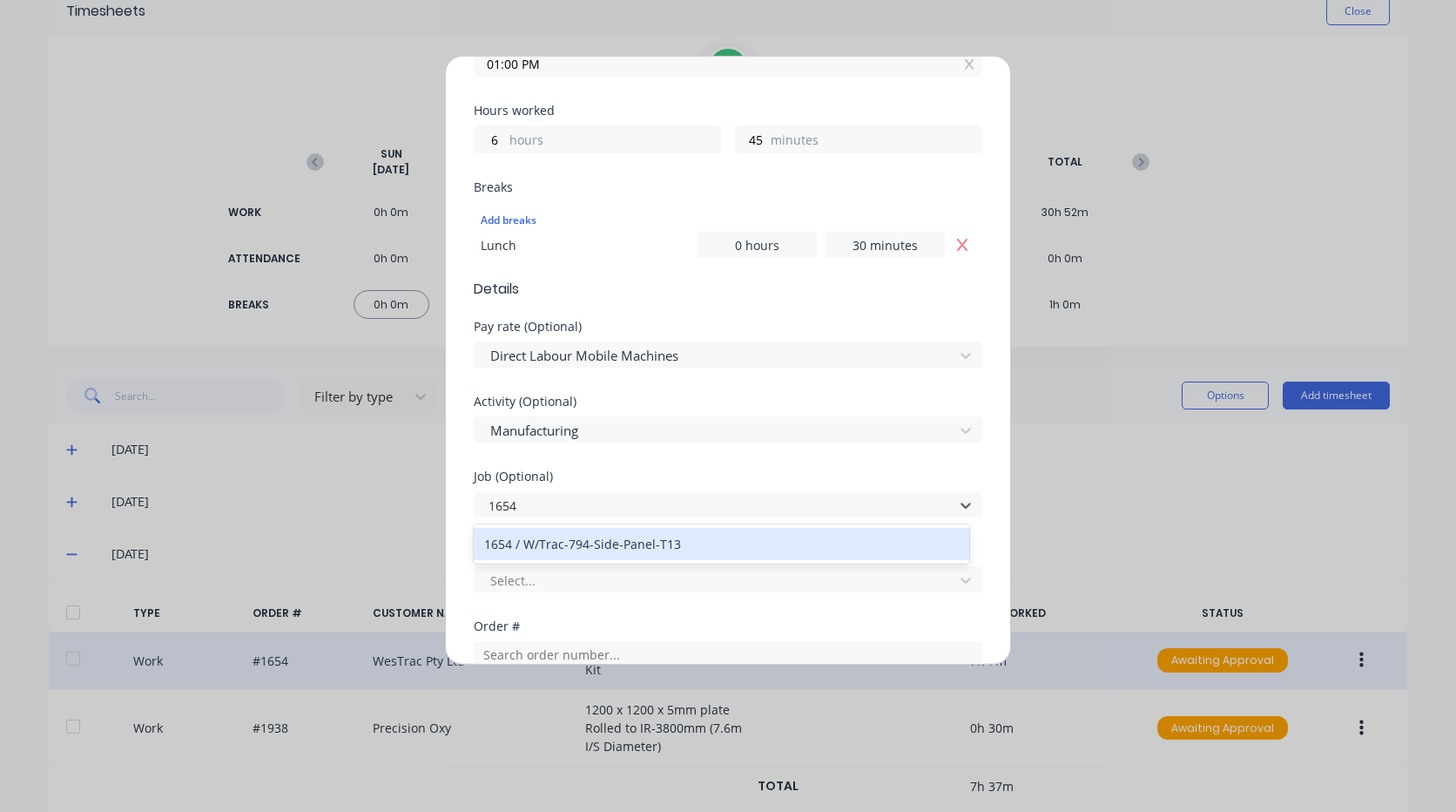
click at [599, 548] on div "1654 / W/Trac-794-Side-Panel-T13" at bounding box center [721, 544] width 495 height 32
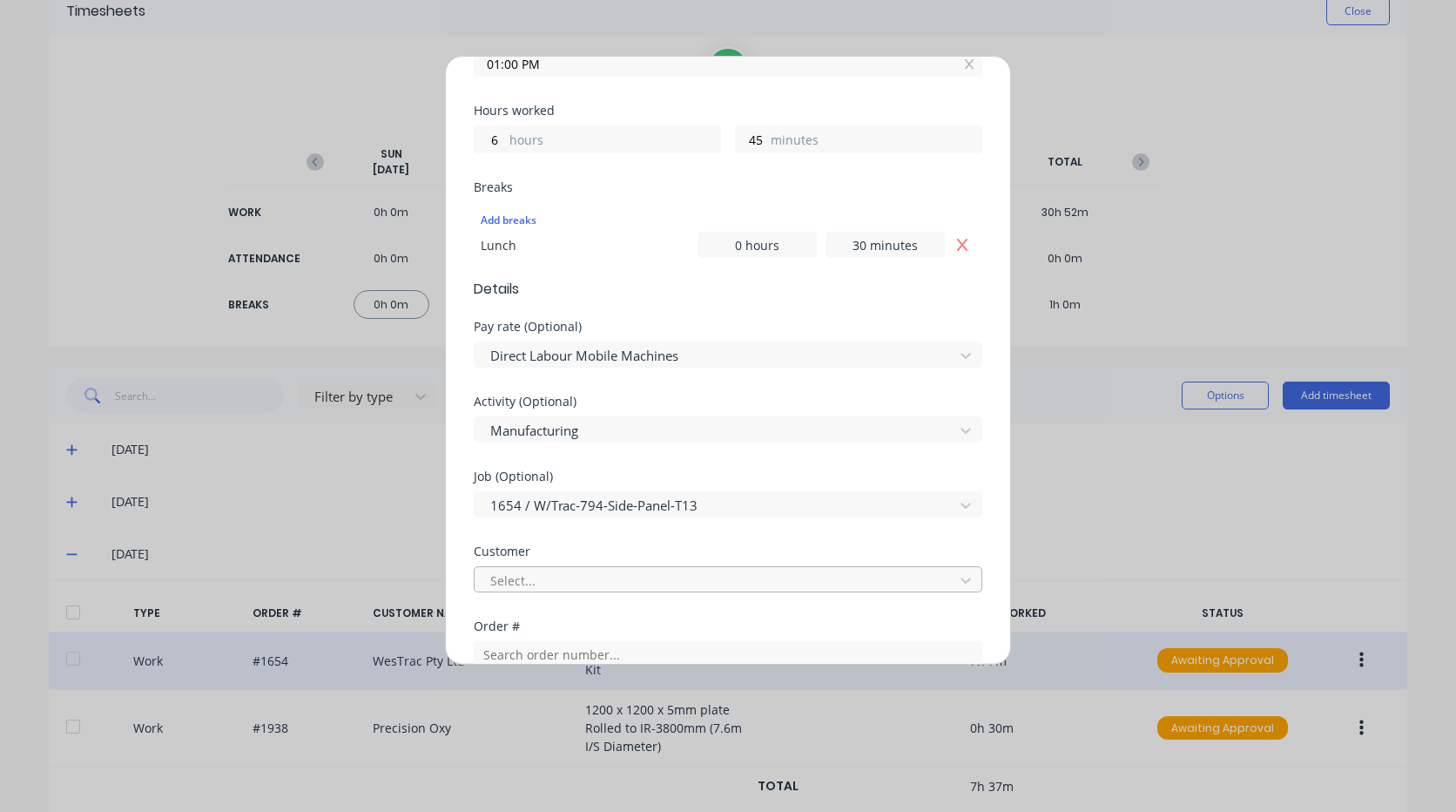
click at [590, 576] on div at bounding box center [717, 579] width 457 height 22
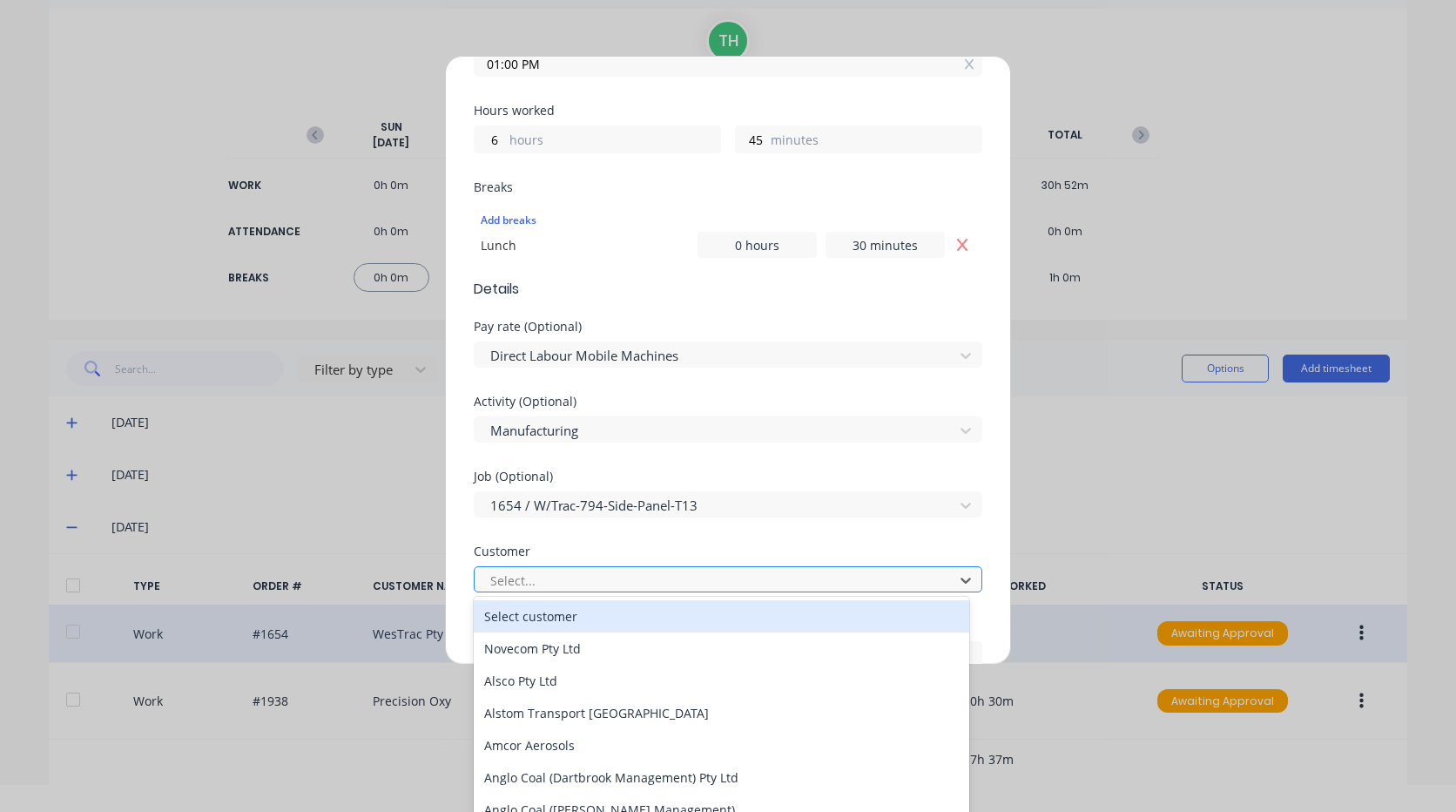
scroll to position [29, 0]
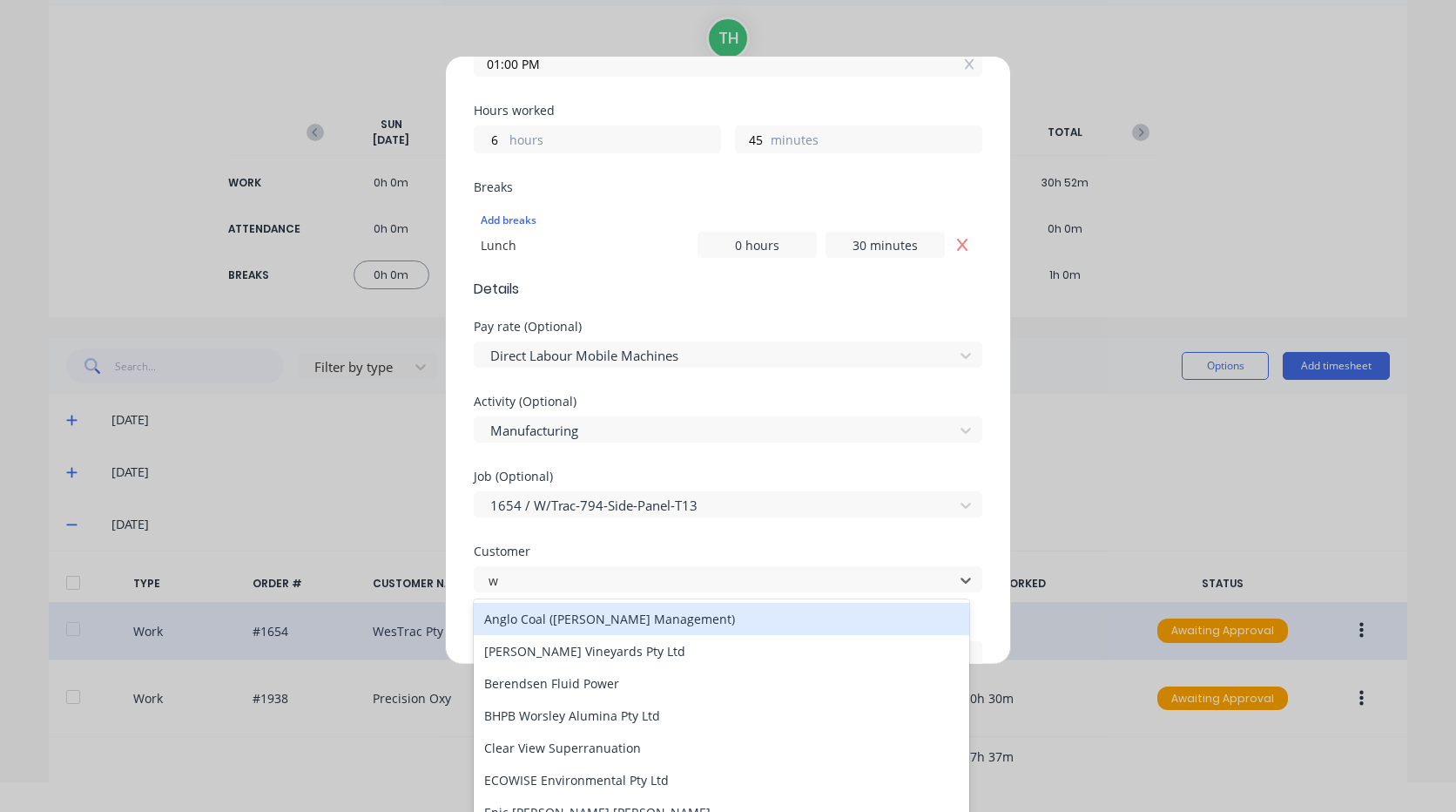
type input "we"
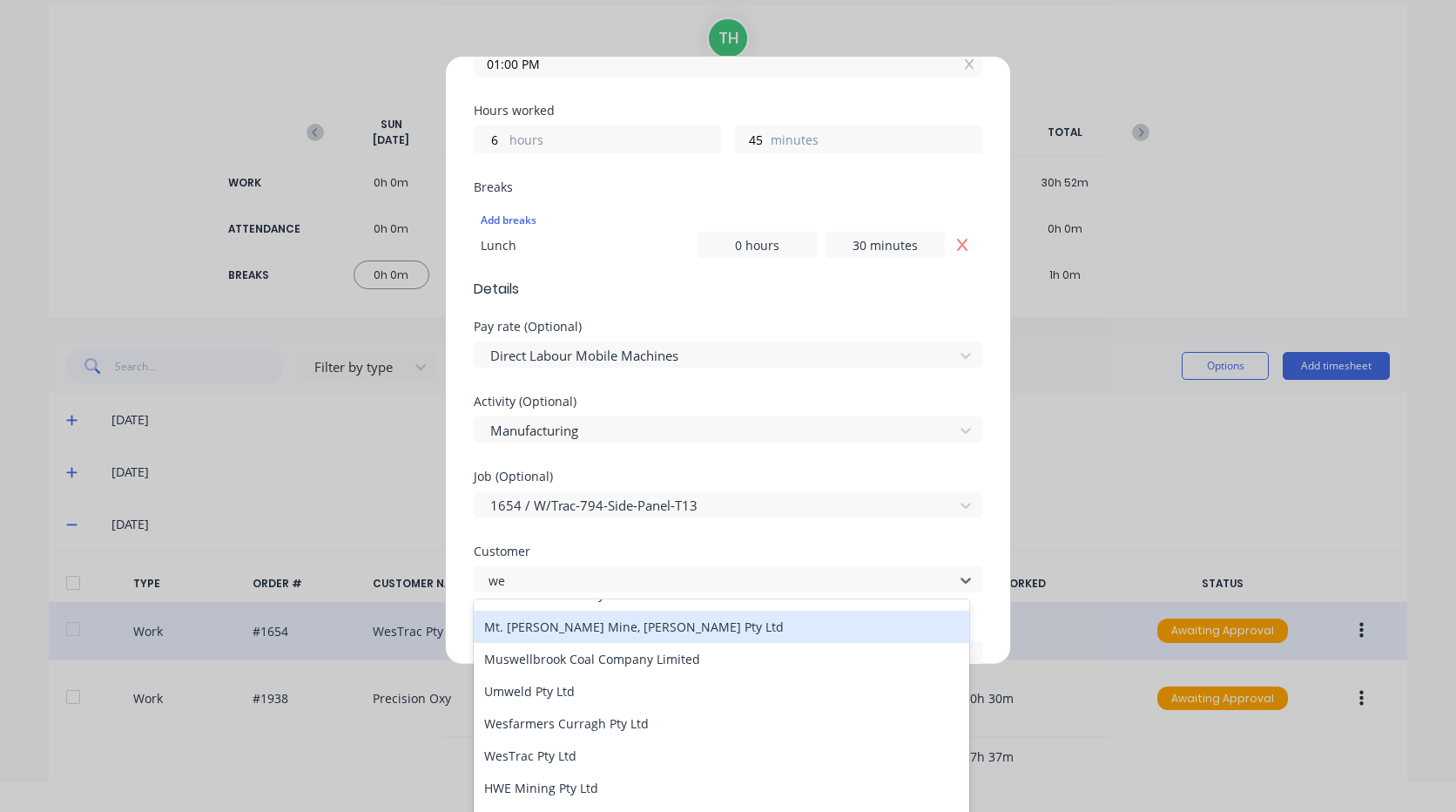
scroll to position [87, 0]
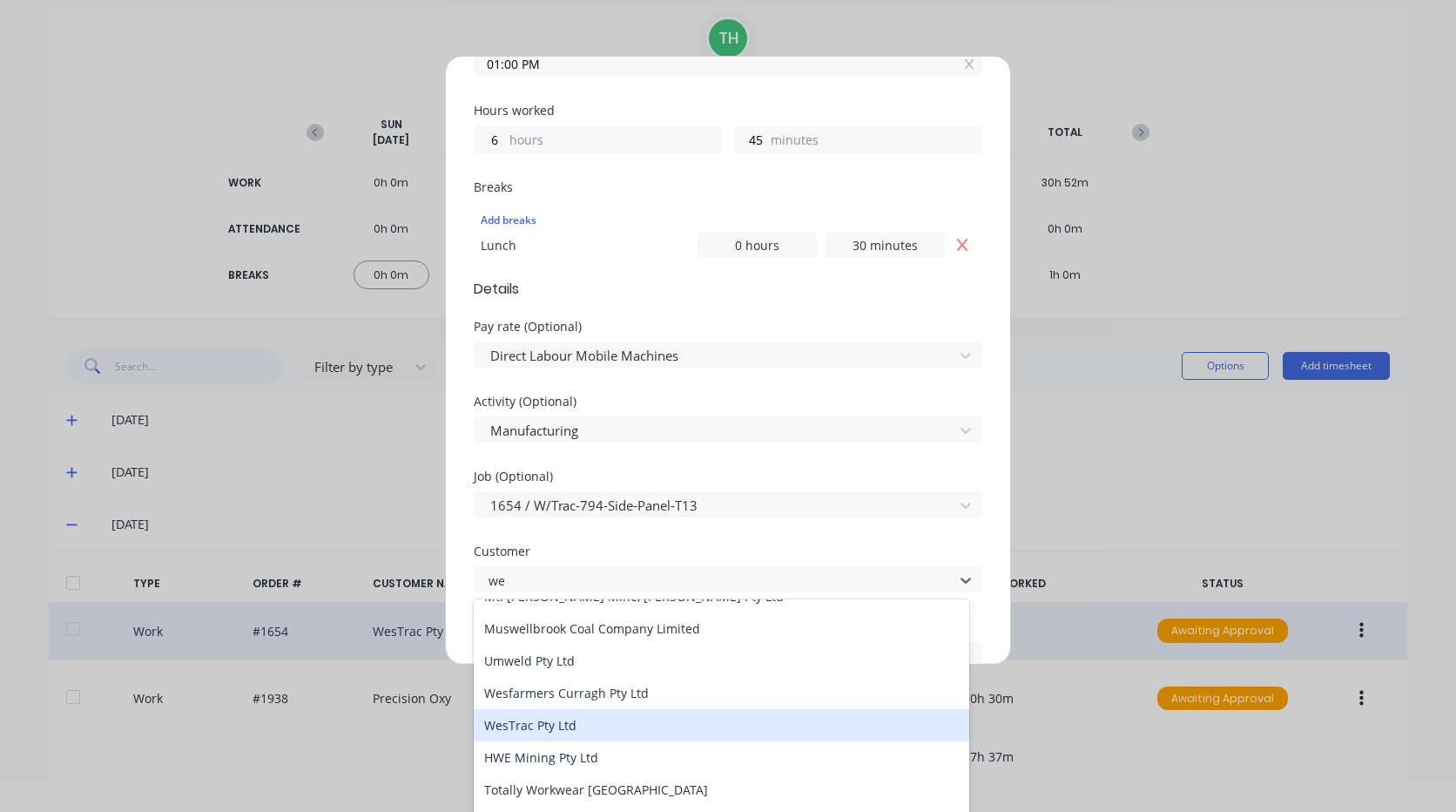
click at [598, 720] on div "WesTrac Pty Ltd" at bounding box center [721, 725] width 495 height 32
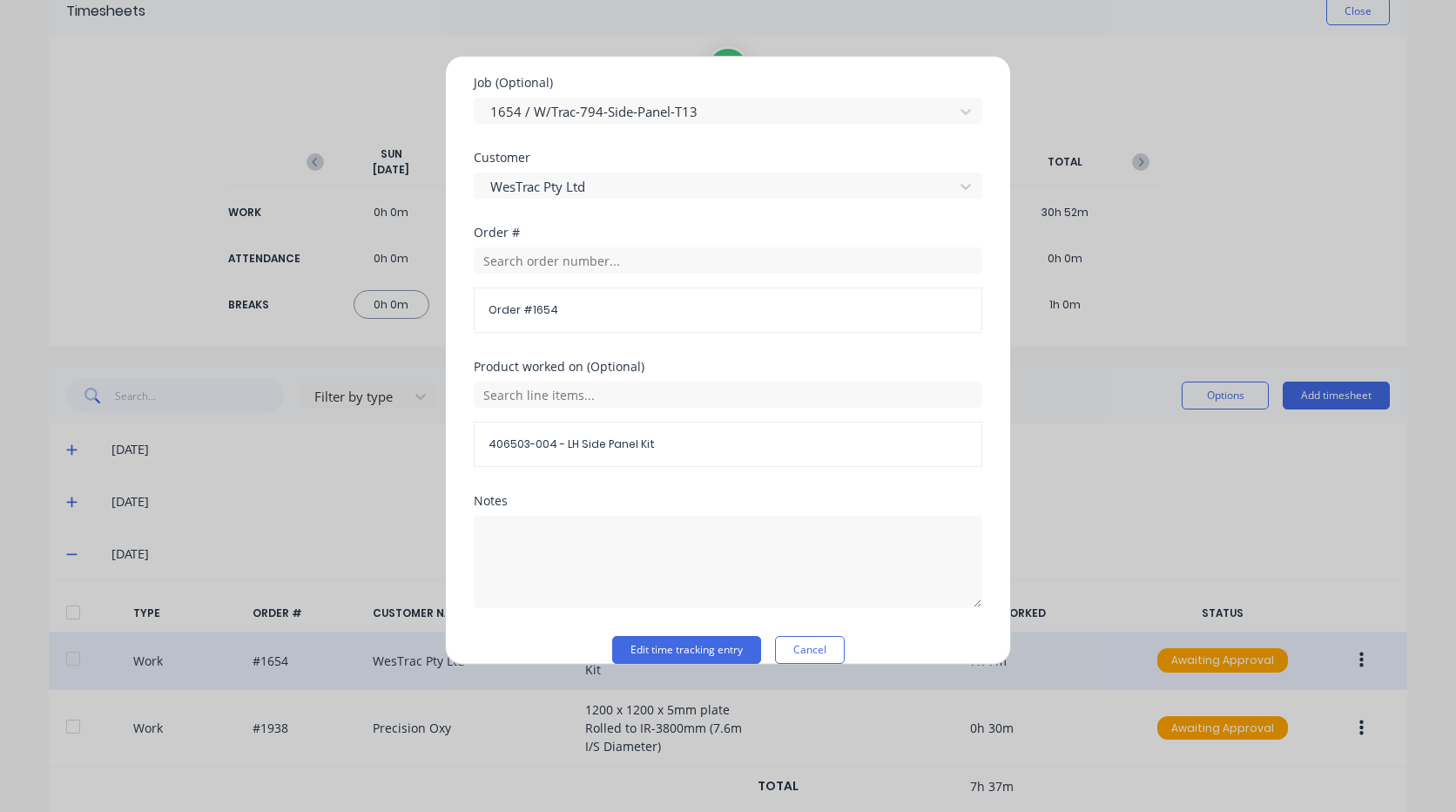
scroll to position [854, 0]
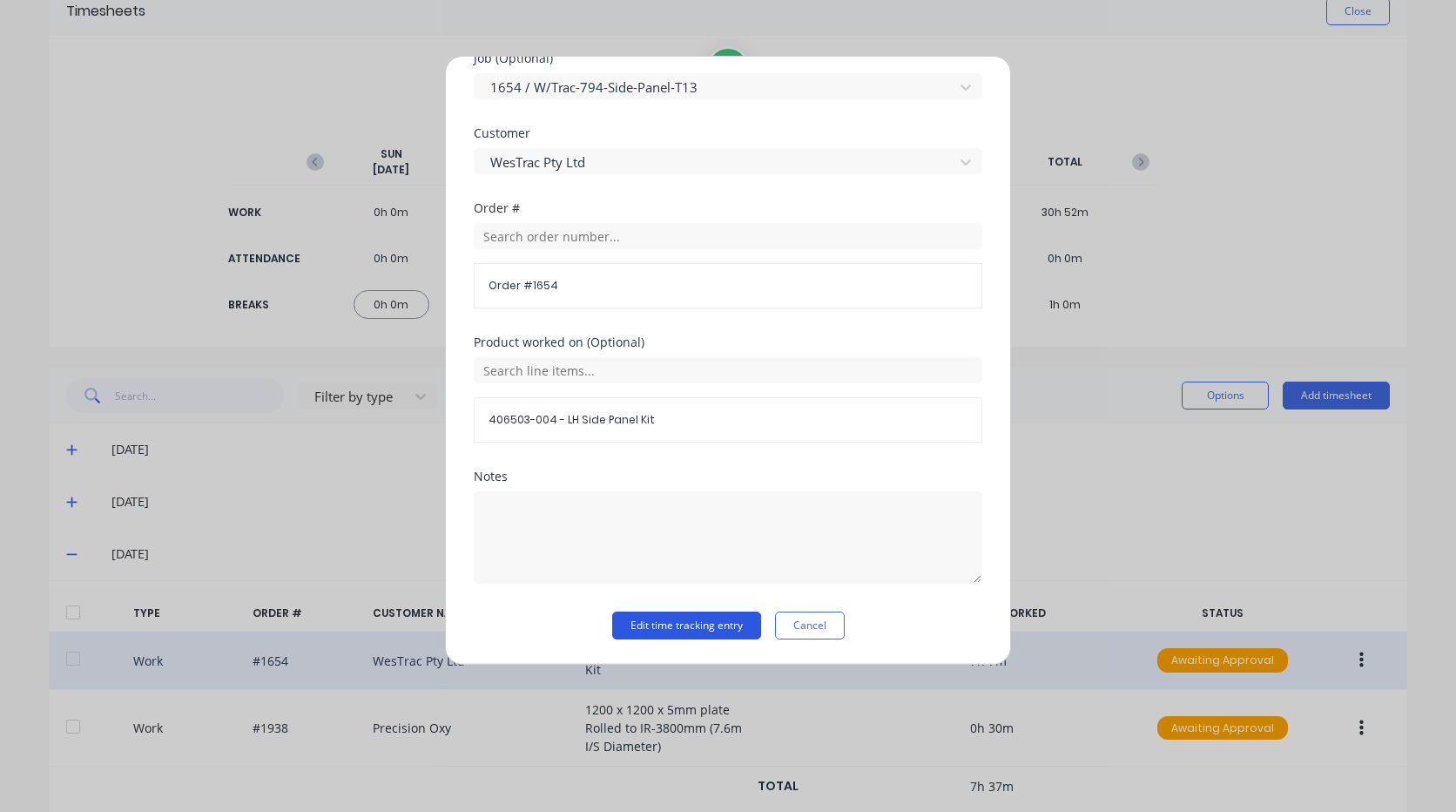
click at [662, 626] on button "Edit time tracking entry" at bounding box center [687, 625] width 149 height 27
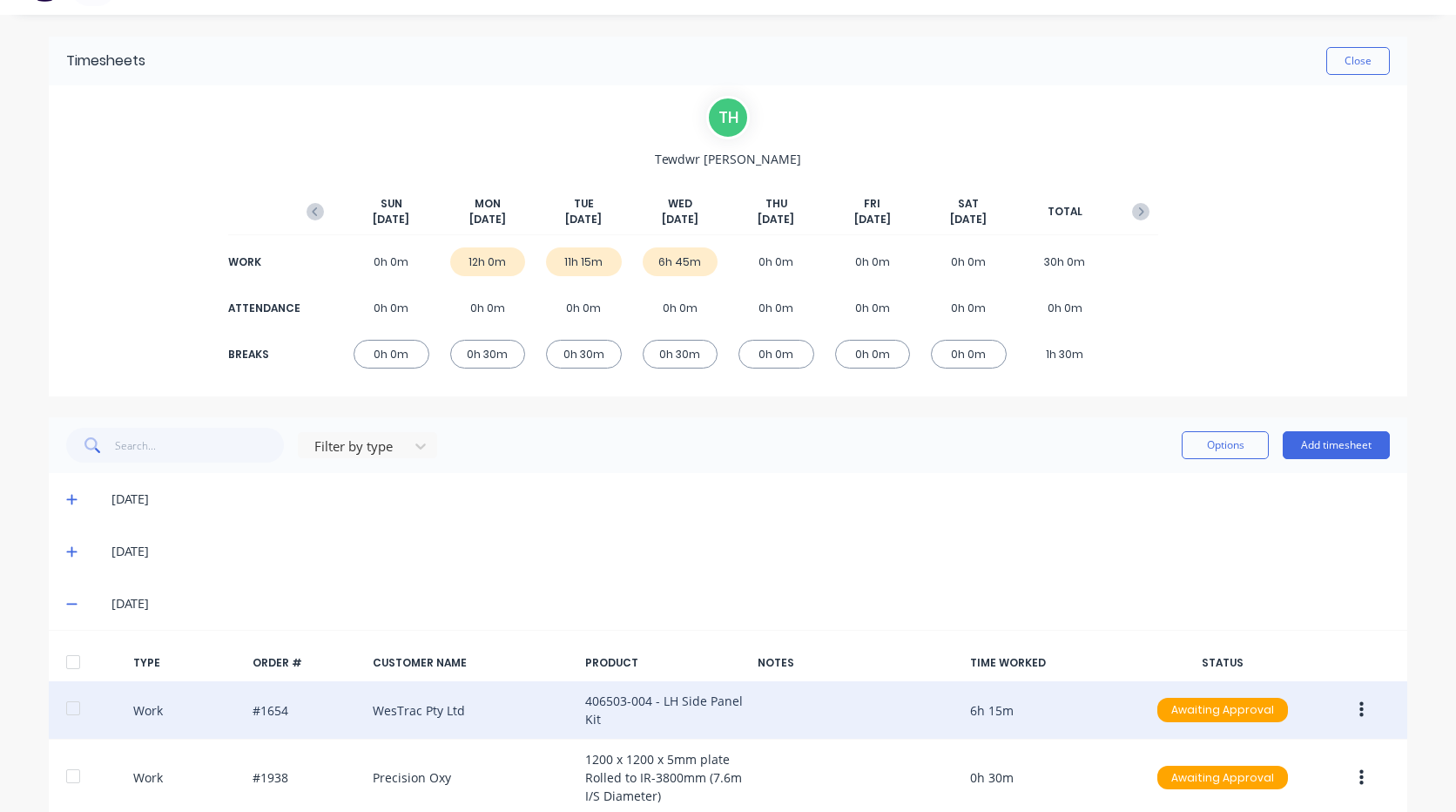
scroll to position [0, 0]
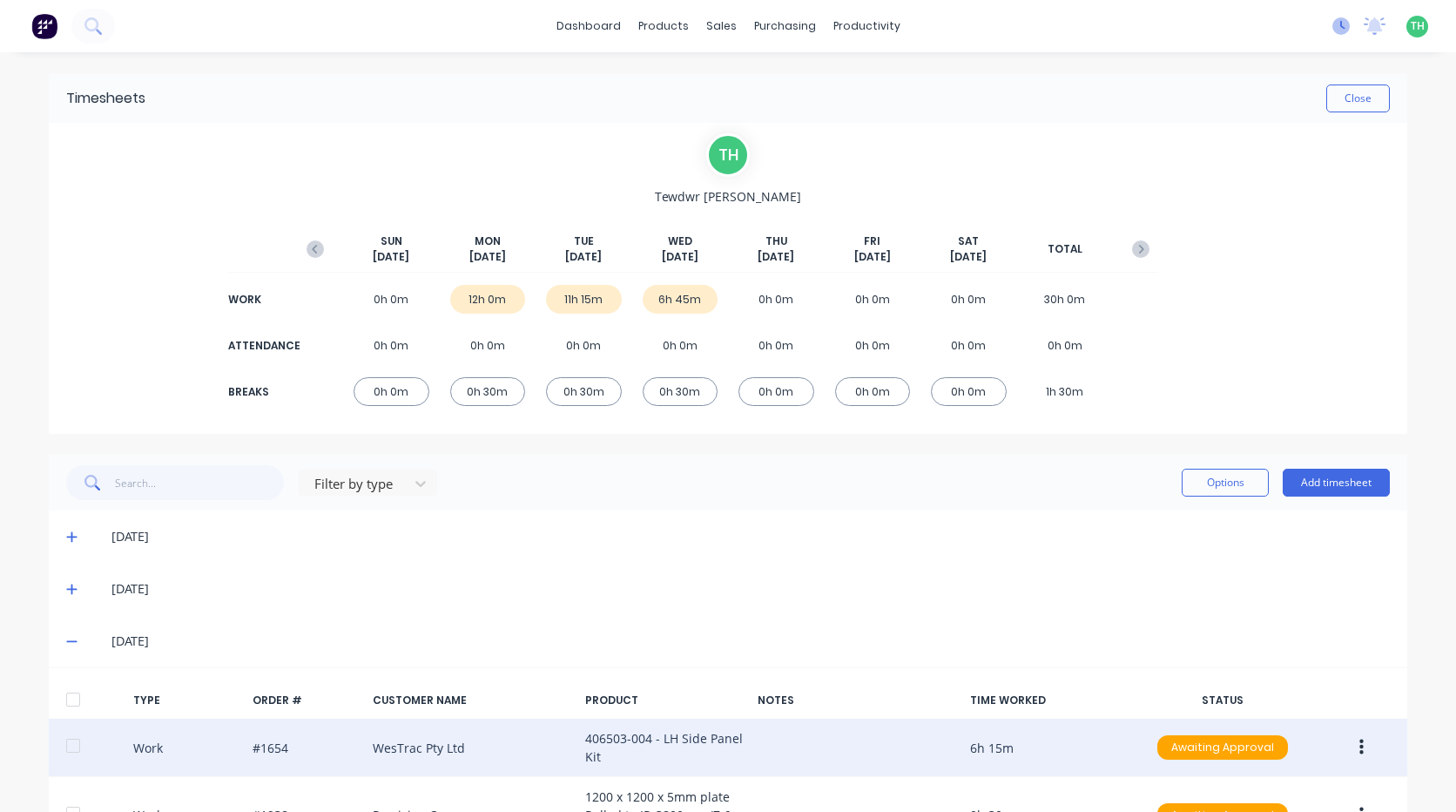
click at [1341, 27] on icon at bounding box center [1343, 25] width 6 height 9
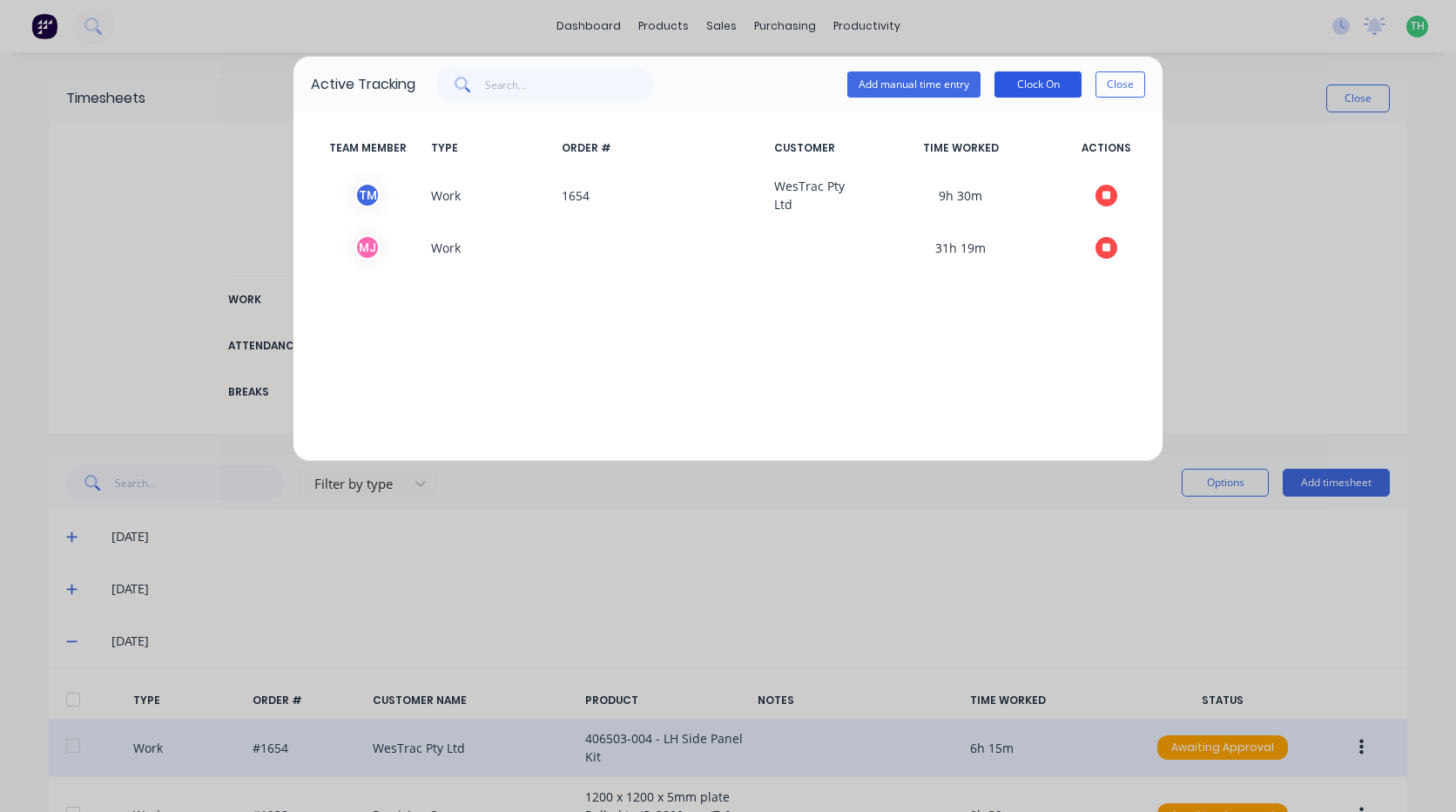
click at [1032, 88] on button "Clock On" at bounding box center [1038, 85] width 87 height 26
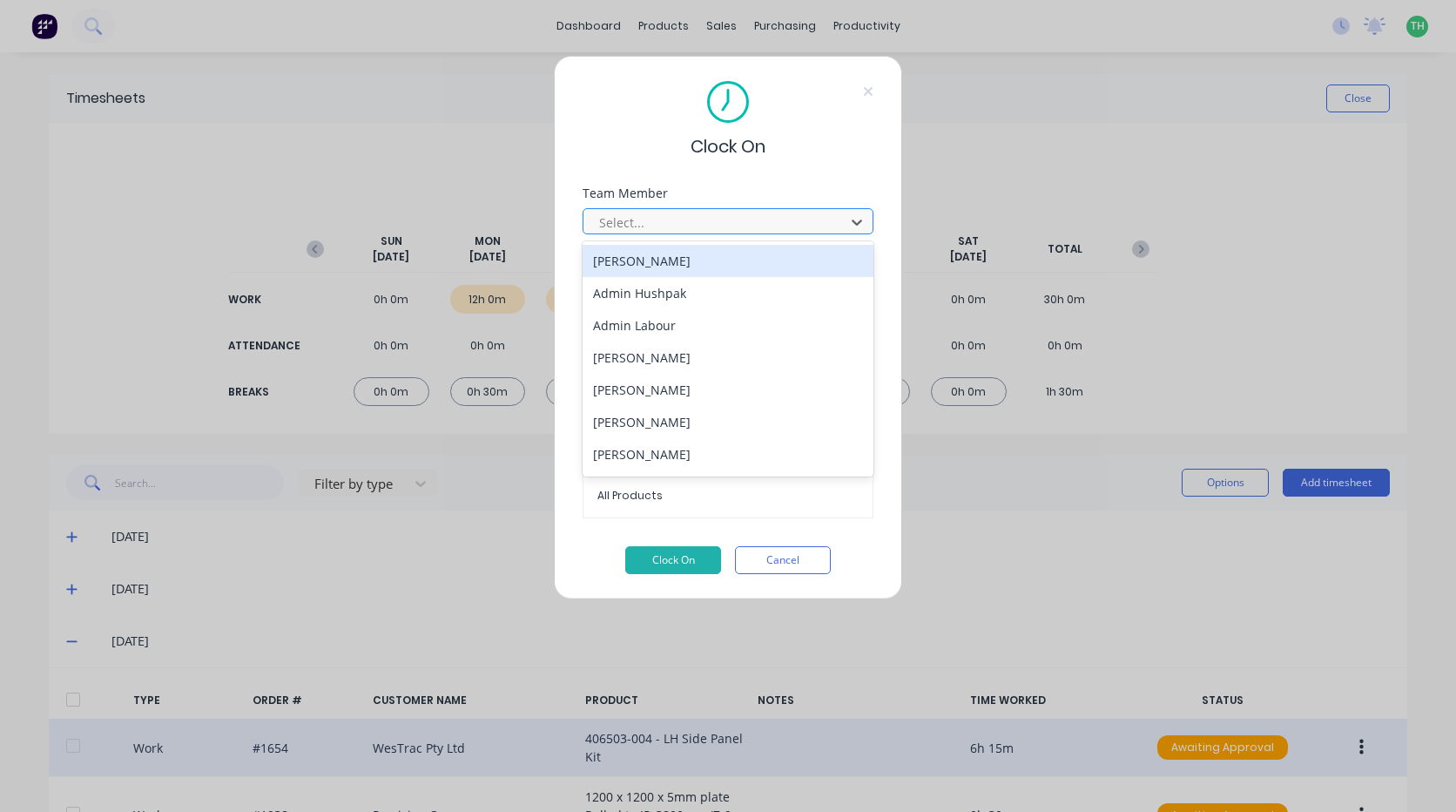
click at [668, 217] on div at bounding box center [717, 222] width 238 height 22
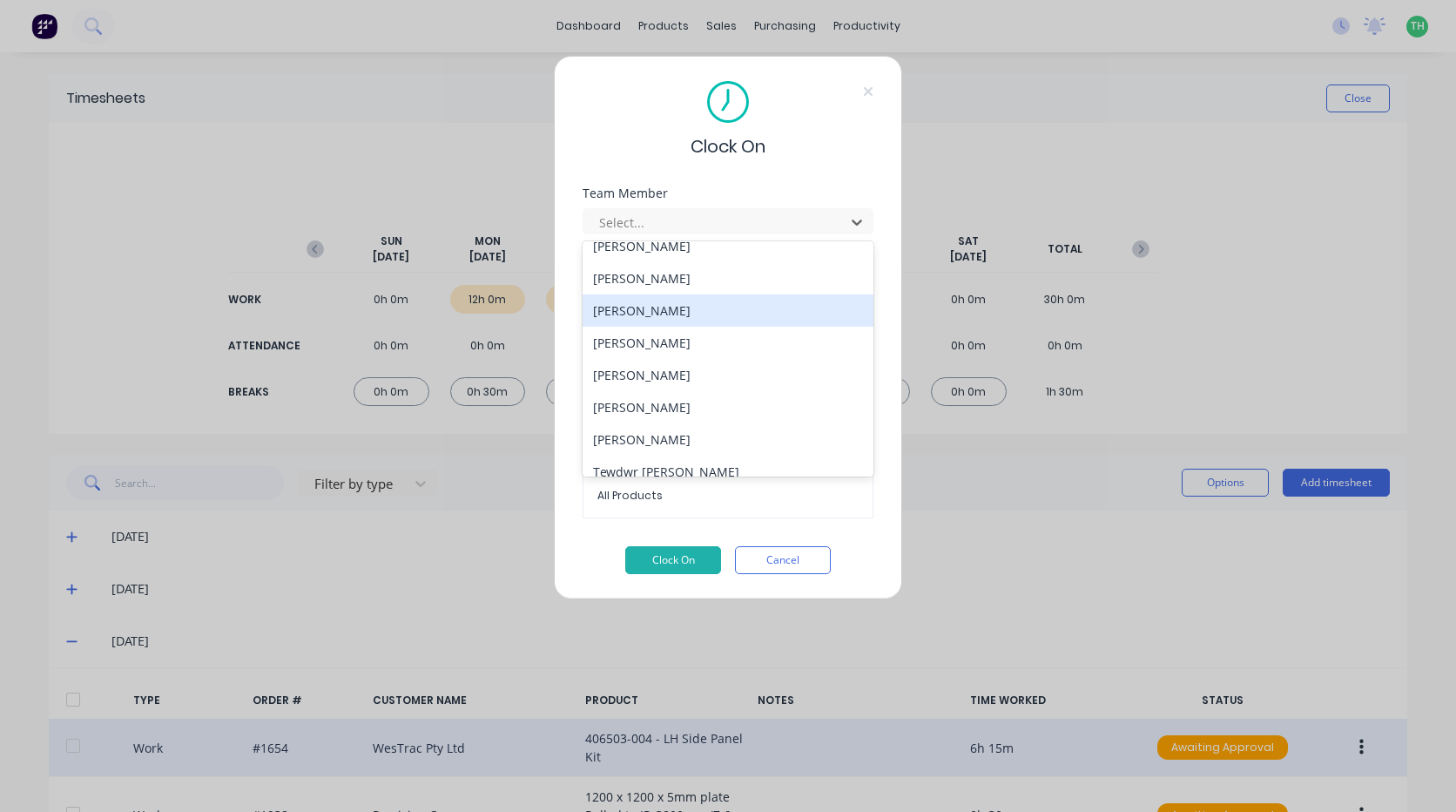
scroll to position [803, 0]
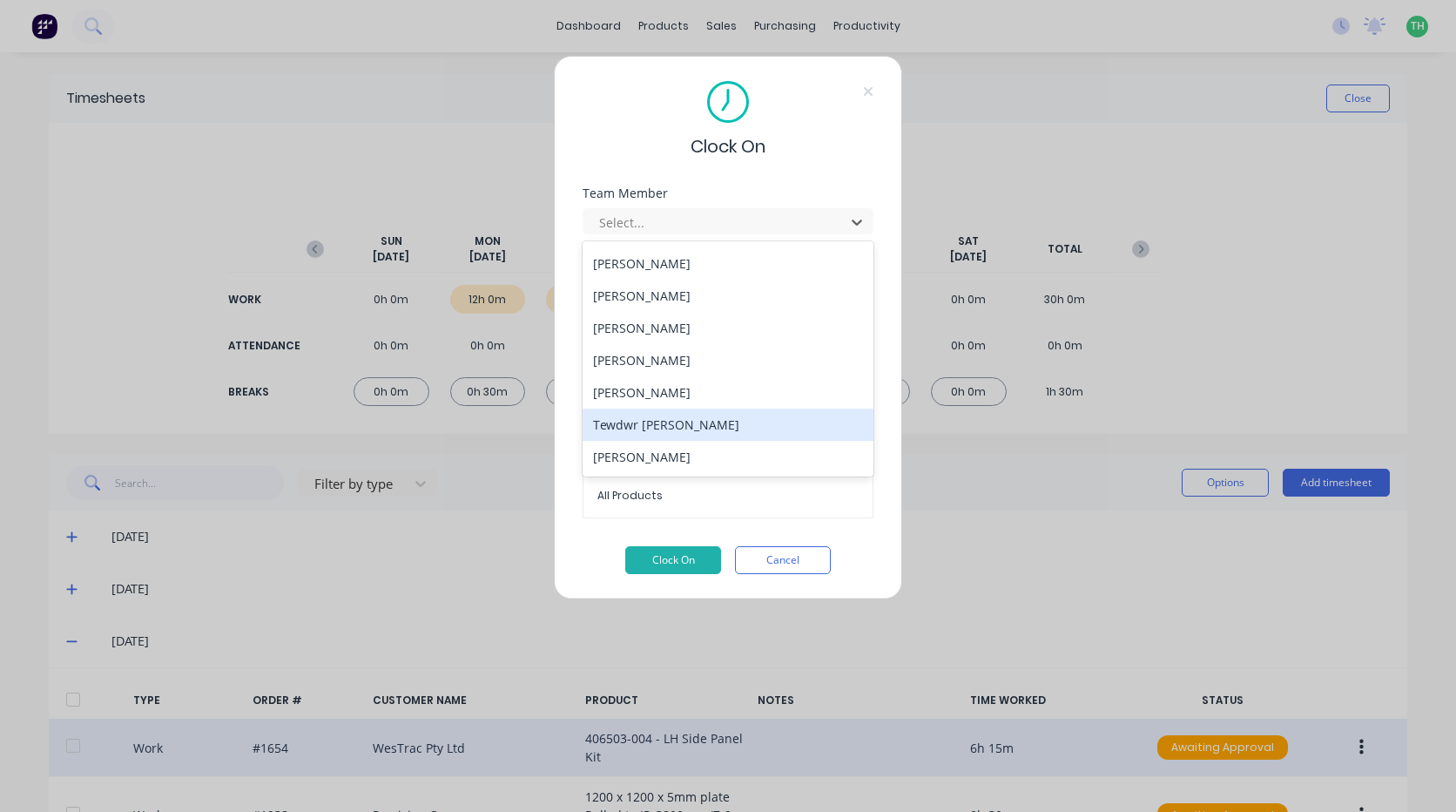
click at [689, 425] on div "Tewdwr [PERSON_NAME]" at bounding box center [728, 424] width 291 height 32
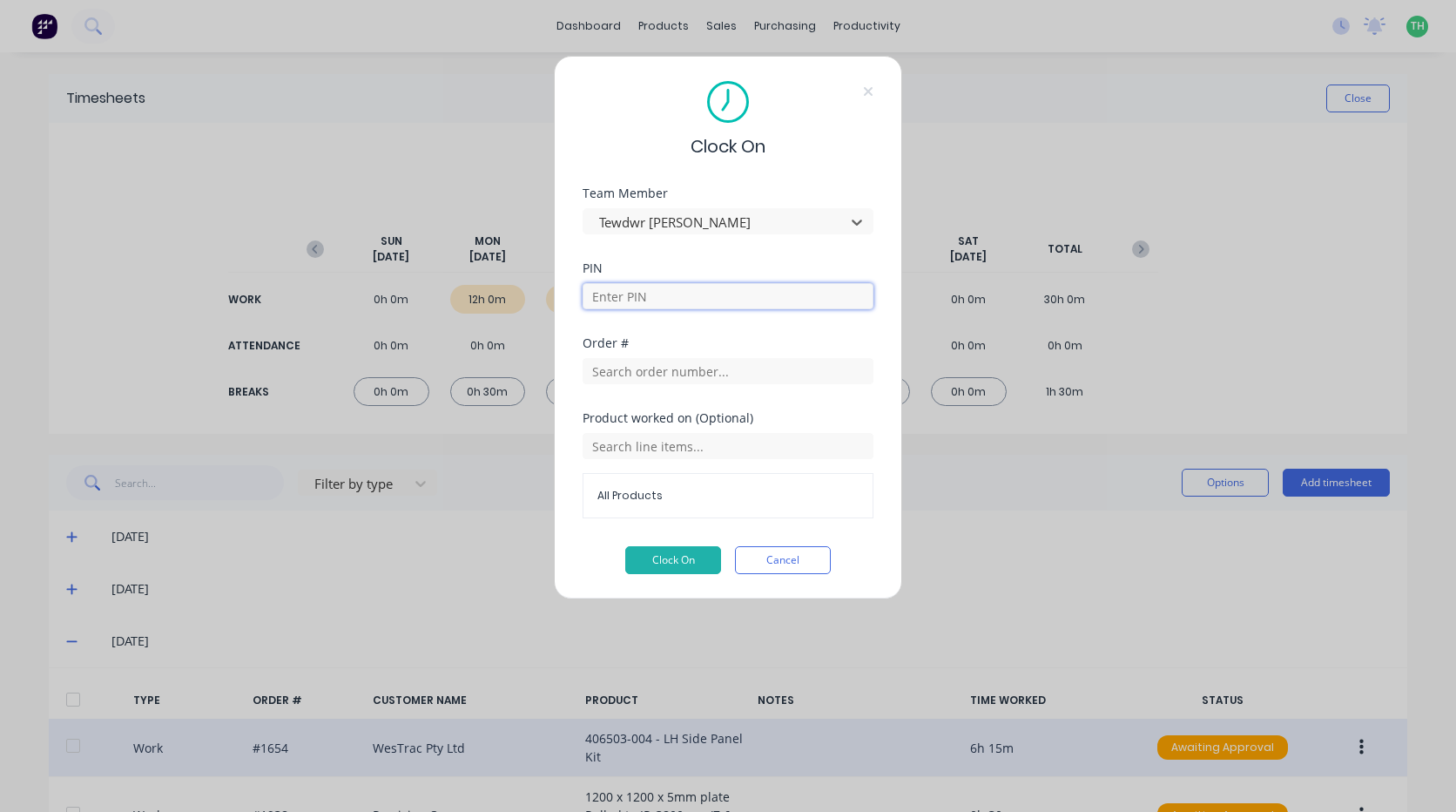
click at [677, 298] on input at bounding box center [728, 296] width 291 height 26
type input "2711"
click at [689, 374] on input "text" at bounding box center [728, 371] width 291 height 26
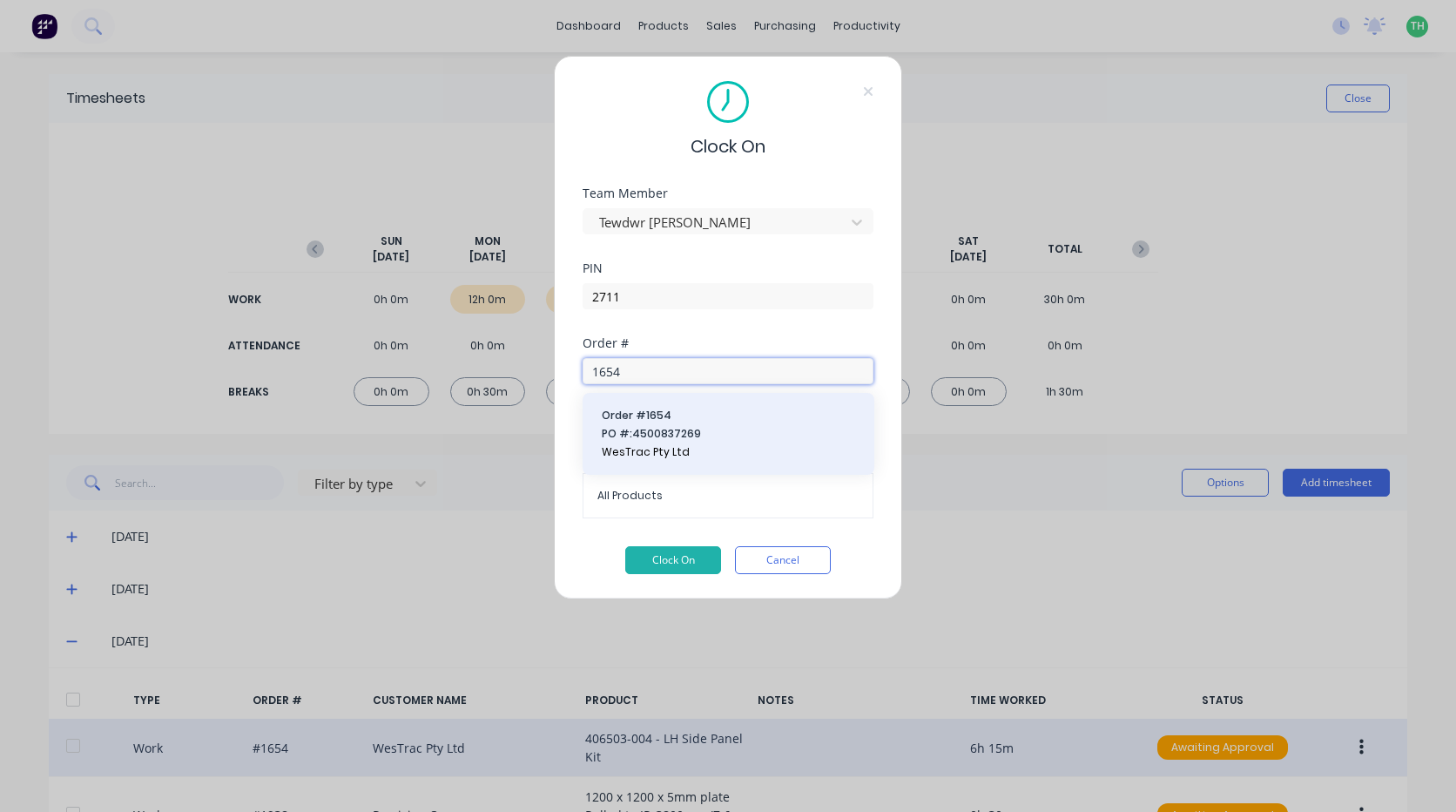
type input "1654"
click at [678, 423] on span "Order # 1654" at bounding box center [729, 415] width 253 height 16
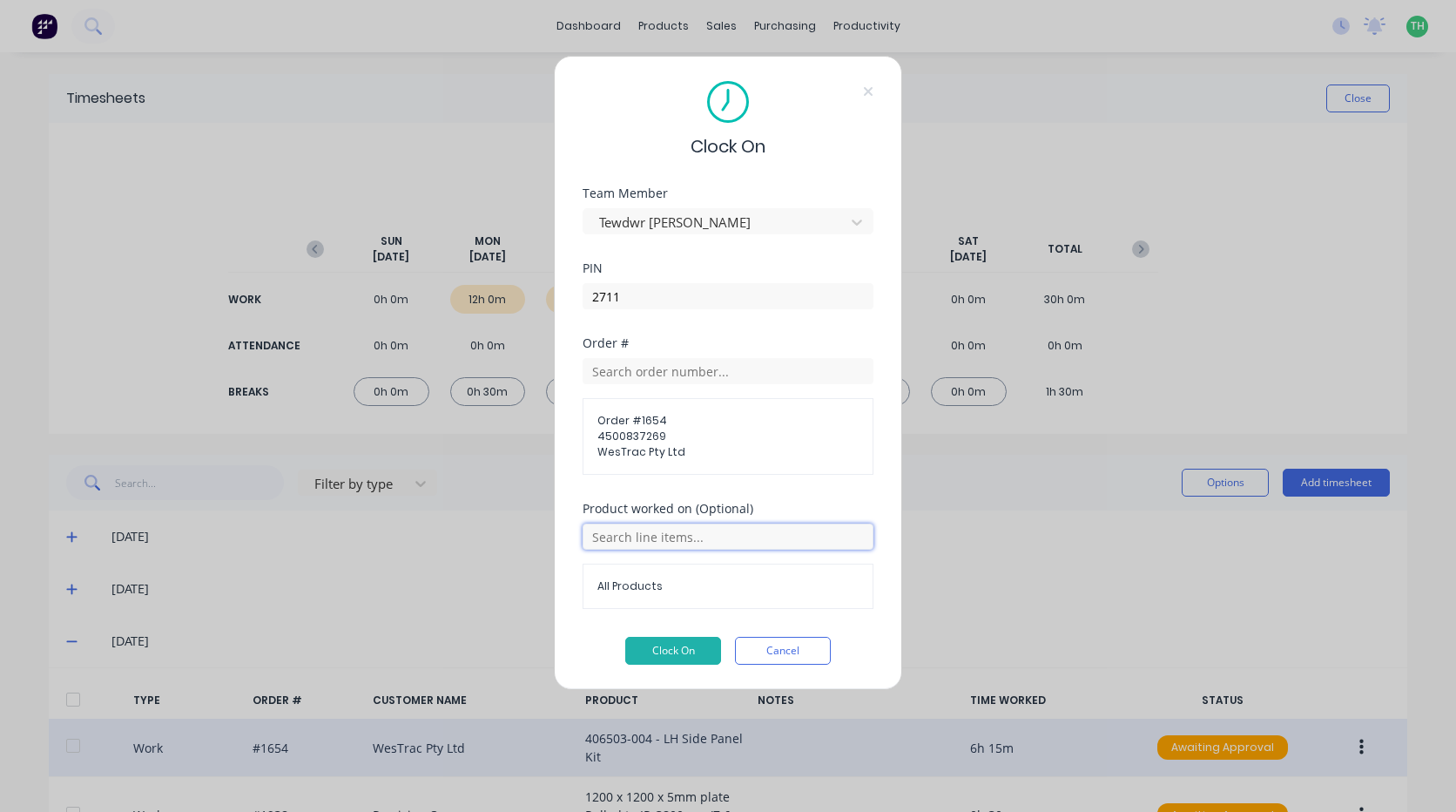
click at [680, 528] on input "text" at bounding box center [728, 537] width 291 height 26
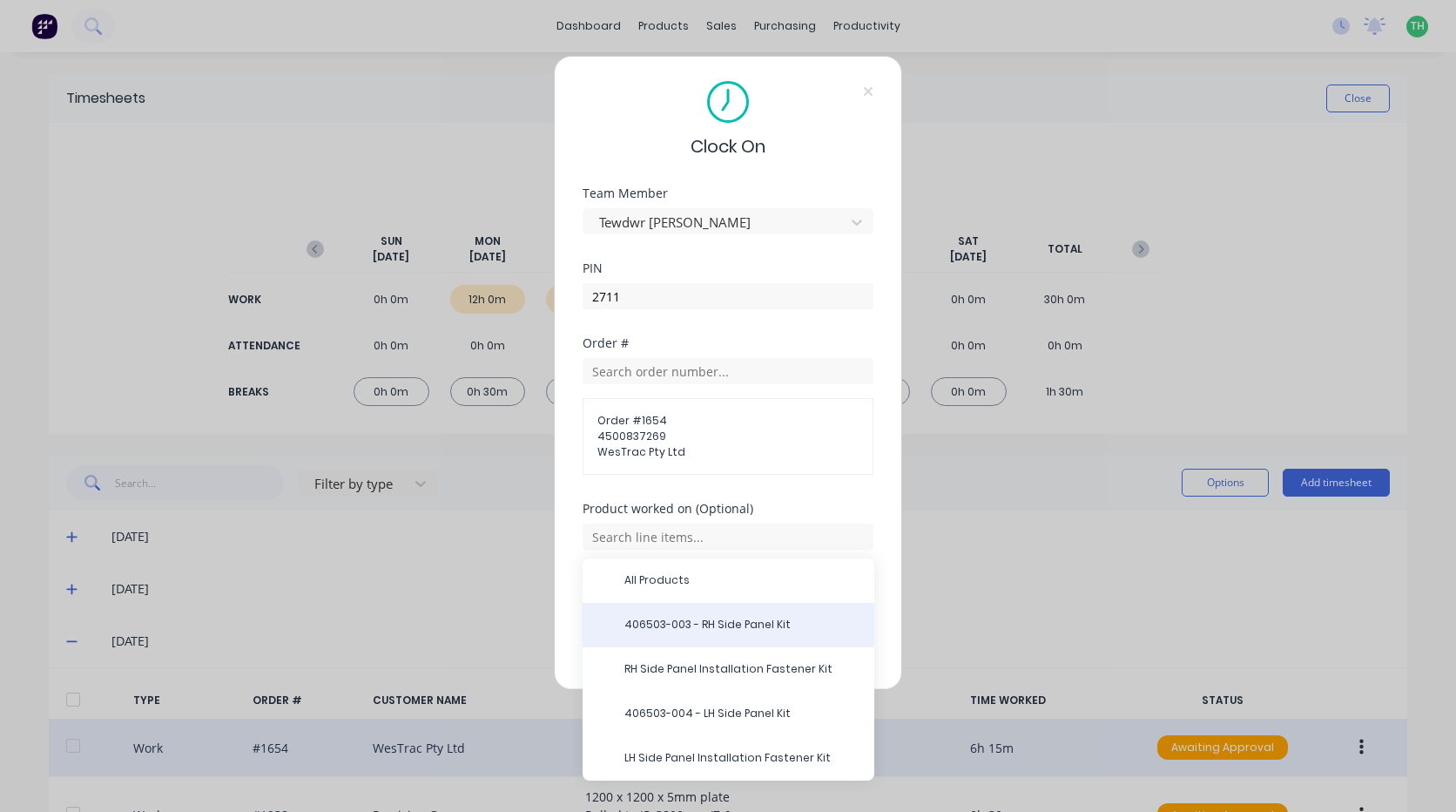
click at [719, 628] on span "406503-003 - RH Side Panel Kit" at bounding box center [742, 624] width 236 height 16
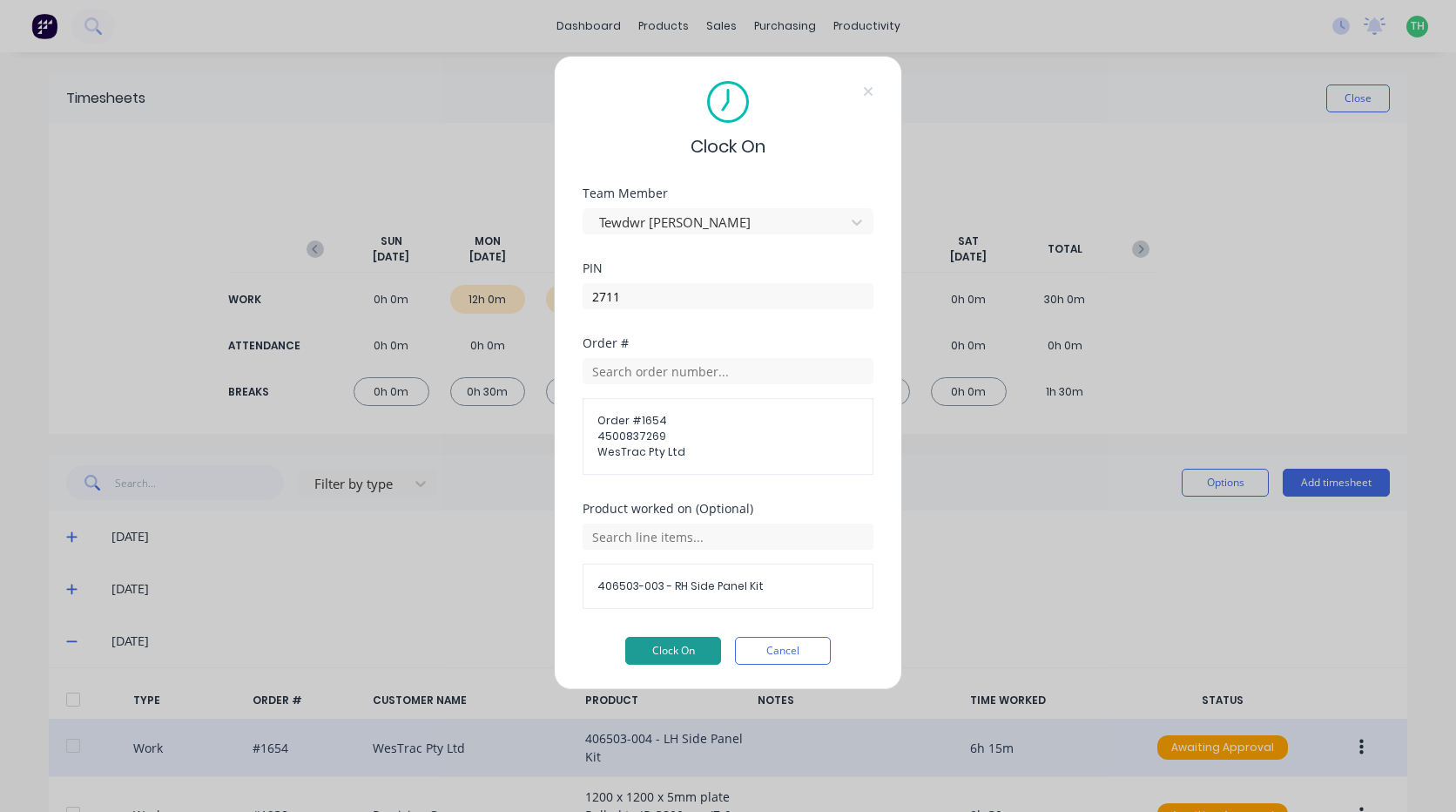
click at [668, 652] on button "Clock On" at bounding box center [672, 649] width 95 height 27
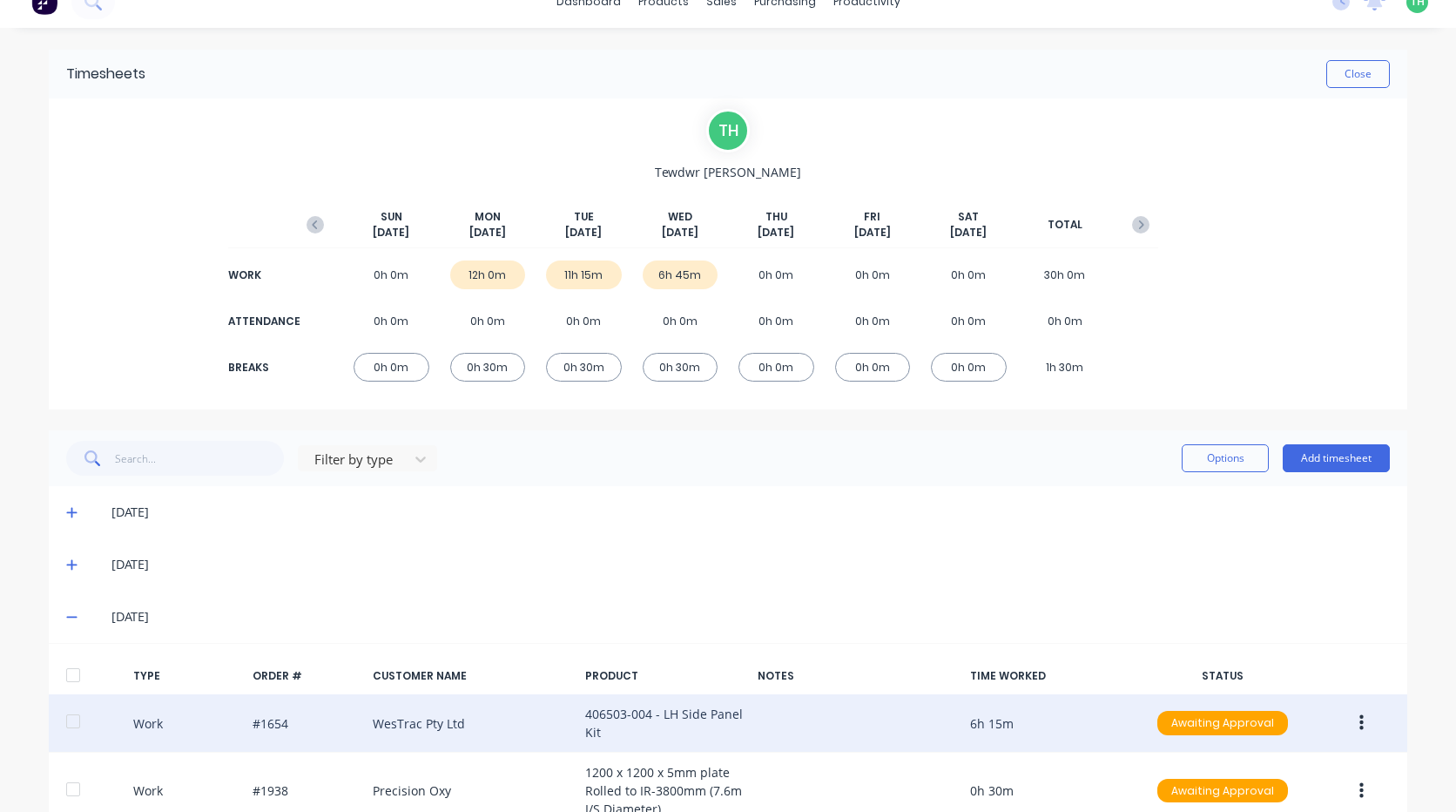
scroll to position [0, 0]
